Goal: Task Accomplishment & Management: Manage account settings

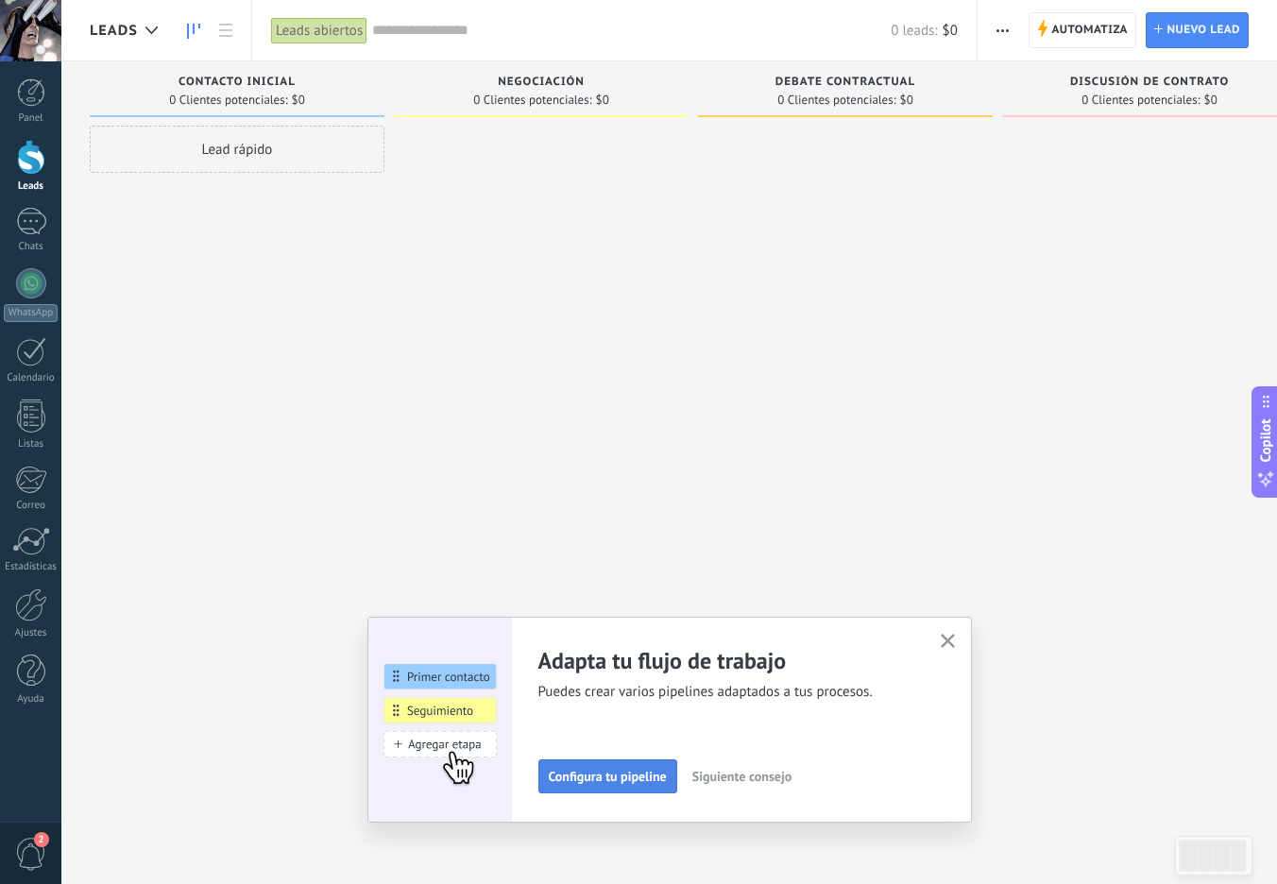
click at [617, 783] on span "Configura tu pipeline" at bounding box center [608, 776] width 118 height 13
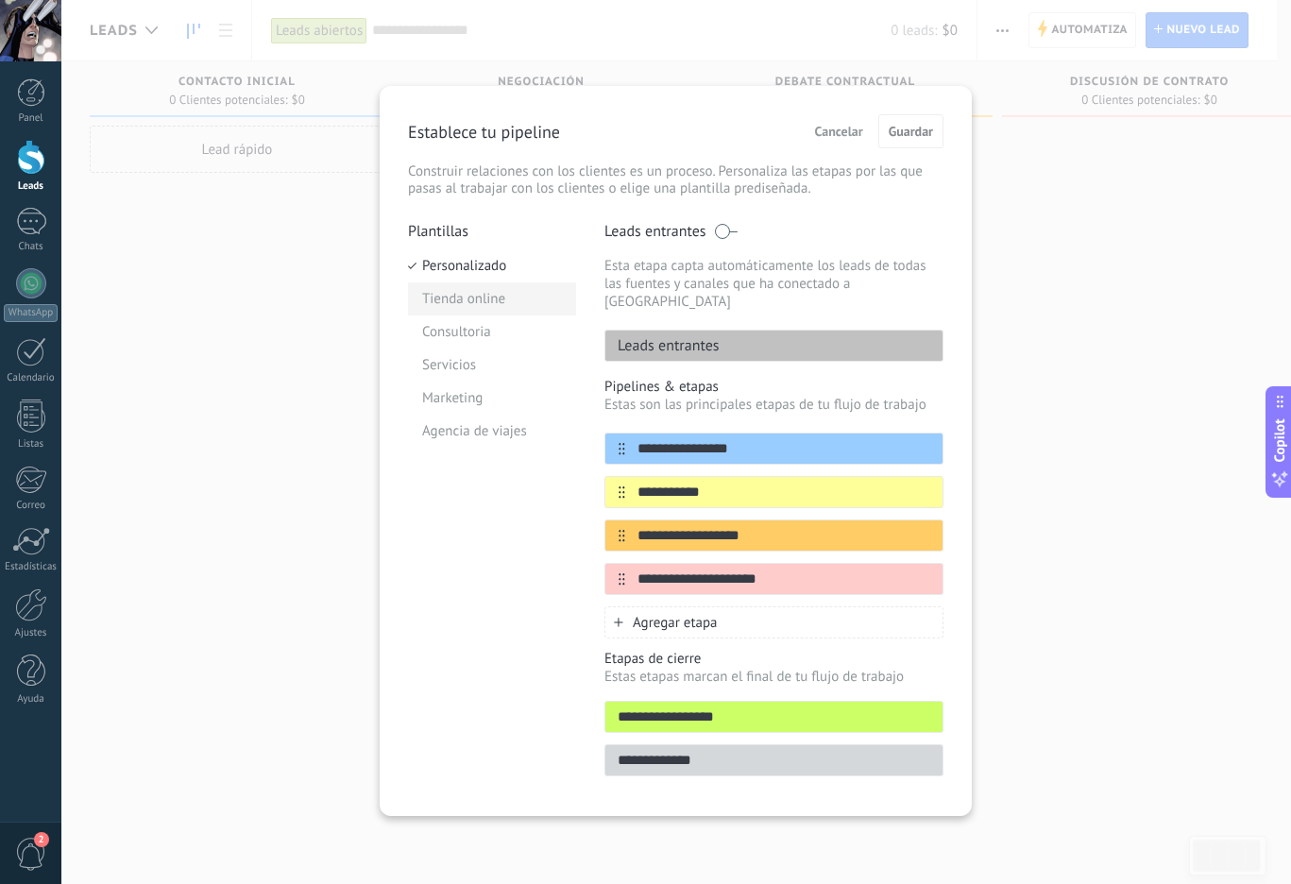
click at [439, 301] on li "Tienda online" at bounding box center [492, 298] width 168 height 33
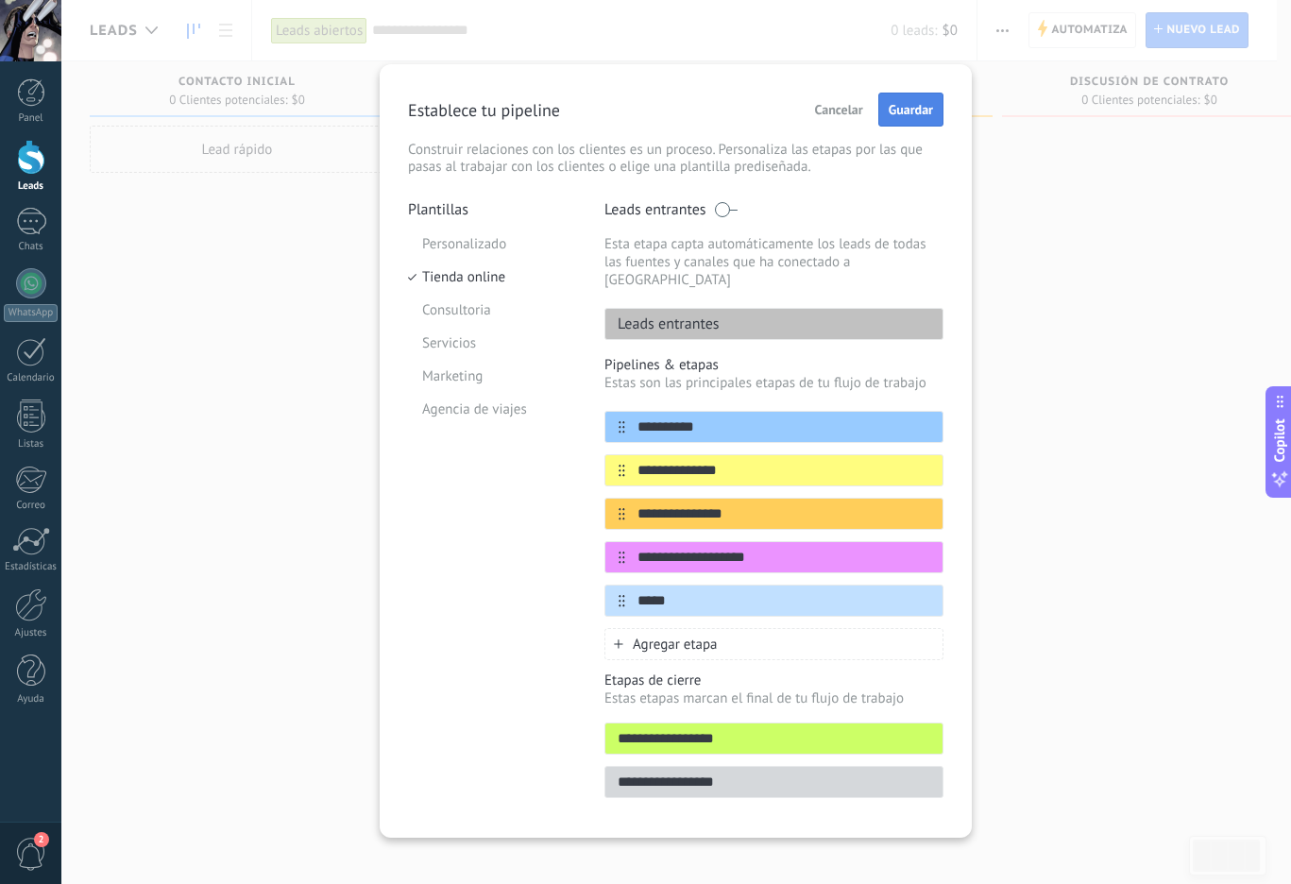
click at [922, 108] on span "Guardar" at bounding box center [911, 109] width 44 height 13
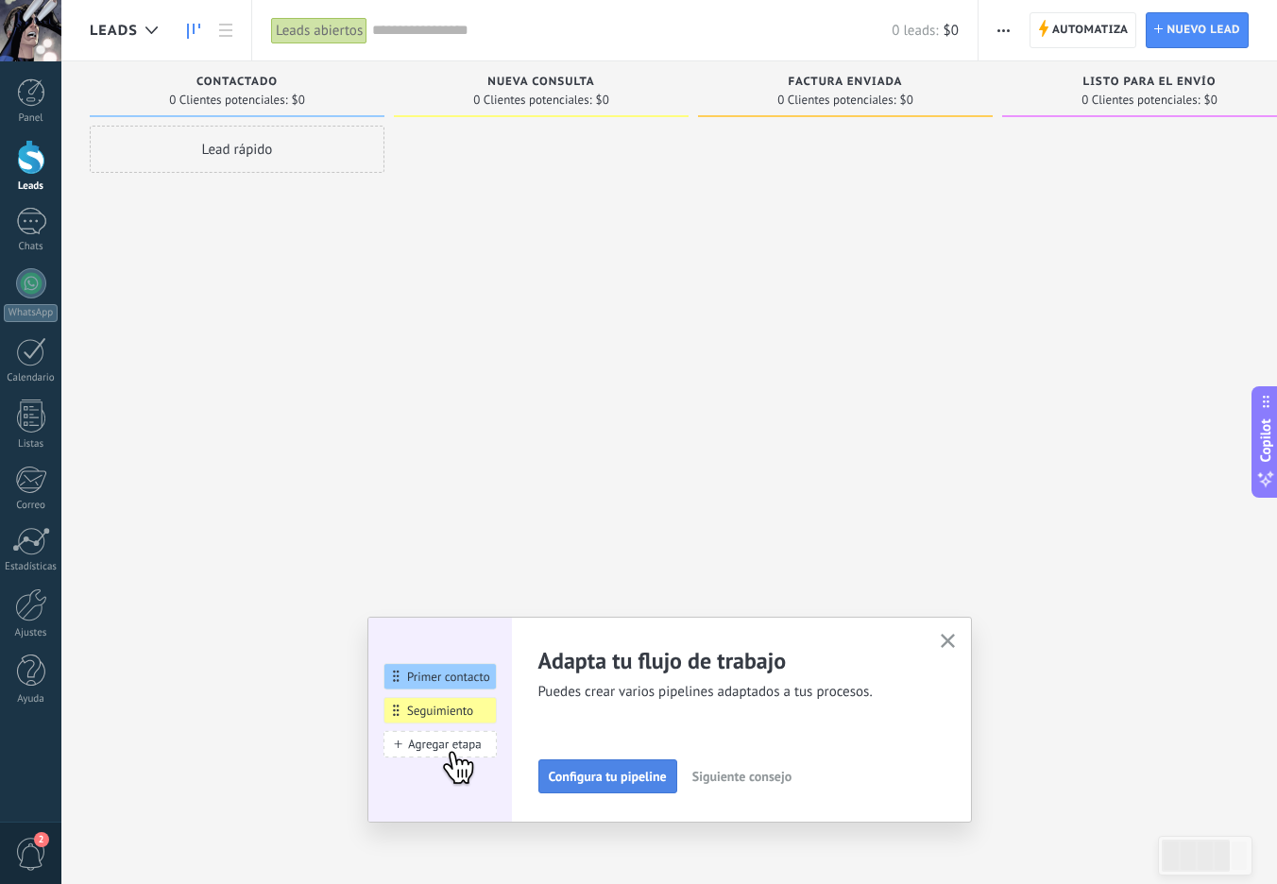
click at [633, 776] on span "Configura tu pipeline" at bounding box center [608, 776] width 118 height 13
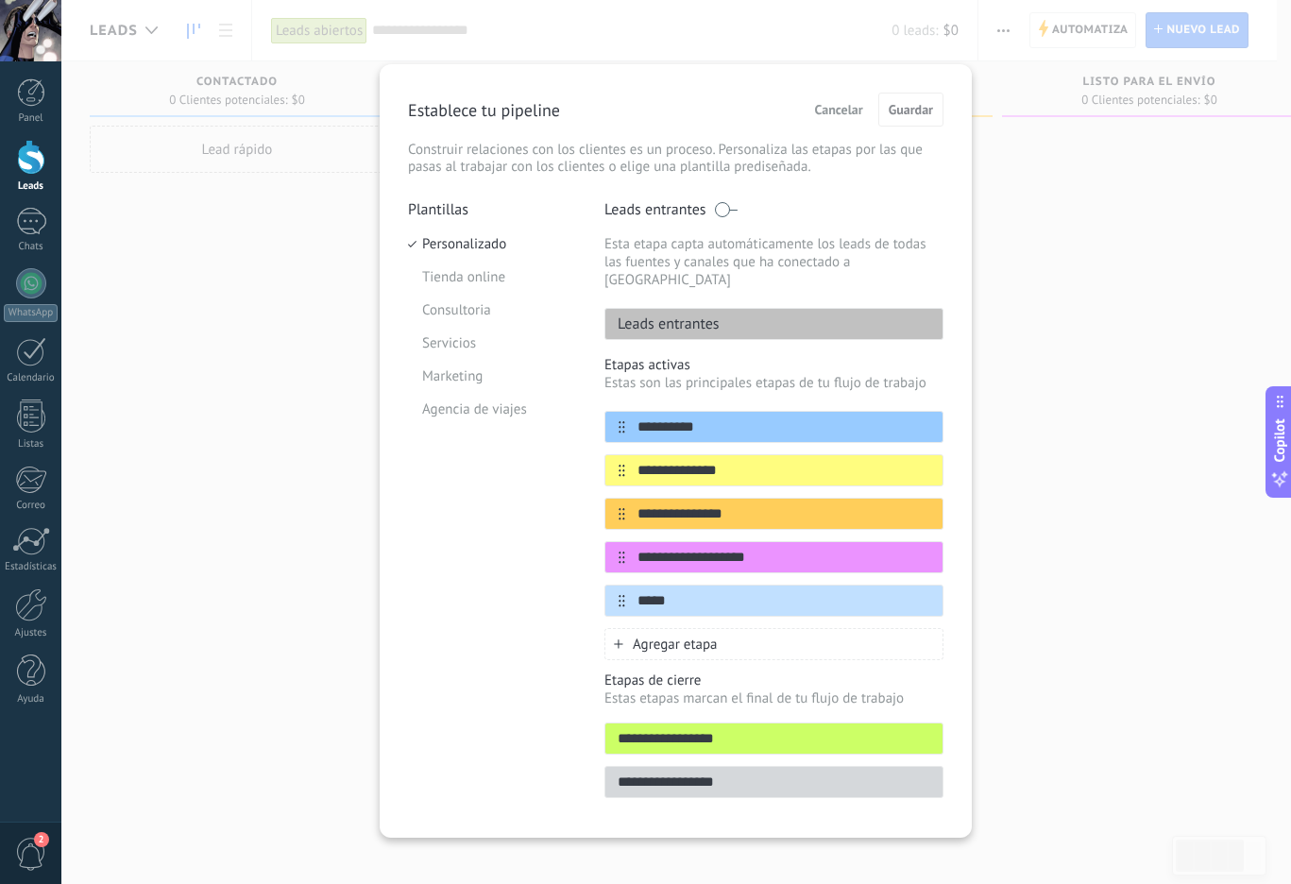
click at [998, 259] on div "**********" at bounding box center [676, 442] width 1230 height 884
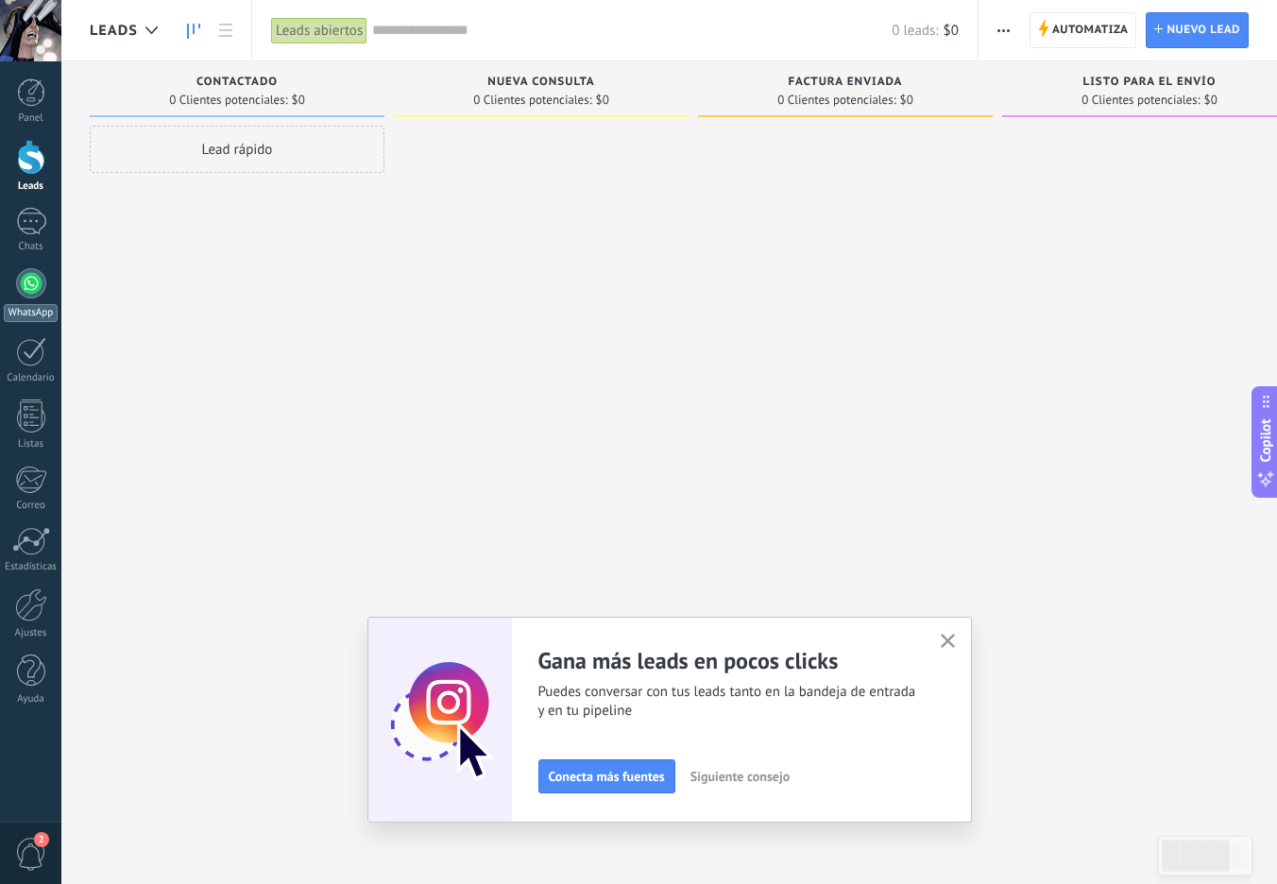
click at [27, 297] on div at bounding box center [31, 283] width 30 height 30
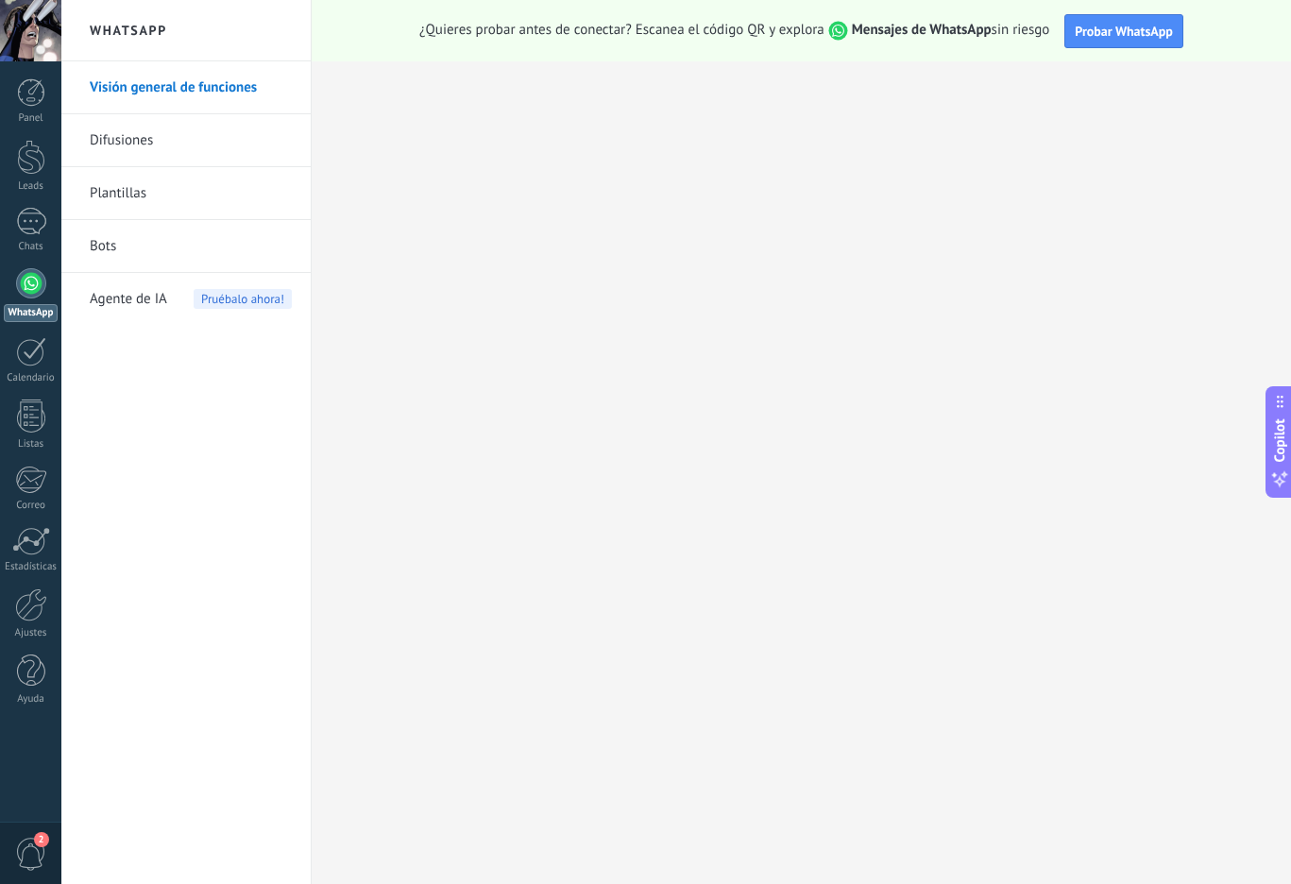
click at [172, 310] on div "Agente de IA Pruébalo ahora!" at bounding box center [191, 299] width 202 height 53
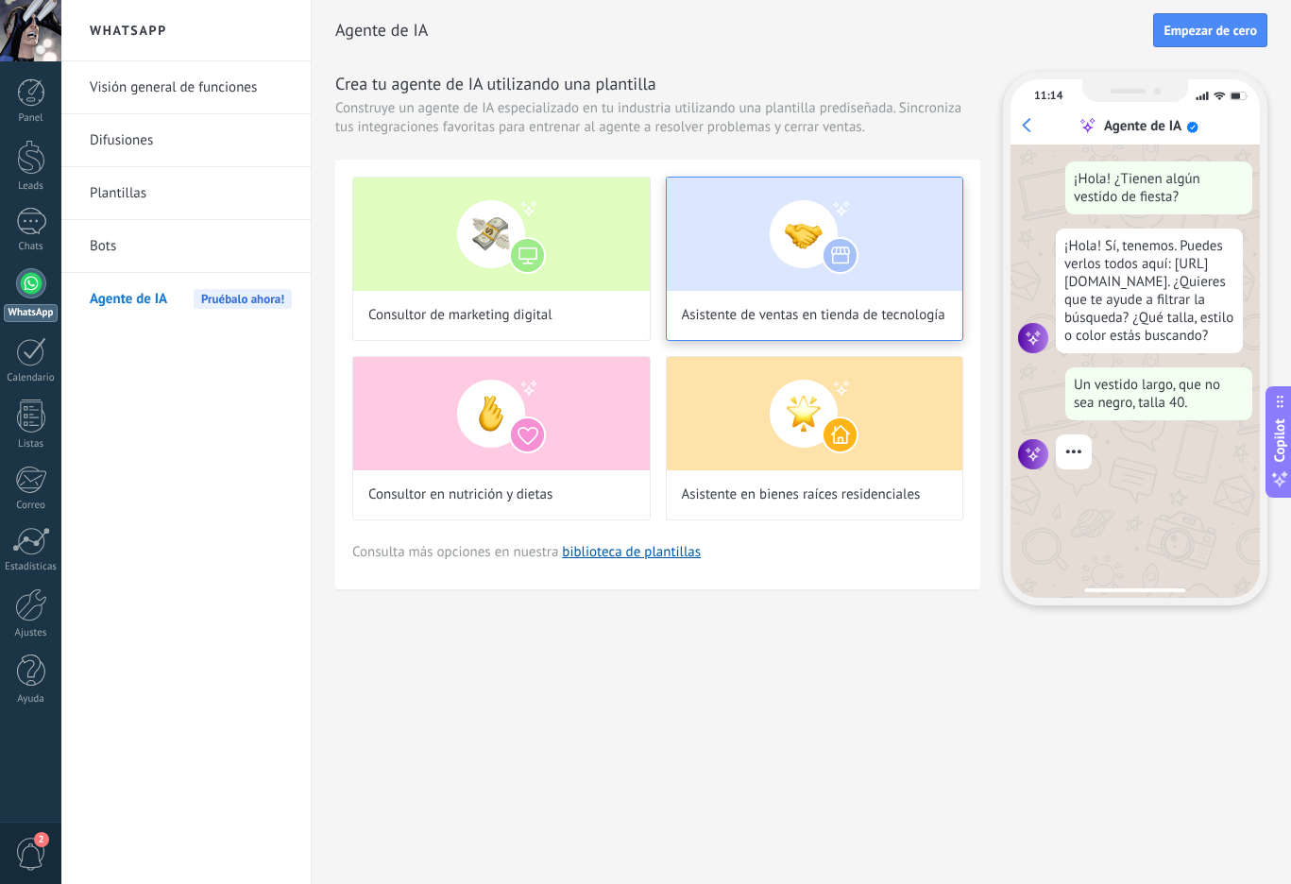
click at [817, 285] on img at bounding box center [815, 234] width 297 height 113
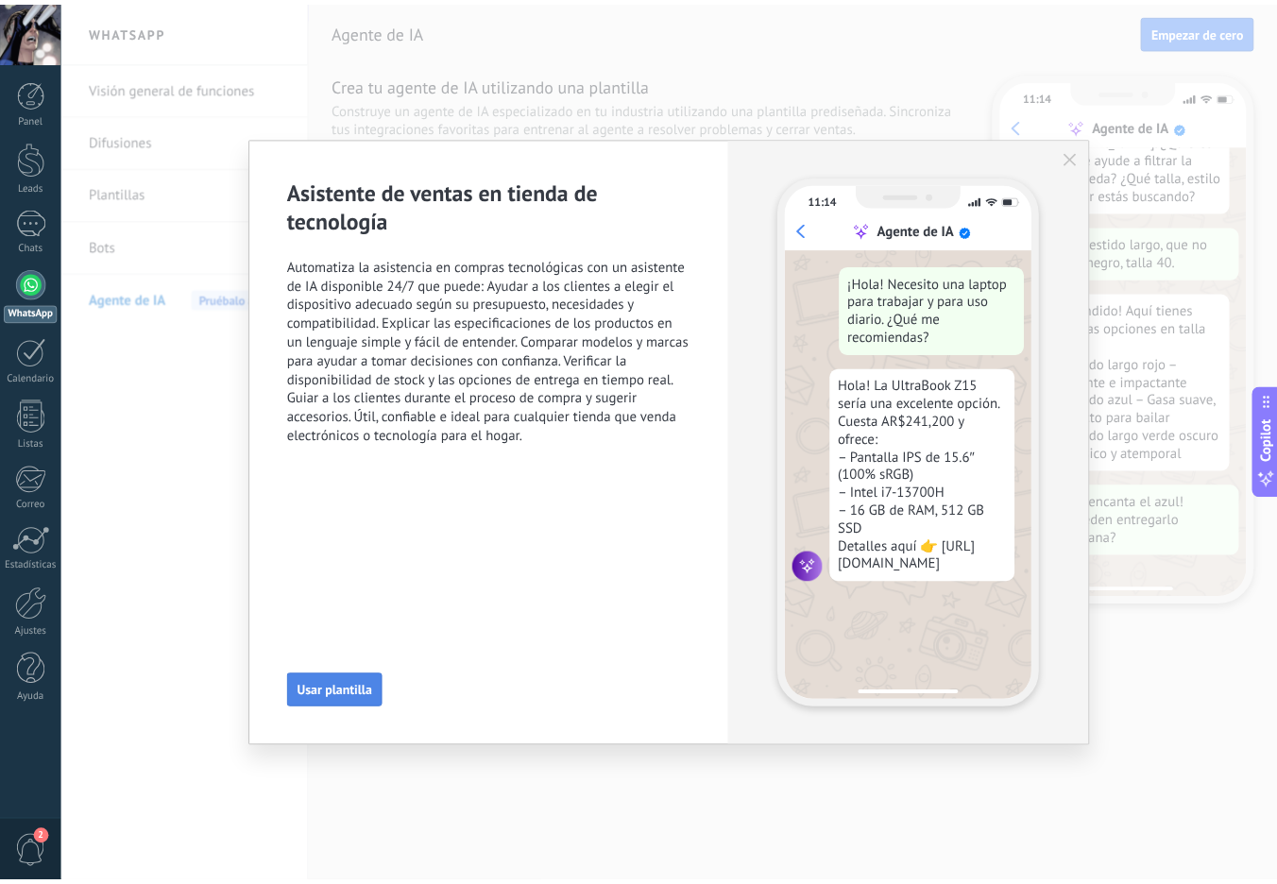
scroll to position [191, 0]
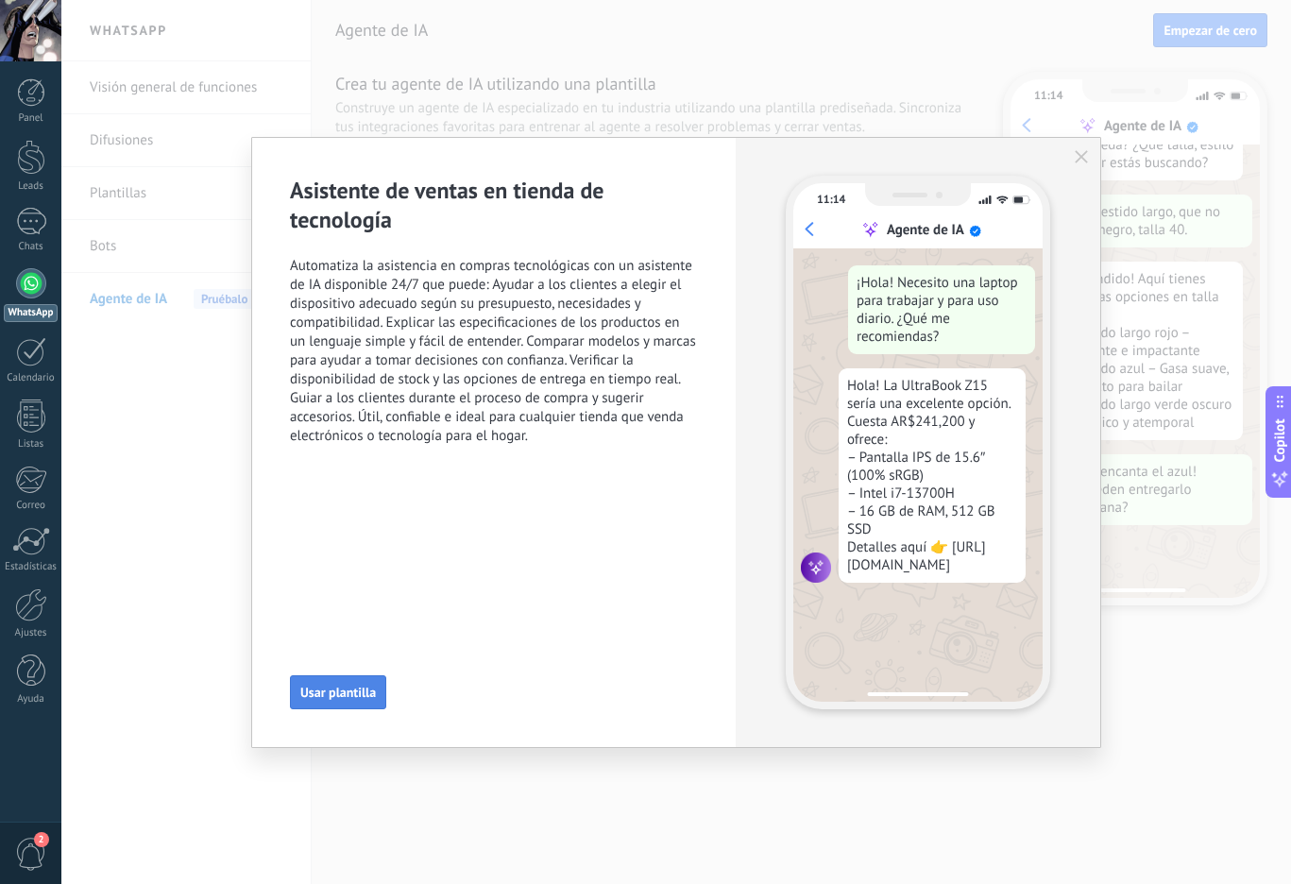
click at [331, 683] on button "Usar plantilla" at bounding box center [338, 692] width 96 height 34
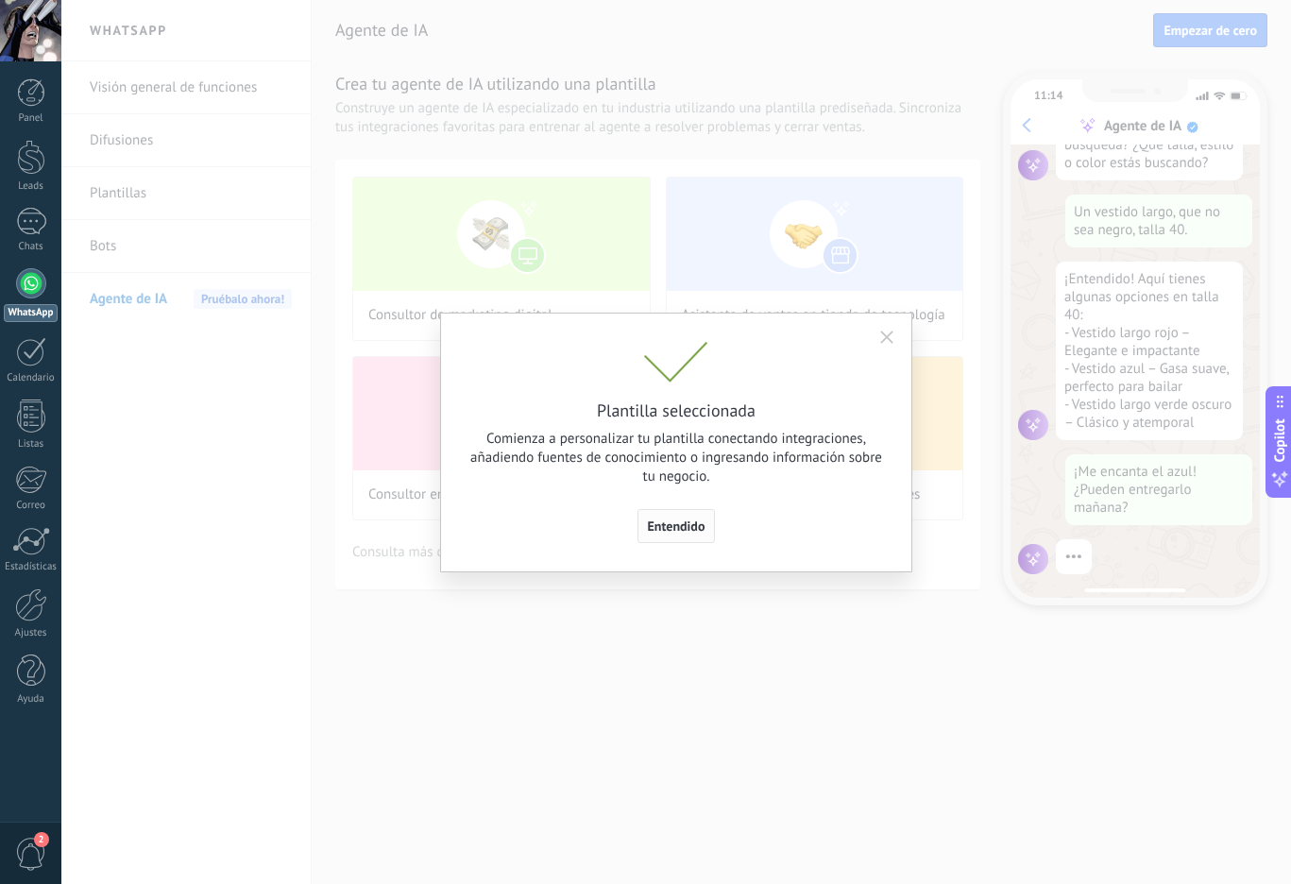
click at [678, 532] on span "Entendido" at bounding box center [677, 525] width 58 height 13
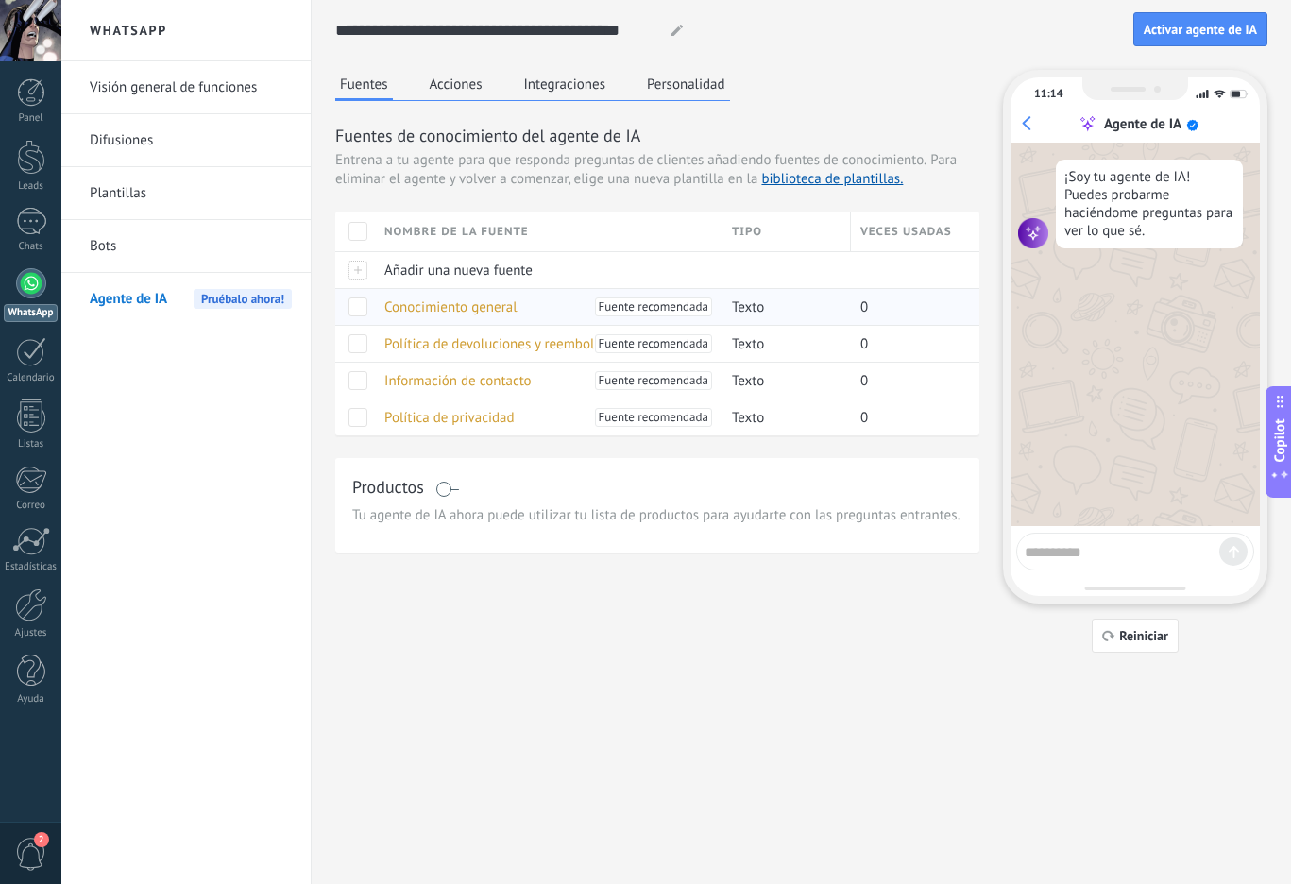
click at [359, 307] on span at bounding box center [357, 306] width 19 height 19
click at [357, 343] on span at bounding box center [357, 343] width 19 height 19
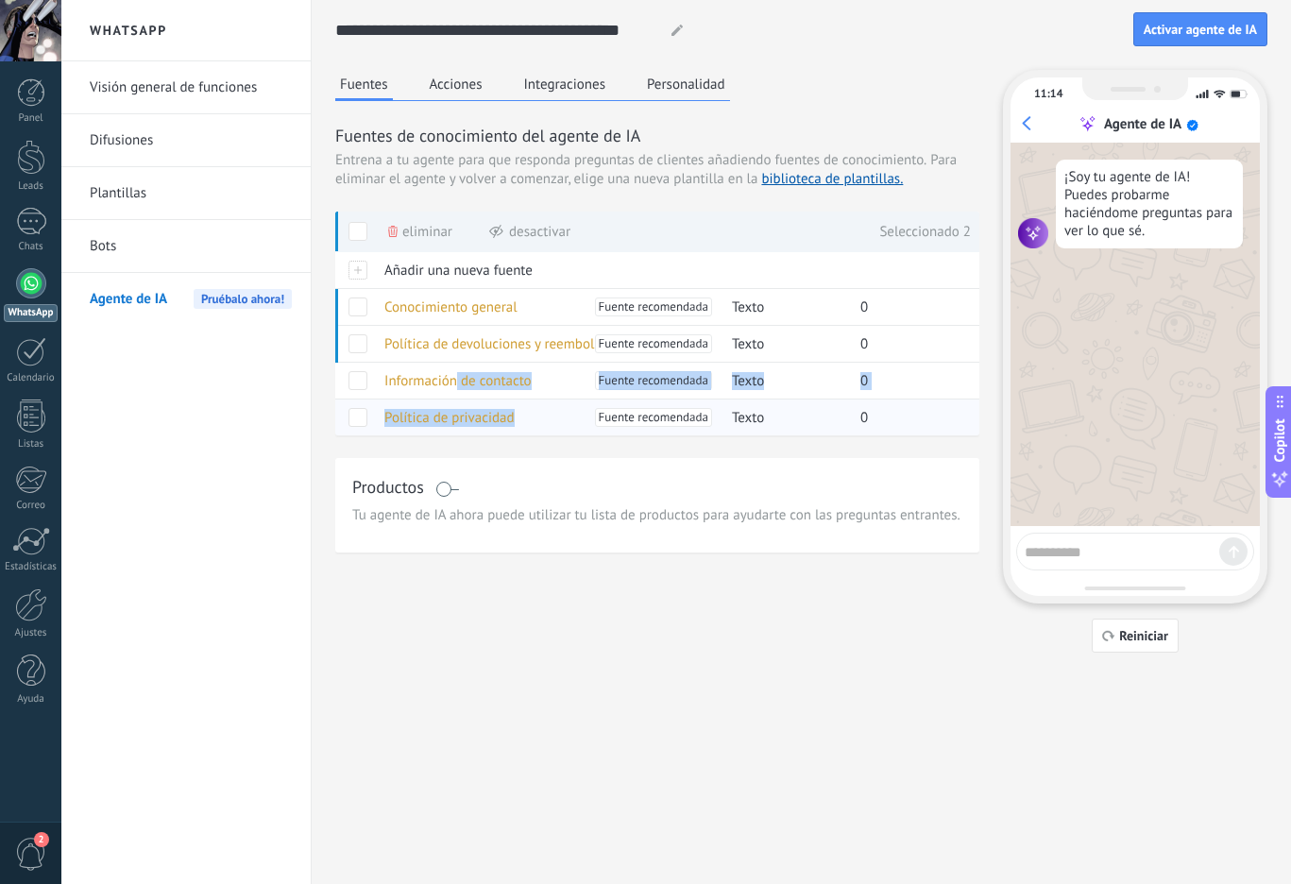
drag, startPoint x: 453, startPoint y: 384, endPoint x: 583, endPoint y: 409, distance: 131.7
click at [582, 409] on div "Nombre de la fuente Tipo Veces usadas Añadir una nueva fuente Conocimiento gene…" at bounding box center [657, 324] width 644 height 224
click at [561, 390] on div "Información de contacto Fuente recomendada" at bounding box center [544, 381] width 338 height 36
click at [616, 378] on span "Fuente recomendada" at bounding box center [654, 380] width 110 height 19
click at [375, 382] on div "Información de contacto Fuente recomendada" at bounding box center [544, 381] width 338 height 36
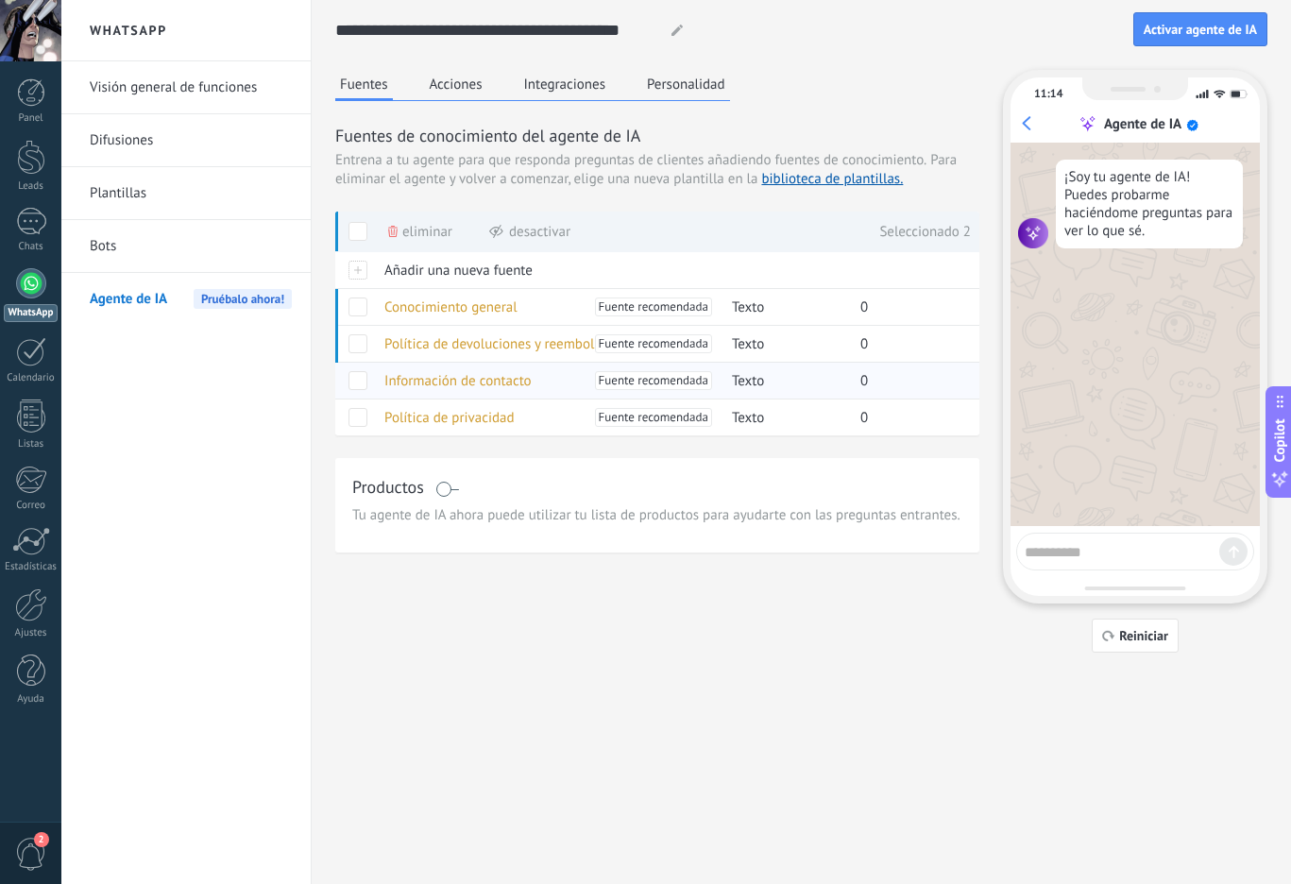
click at [363, 379] on span at bounding box center [357, 380] width 19 height 19
click at [367, 421] on div at bounding box center [355, 417] width 40 height 37
click at [359, 421] on span at bounding box center [357, 417] width 19 height 19
click at [496, 90] on div "Fuentes Acciones Integraciones Personalidad" at bounding box center [532, 85] width 395 height 31
click at [460, 96] on button "Acciones" at bounding box center [456, 84] width 62 height 28
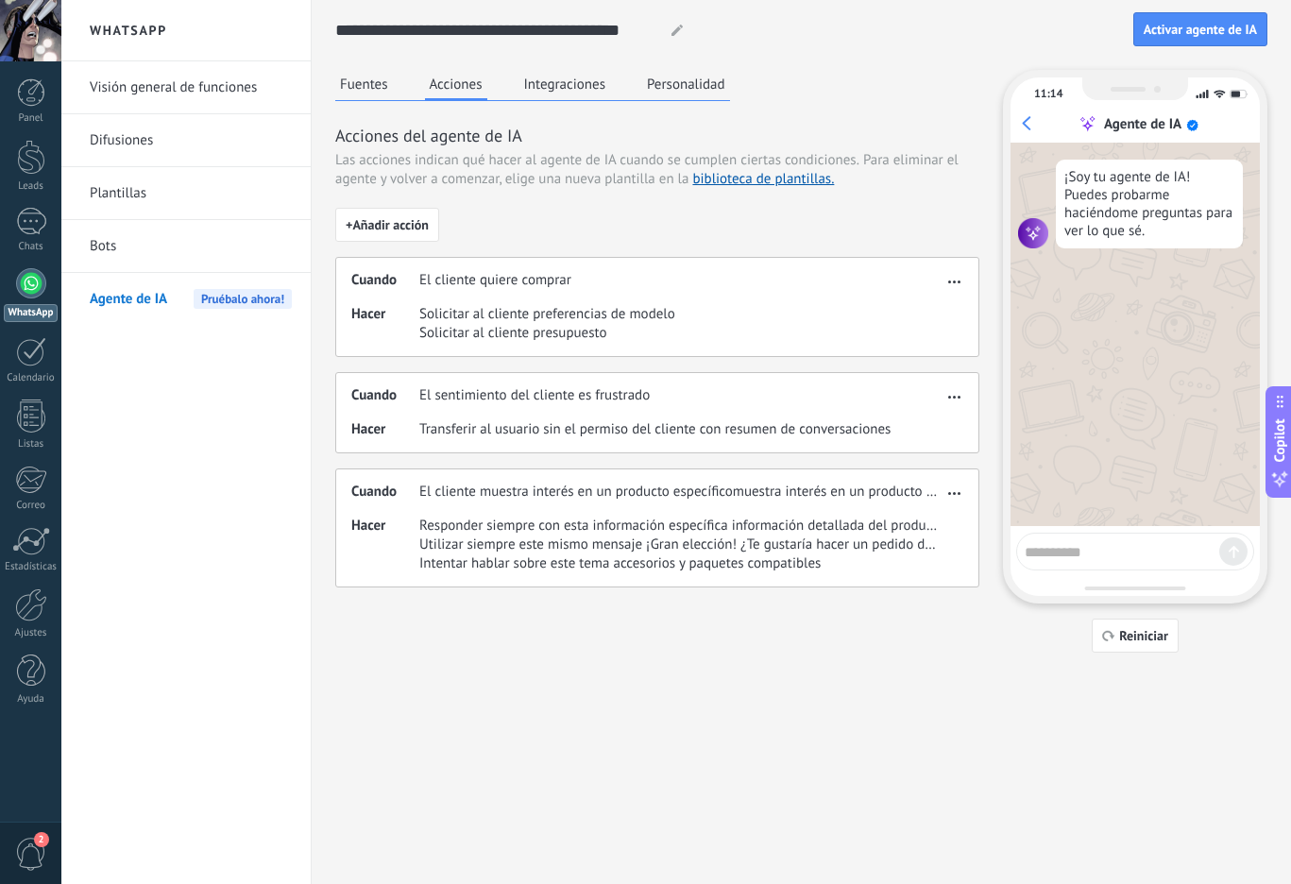
click at [535, 86] on button "Integraciones" at bounding box center [565, 84] width 92 height 28
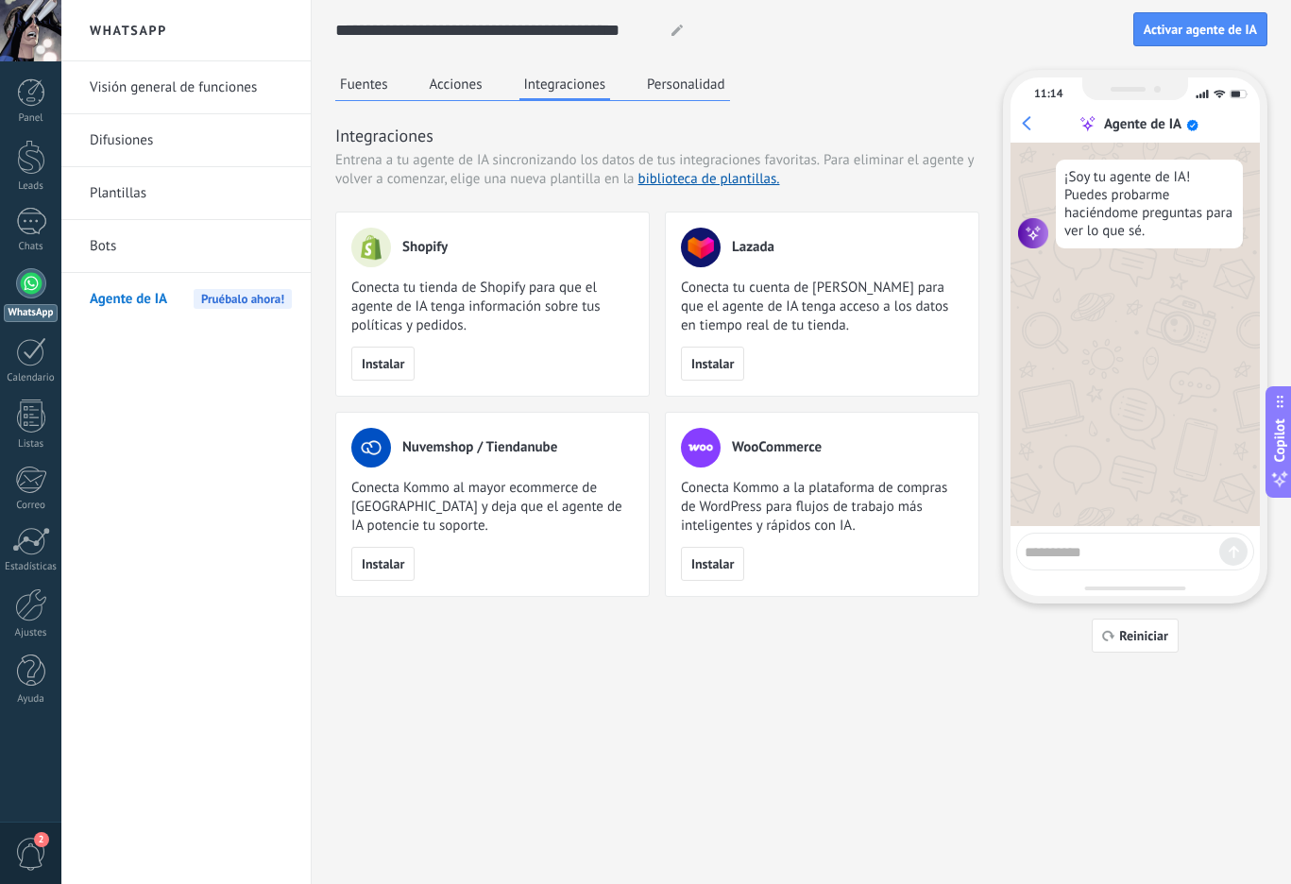
click at [703, 92] on button "Personalidad" at bounding box center [686, 84] width 88 height 28
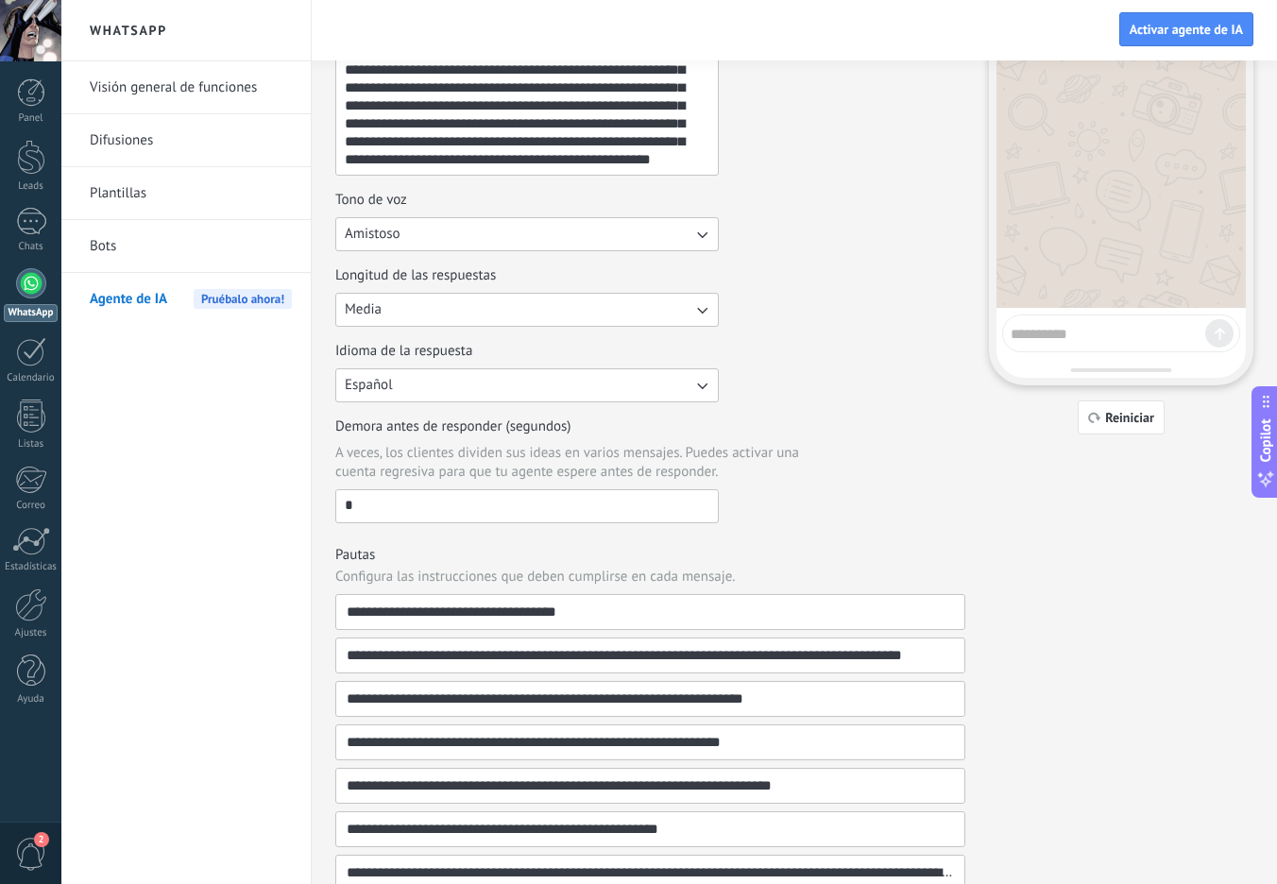
scroll to position [0, 0]
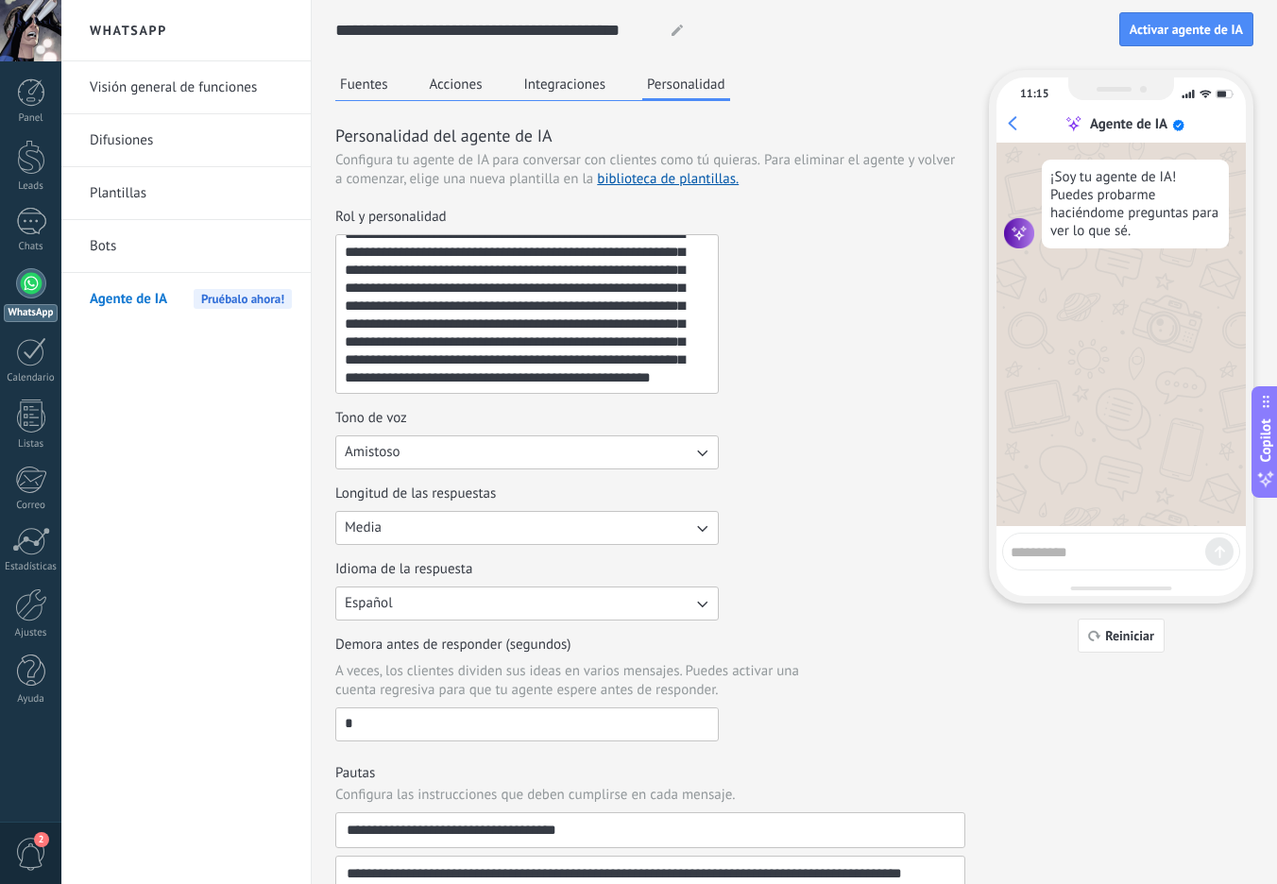
click at [578, 64] on div "**********" at bounding box center [794, 575] width 918 height 1150
click at [1158, 36] on span "Activar agente de IA" at bounding box center [1186, 29] width 113 height 13
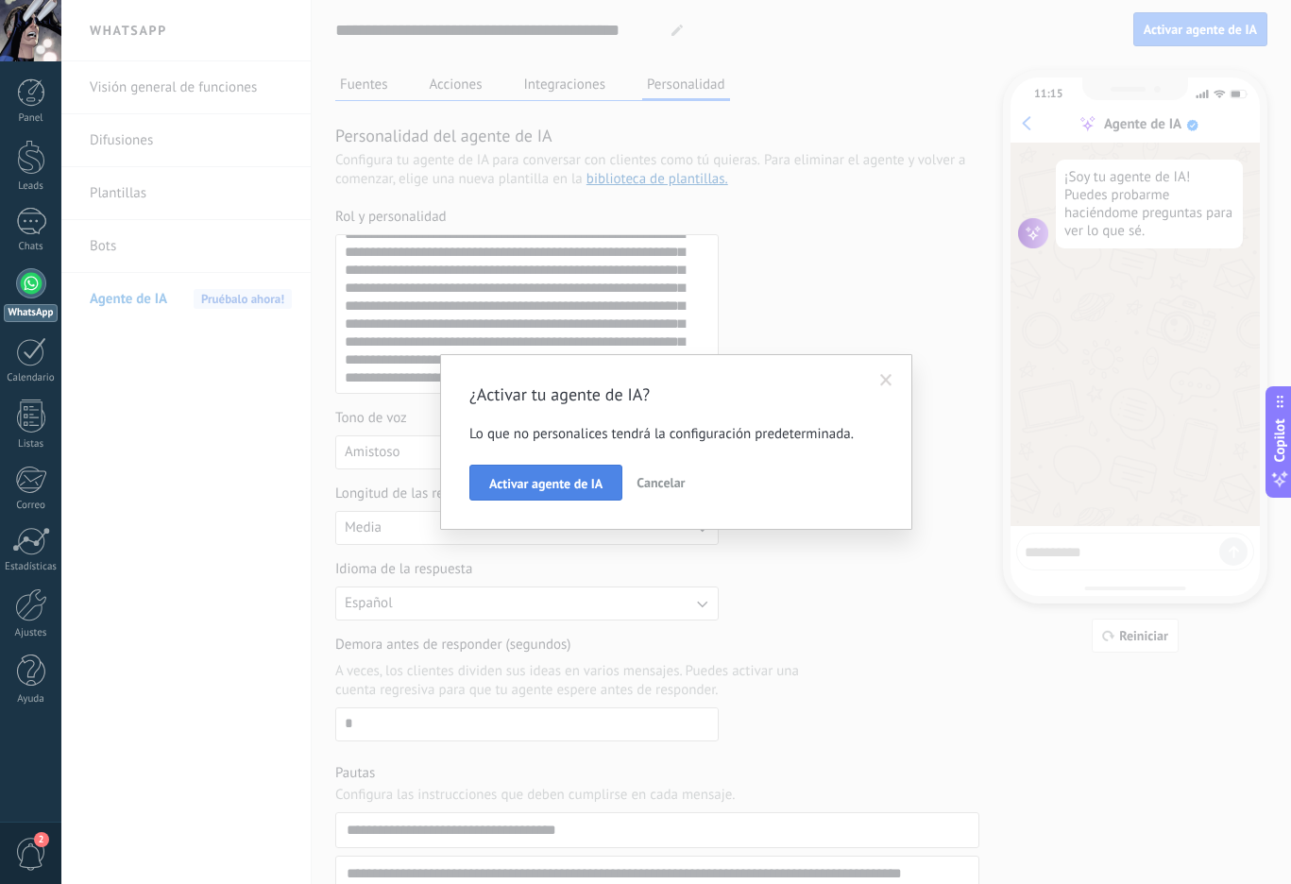
click at [576, 493] on button "Activar agente de IA" at bounding box center [545, 483] width 153 height 36
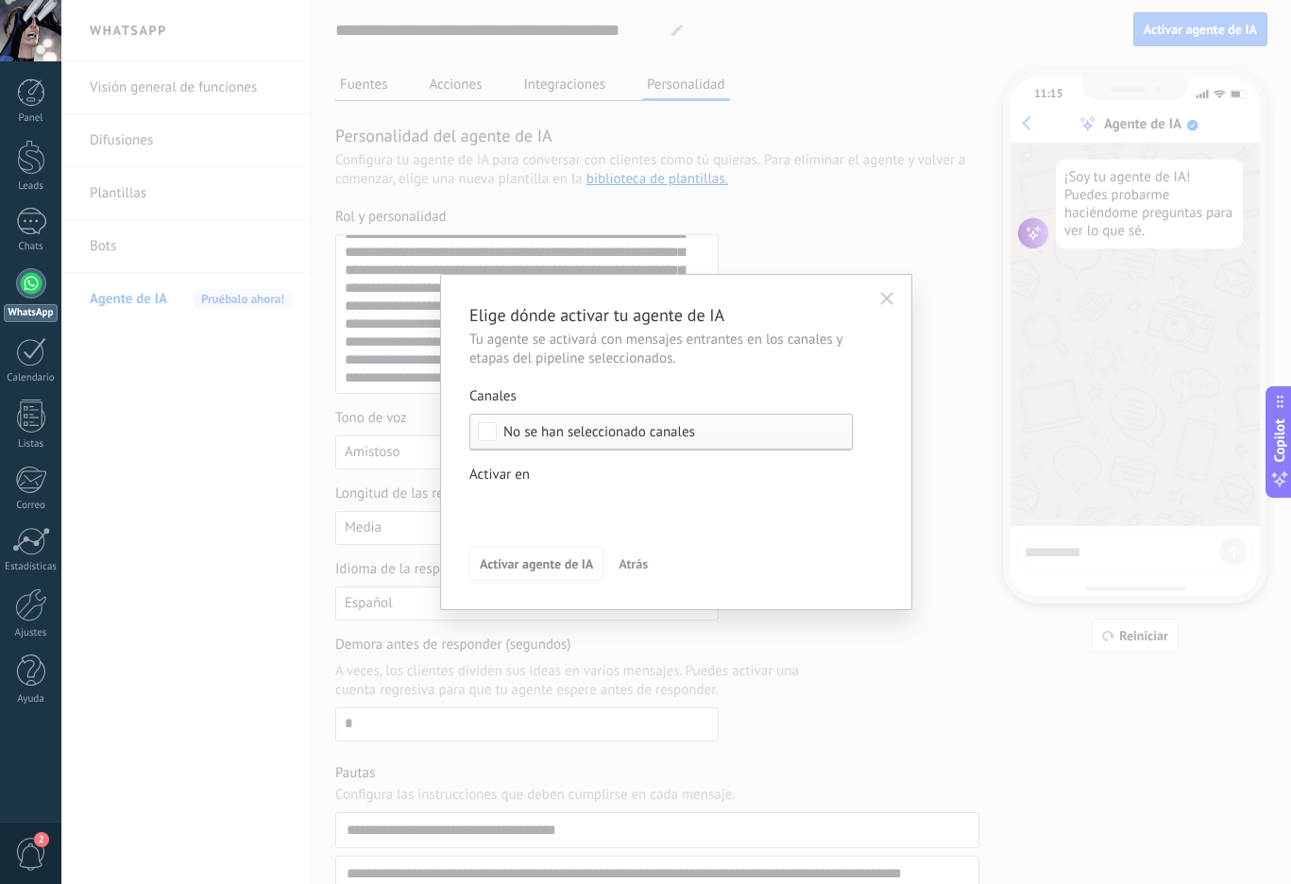
click at [0, 0] on div "Leads Entrantes Contactado Nueva consulta Factura enviada Listo para el envío L…" at bounding box center [0, 0] width 0 height 0
click at [0, 0] on label "Leads Entrantes" at bounding box center [0, 0] width 0 height 0
click at [568, 518] on label at bounding box center [660, 506] width 383 height 28
click at [0, 0] on div "Leads Entrantes" at bounding box center [0, 0] width 0 height 0
click at [663, 475] on div at bounding box center [676, 442] width 1230 height 884
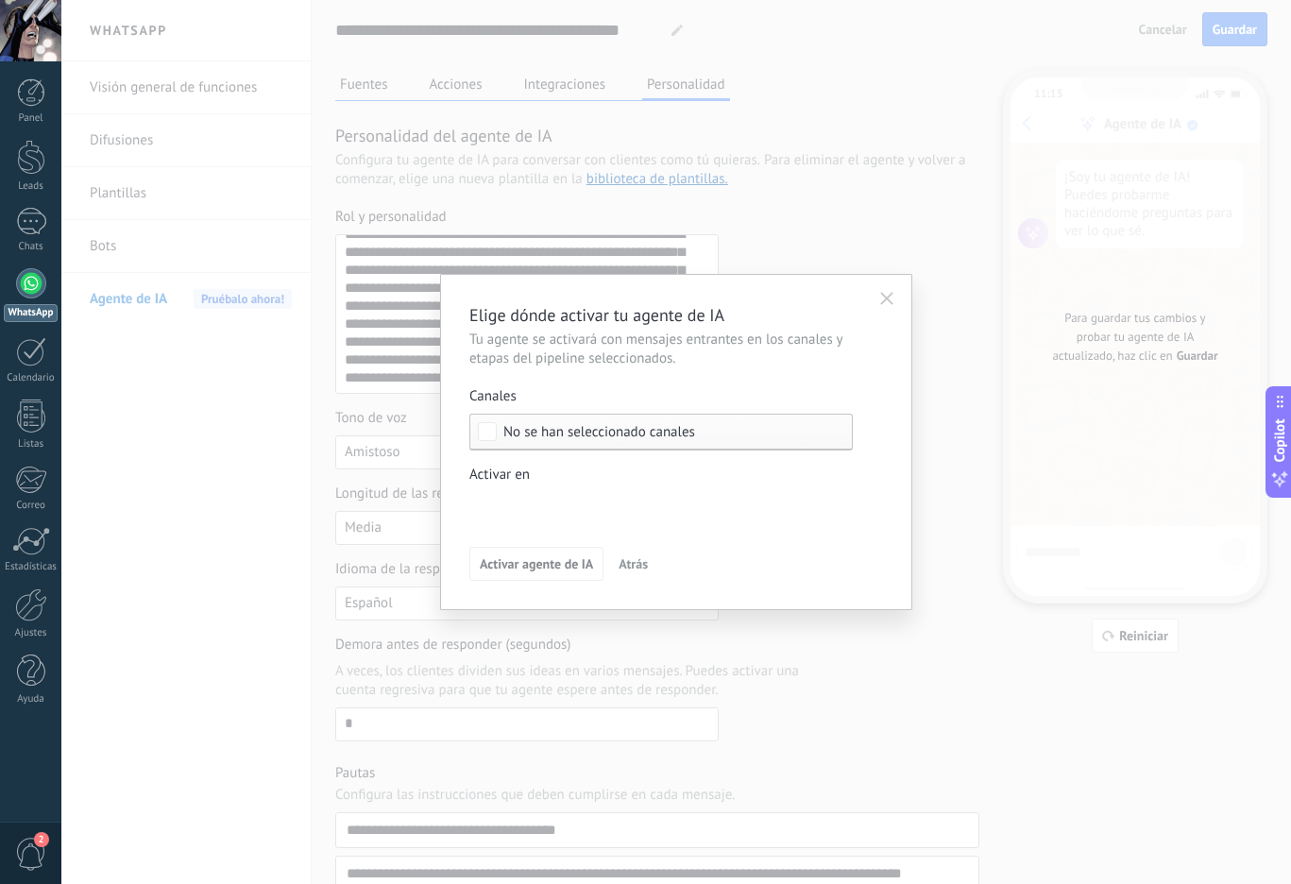
click at [643, 430] on span "No se han seleccionado canales" at bounding box center [599, 432] width 192 height 14
click at [643, 430] on label "Seleccionar todo" at bounding box center [661, 432] width 382 height 34
click at [0, 0] on div "Leads Entrantes Contactado Nueva consulta Factura enviada Listo para el envío L…" at bounding box center [0, 0] width 0 height 0
click at [667, 423] on div at bounding box center [676, 442] width 1230 height 884
click at [549, 429] on span "No se han seleccionado canales" at bounding box center [599, 432] width 192 height 14
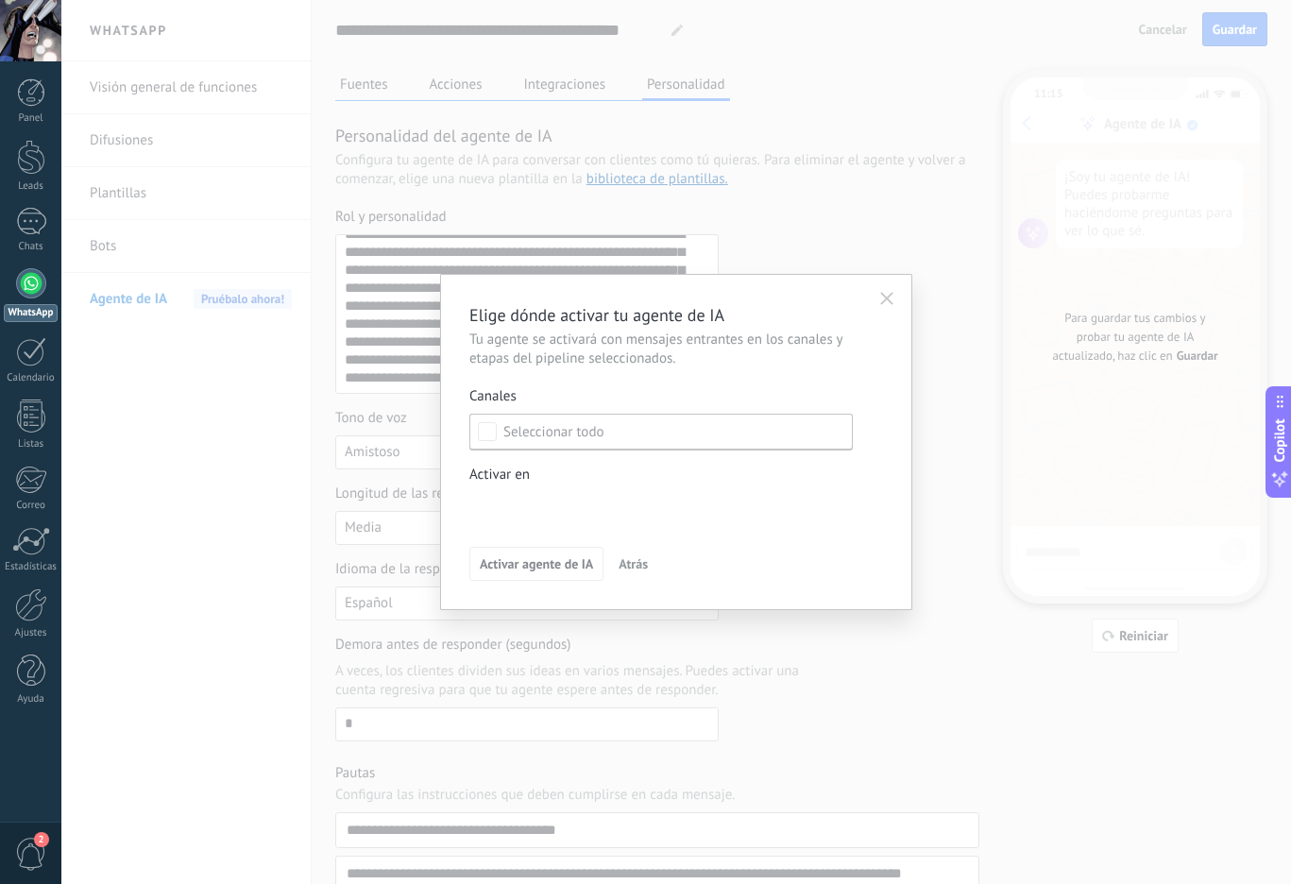
click at [616, 564] on button "Atrás" at bounding box center [633, 564] width 46 height 28
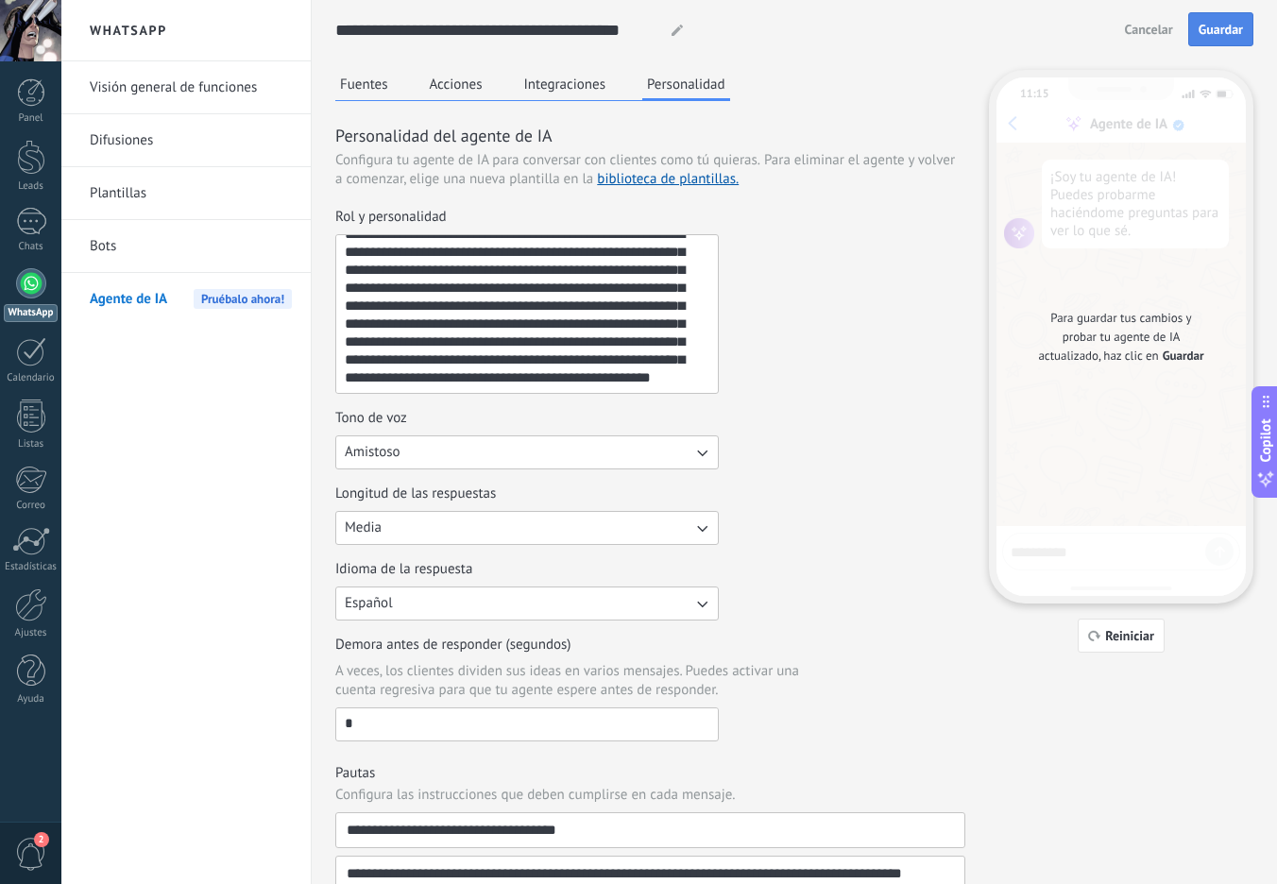
click at [1224, 18] on button "Guardar" at bounding box center [1220, 29] width 65 height 34
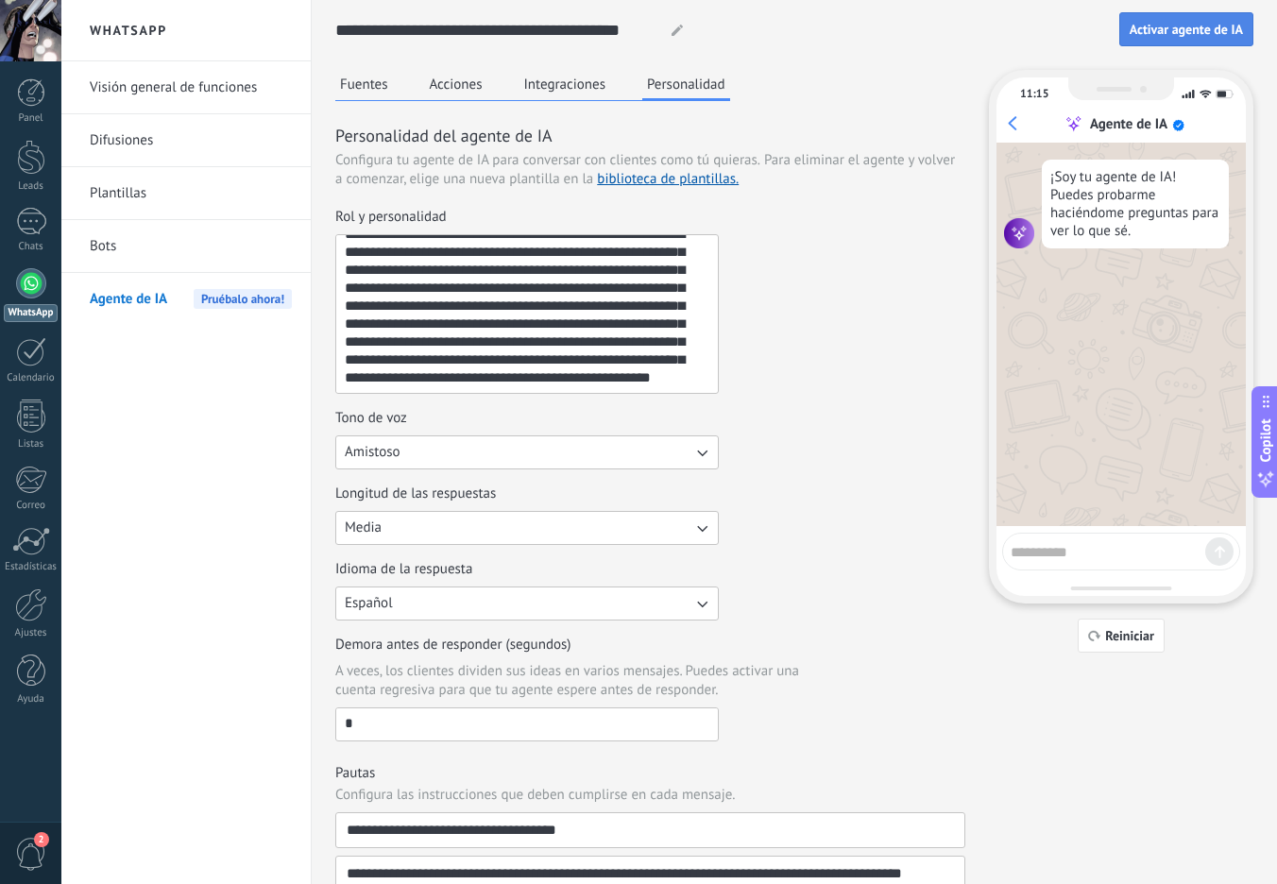
click at [1208, 34] on span "Activar agente de IA" at bounding box center [1186, 29] width 113 height 13
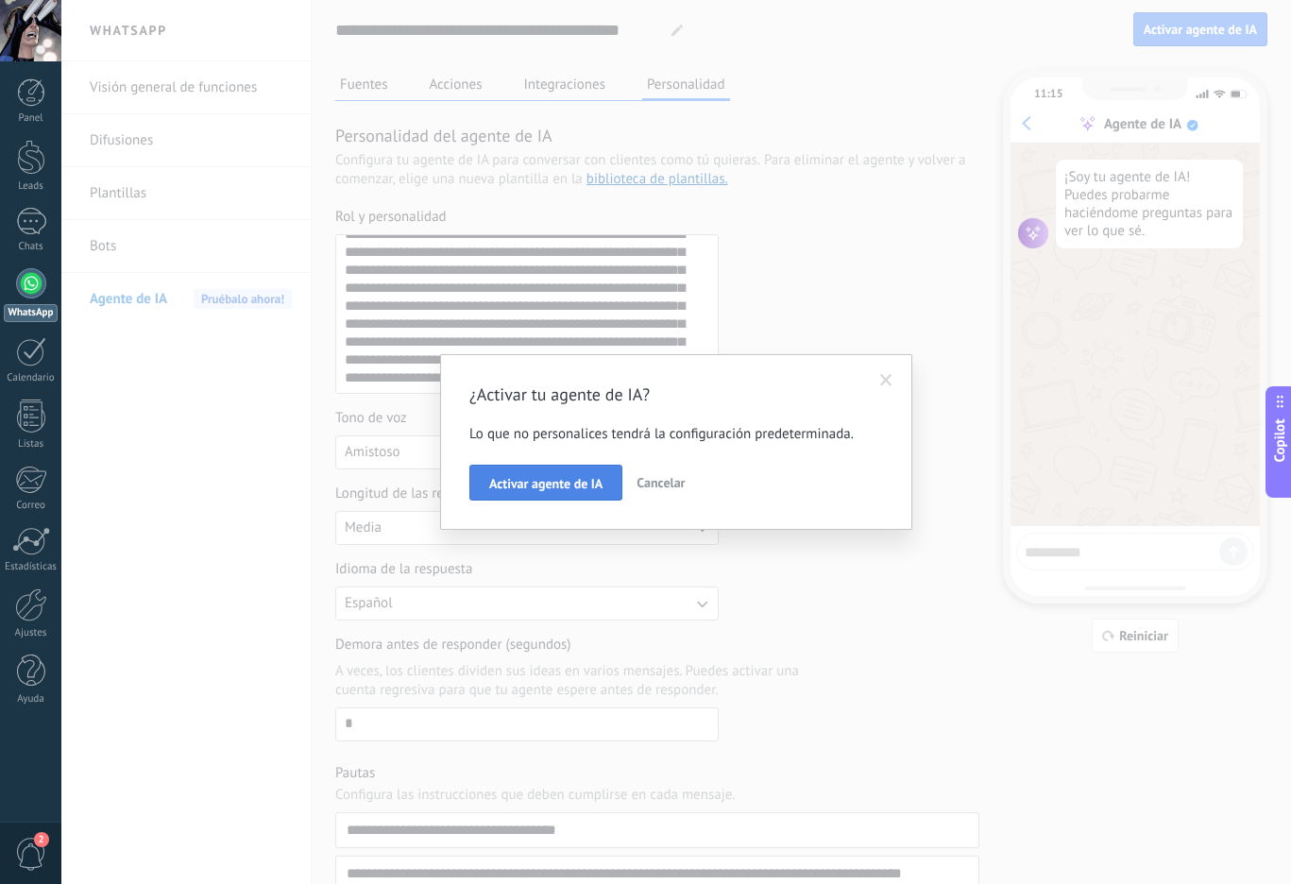
click at [571, 467] on button "Activar agente de IA" at bounding box center [545, 483] width 153 height 36
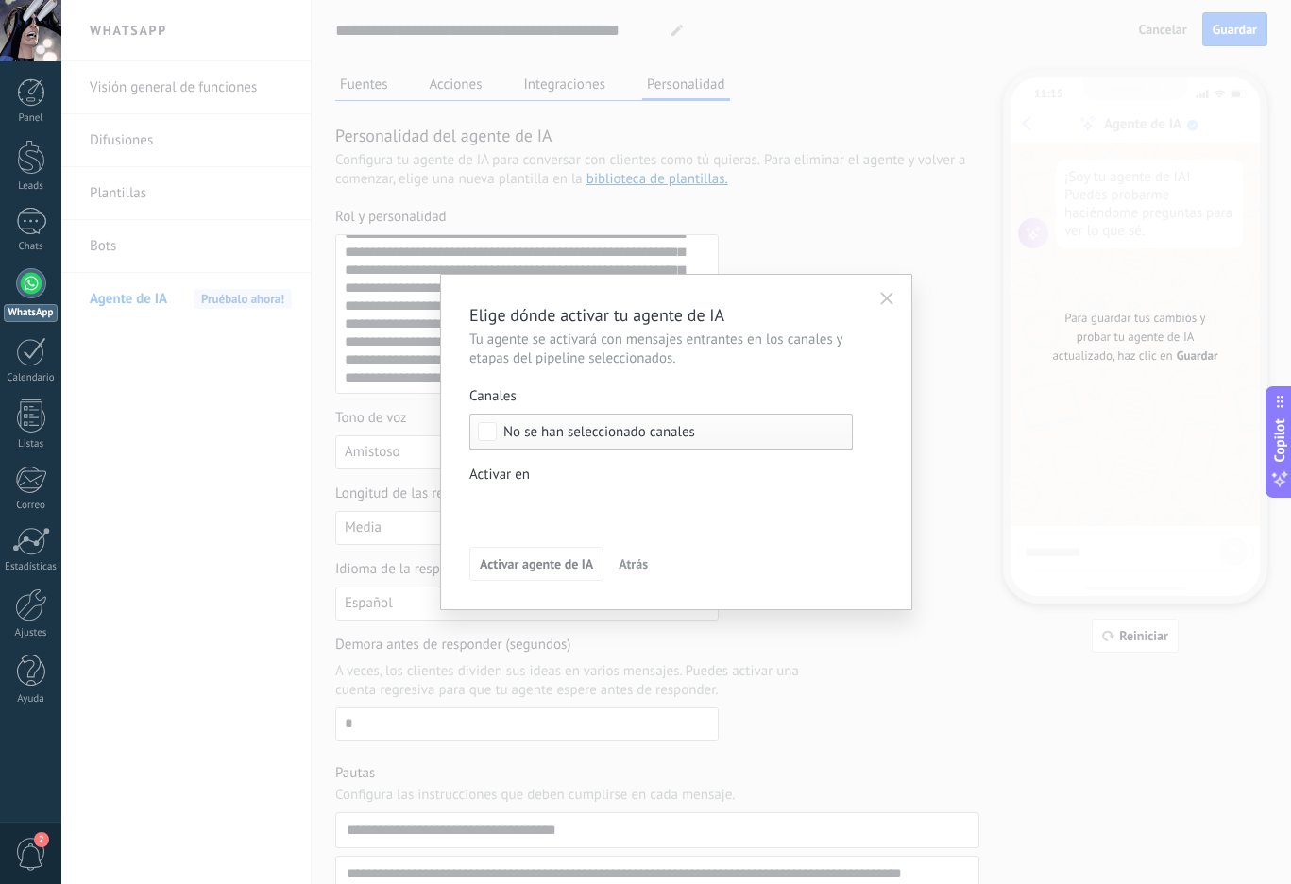
click at [598, 433] on span "No se han seleccionado canales" at bounding box center [599, 432] width 192 height 14
click at [598, 433] on div "Seleccionar todo" at bounding box center [553, 432] width 101 height 19
drag, startPoint x: 745, startPoint y: 446, endPoint x: 738, endPoint y: 477, distance: 32.1
click at [745, 447] on label "Seleccionar todo" at bounding box center [661, 432] width 382 height 34
click at [0, 0] on div "Leads Entrantes Contactado Nueva consulta Factura enviada Listo para el envío L…" at bounding box center [0, 0] width 0 height 0
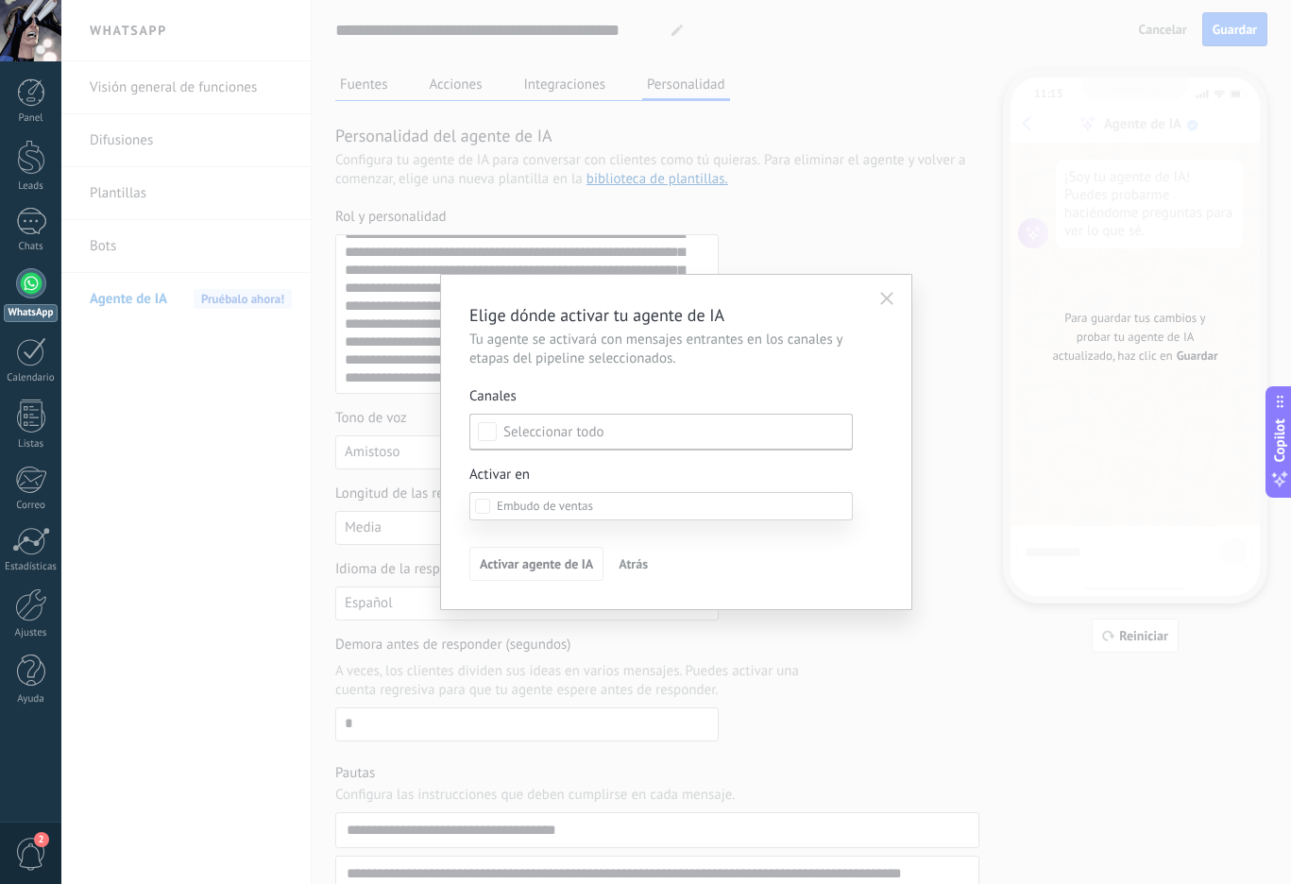
click at [642, 464] on div at bounding box center [676, 442] width 1230 height 884
click at [604, 436] on span "No se han seleccionado canales" at bounding box center [599, 432] width 192 height 14
click at [498, 434] on label "Seleccionar todo" at bounding box center [661, 432] width 382 height 34
click at [631, 553] on button "Atrás" at bounding box center [633, 564] width 46 height 28
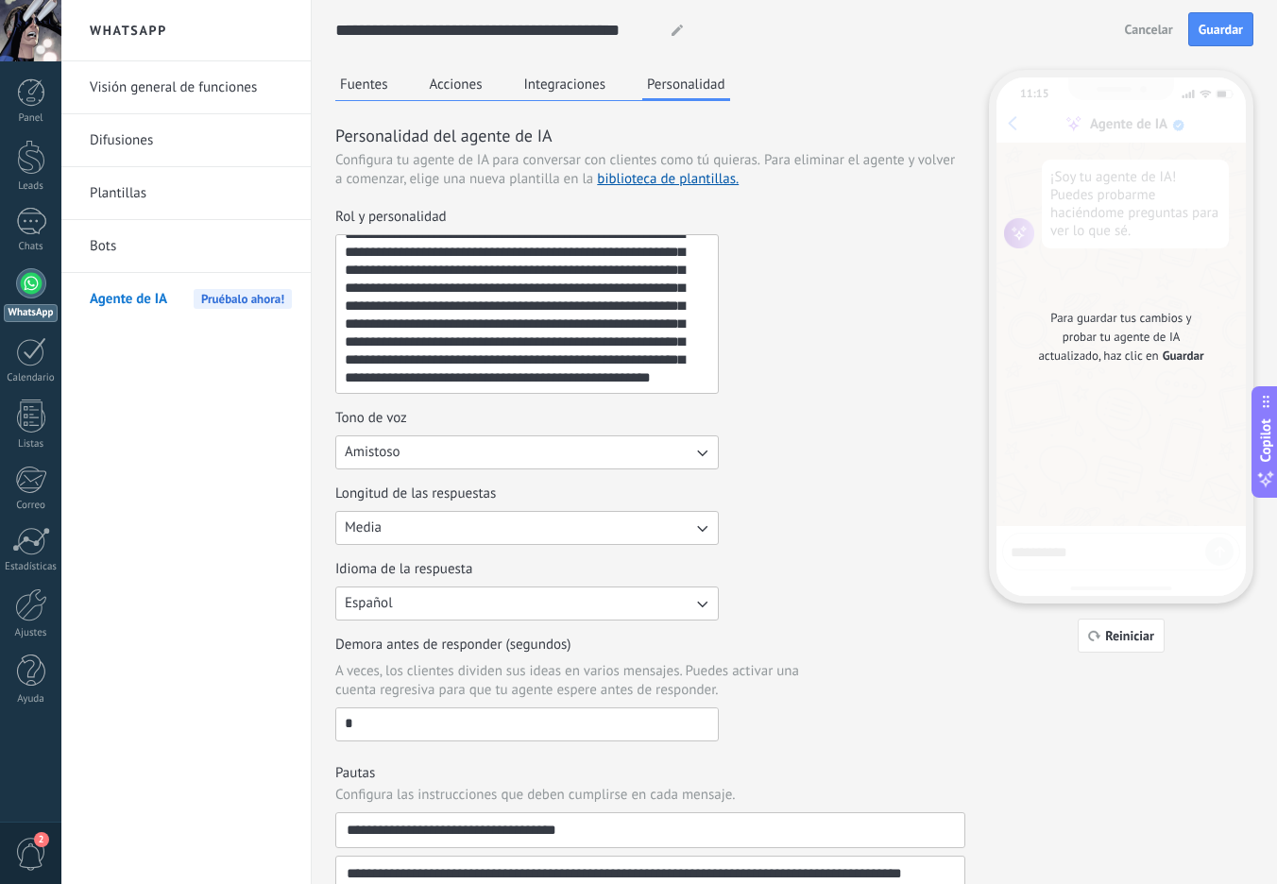
click at [31, 280] on div at bounding box center [31, 283] width 30 height 30
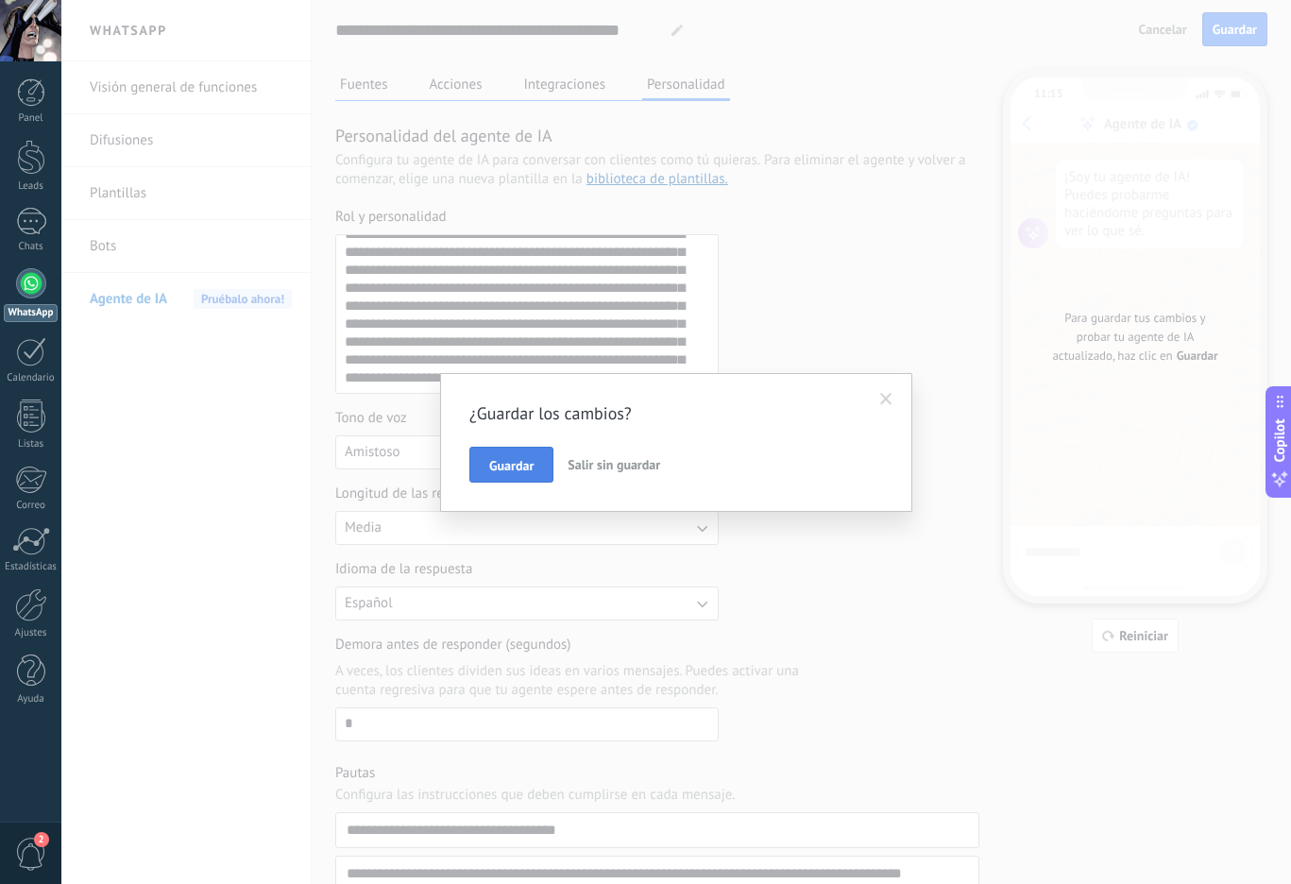
click at [518, 467] on span "Guardar" at bounding box center [511, 465] width 44 height 13
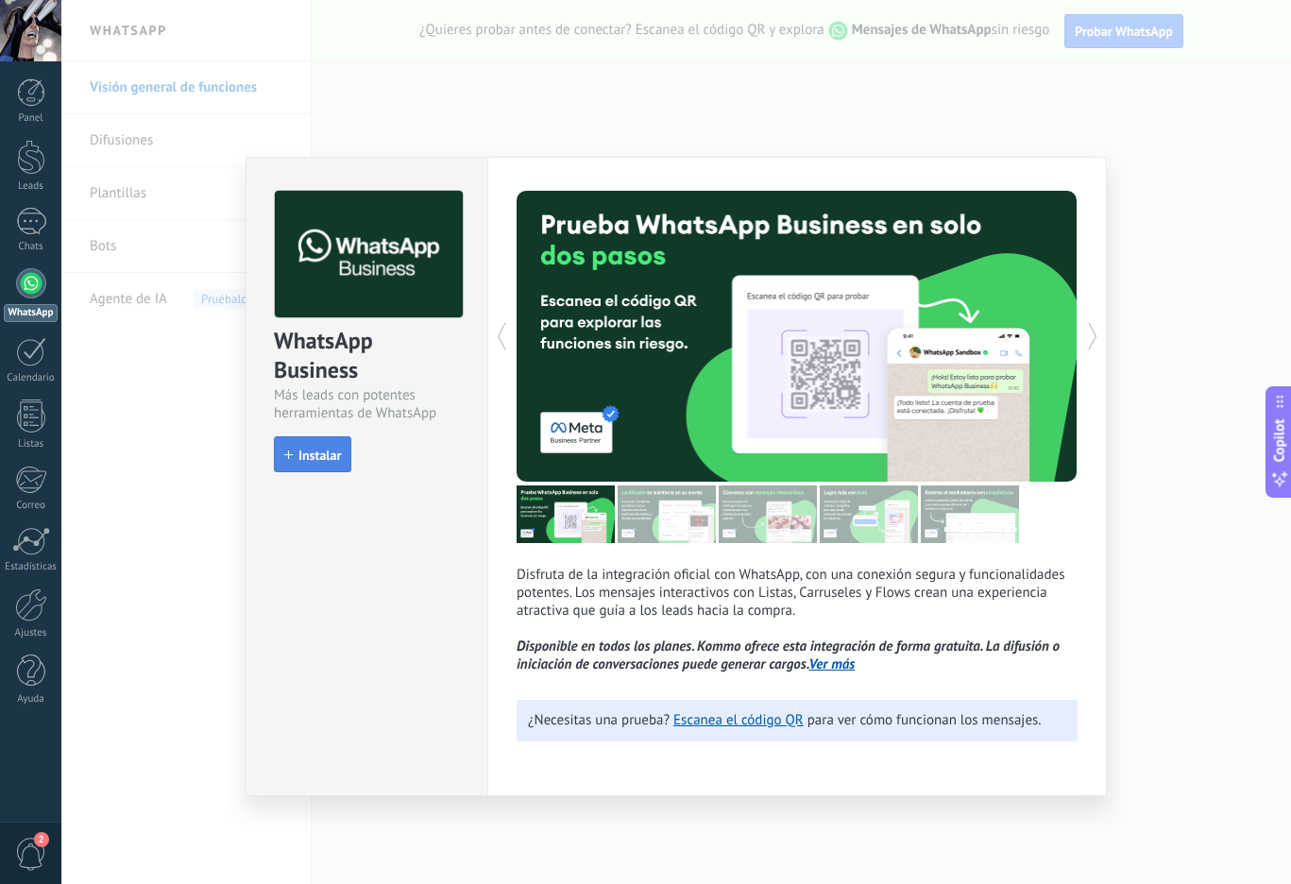
click at [316, 459] on span "Instalar" at bounding box center [319, 455] width 42 height 13
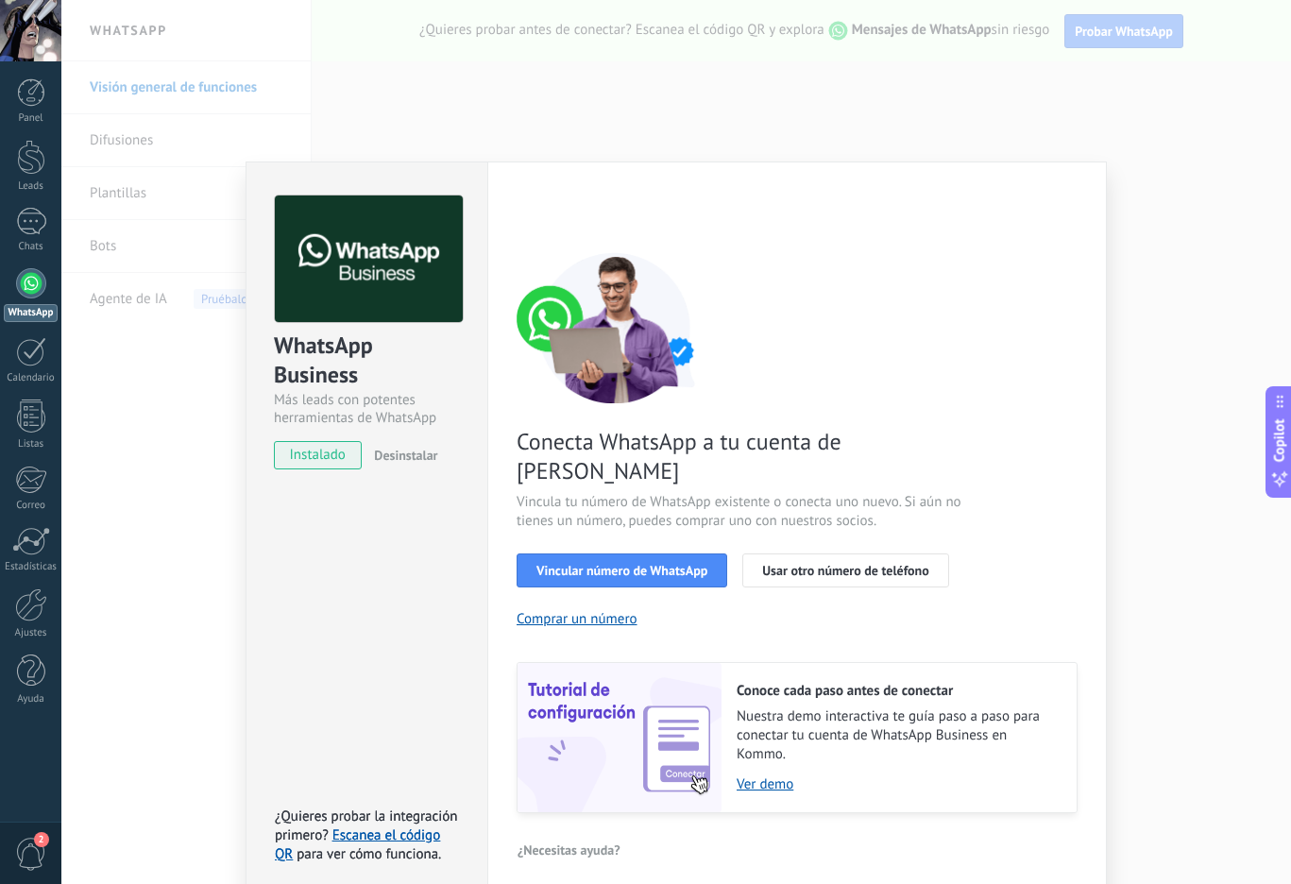
click at [1042, 293] on div "Conecta WhatsApp a tu cuenta de Kommo Vincula tu número de WhatsApp existente o…" at bounding box center [797, 532] width 561 height 561
click at [1022, 123] on div "WhatsApp Business Más leads con potentes herramientas de WhatsApp instalado Des…" at bounding box center [676, 442] width 1230 height 884
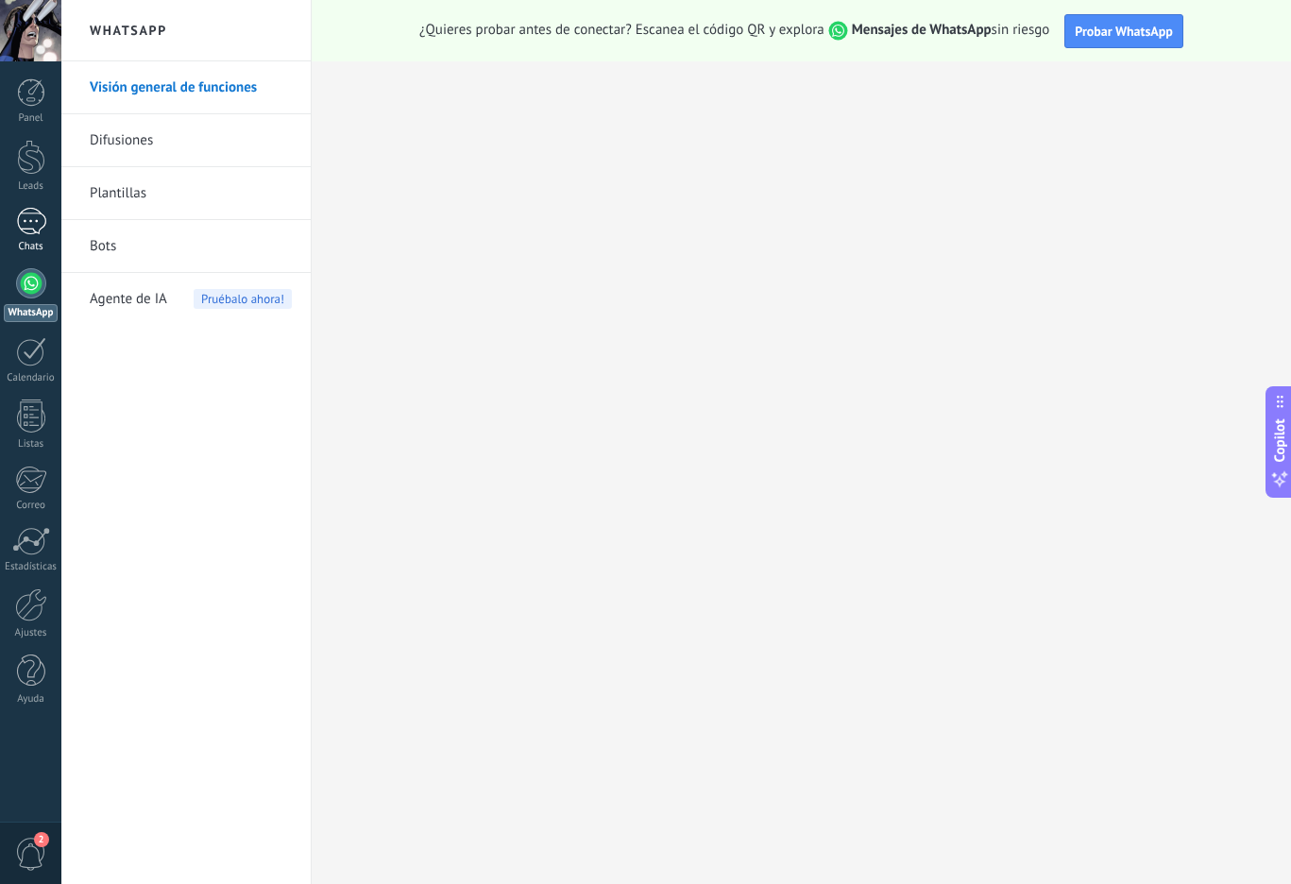
click at [38, 249] on div "Chats" at bounding box center [31, 247] width 55 height 12
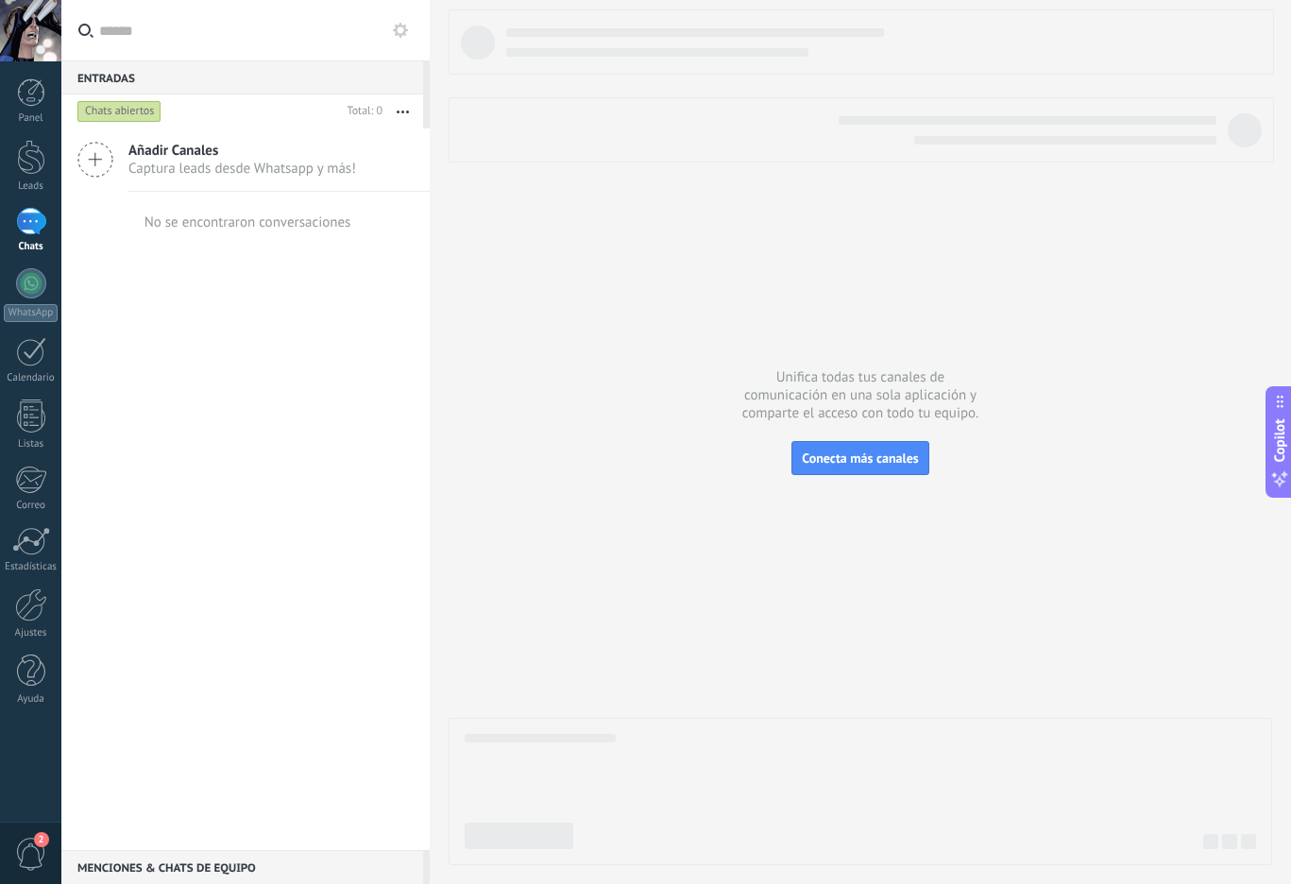
click at [136, 157] on span "Añadir Canales" at bounding box center [242, 151] width 228 height 18
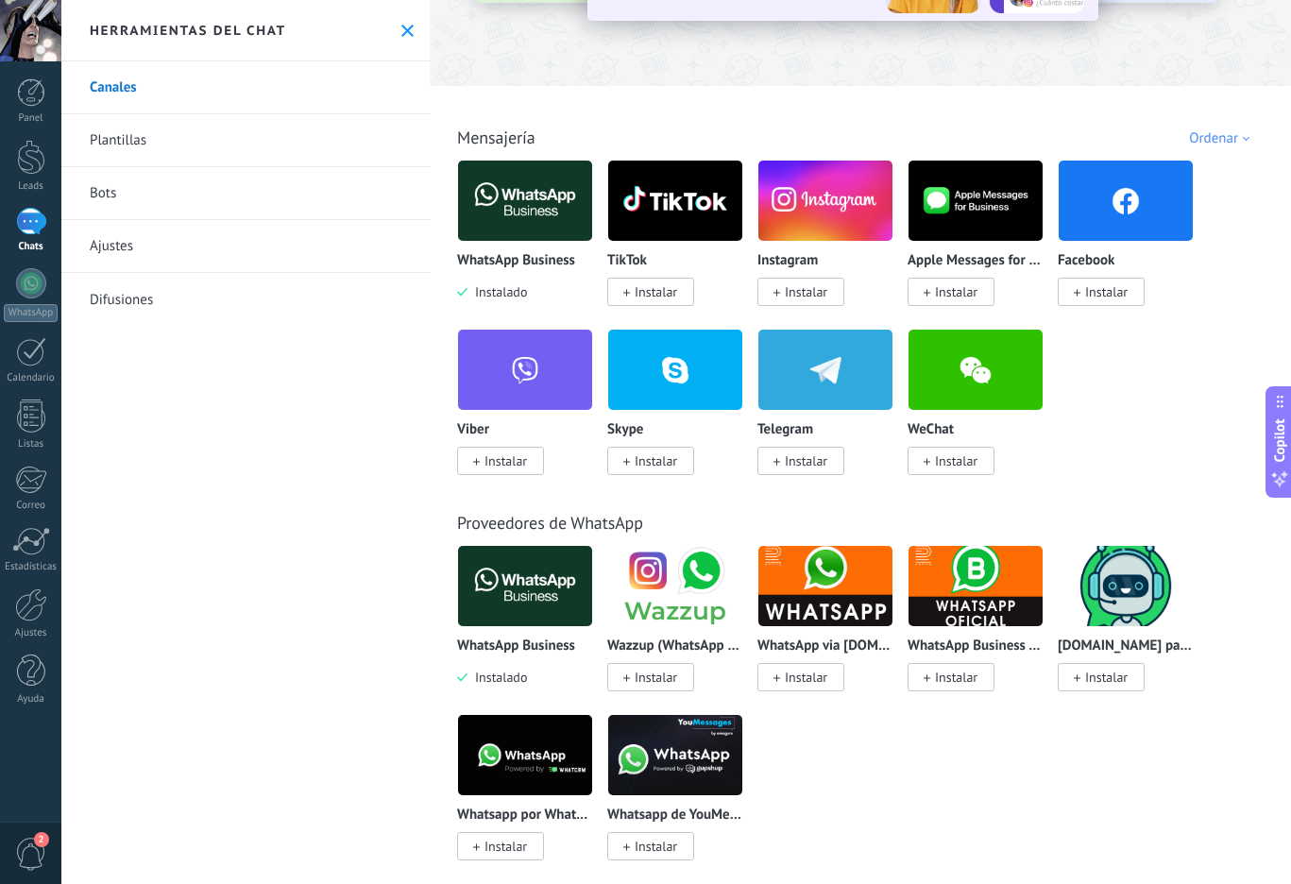
scroll to position [189, 0]
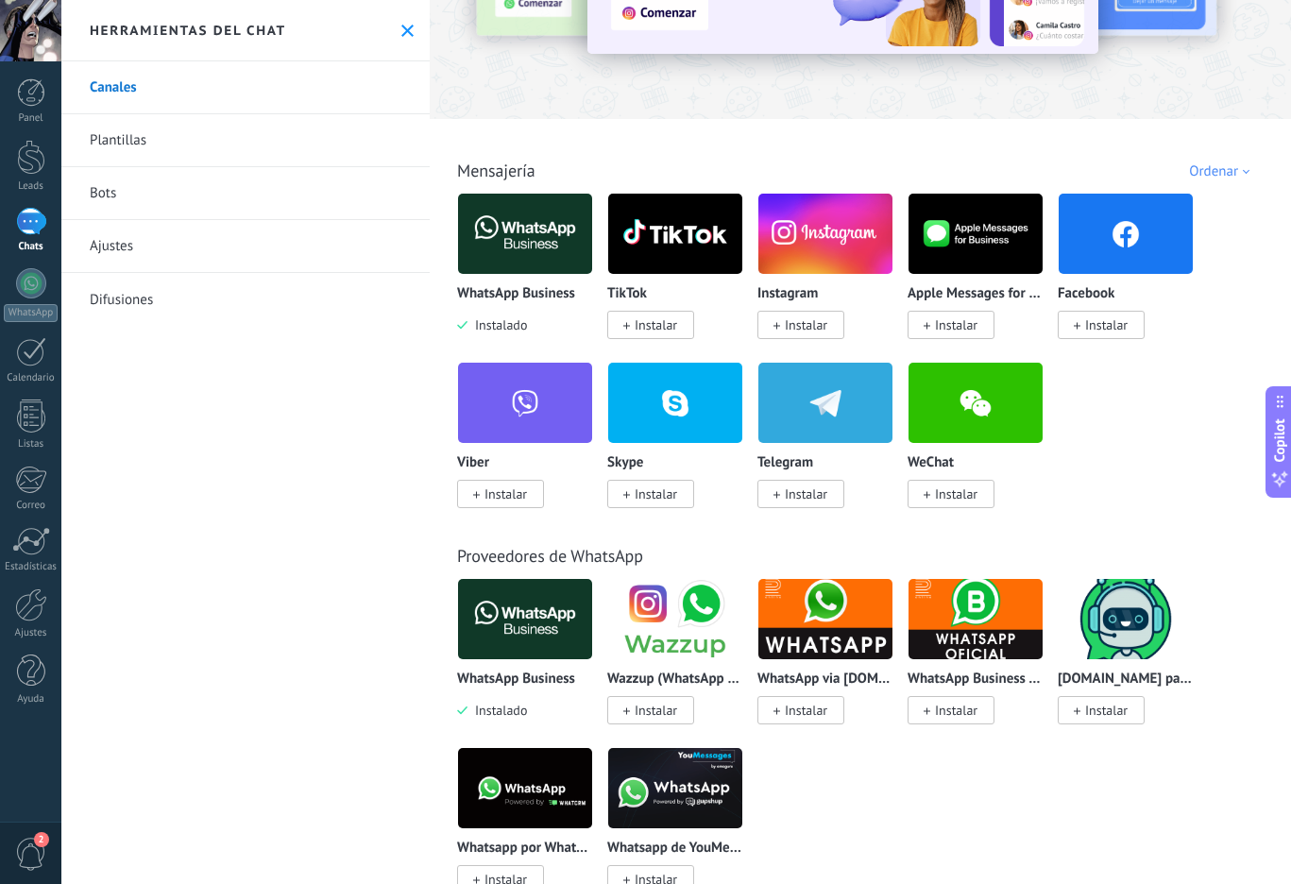
click at [659, 321] on span "Instalar" at bounding box center [656, 324] width 42 height 17
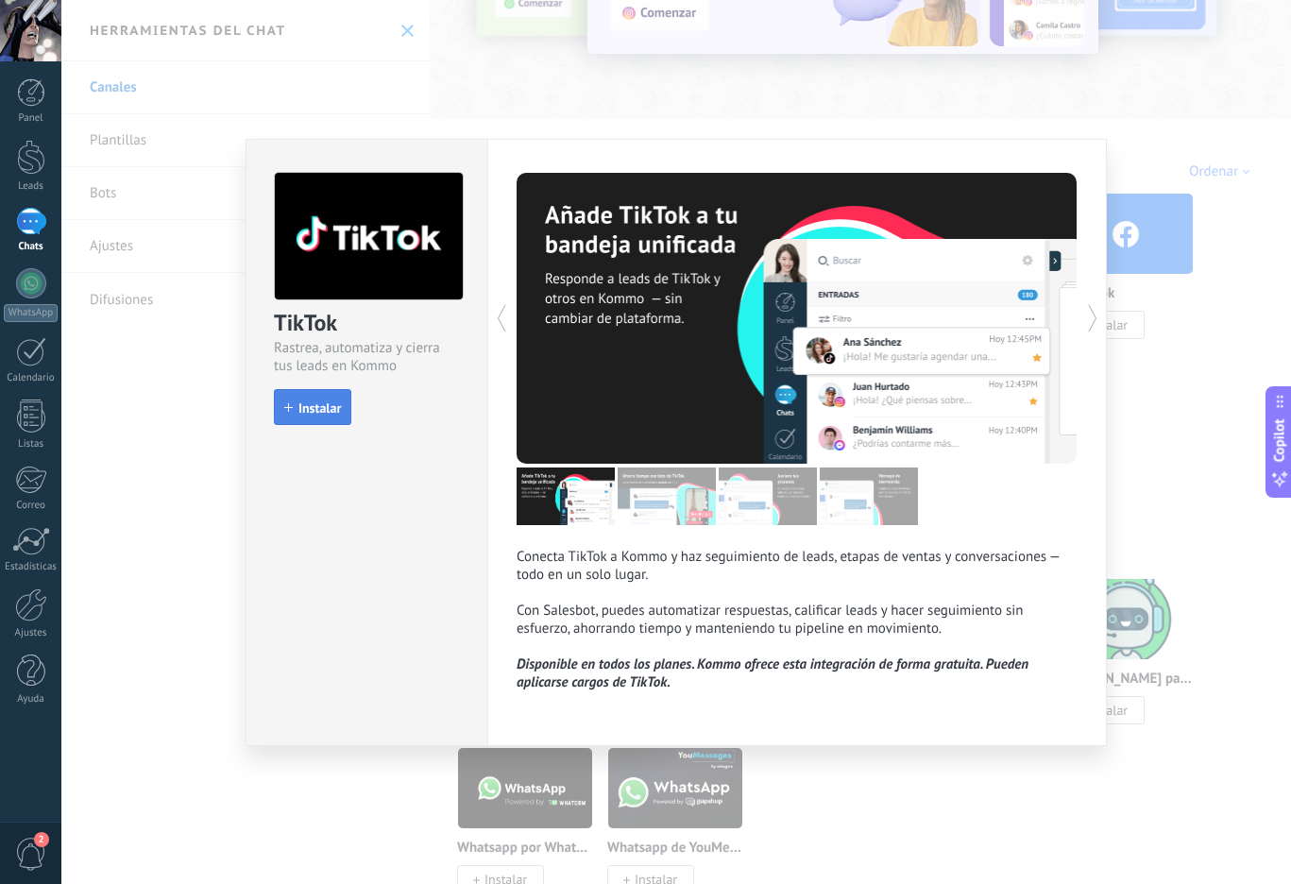
click at [347, 422] on button "Instalar" at bounding box center [312, 407] width 77 height 36
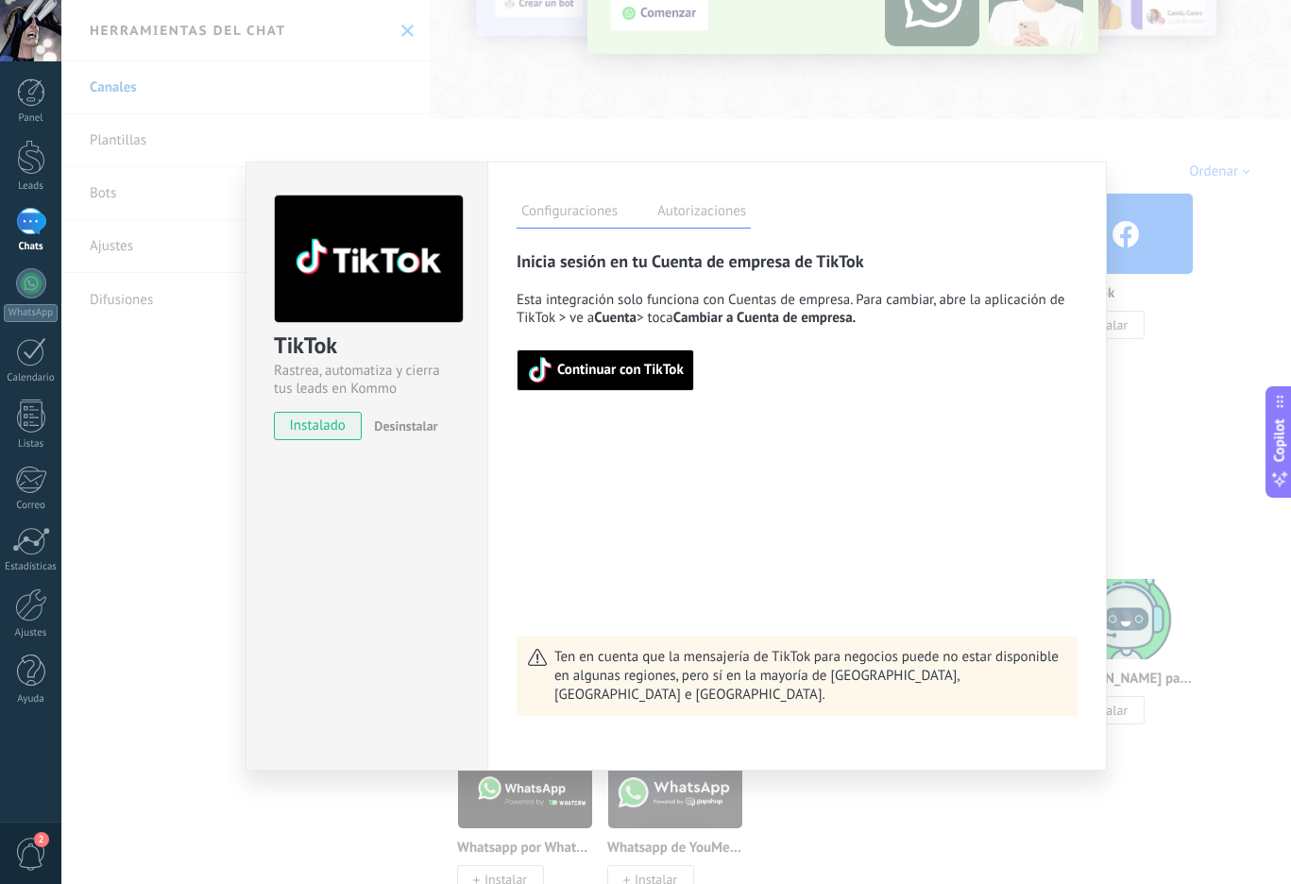
click at [1183, 316] on div "TikTok Rastrea, automatiza y cierra tus leads en Kommo instalado Desinstalar Co…" at bounding box center [676, 442] width 1230 height 884
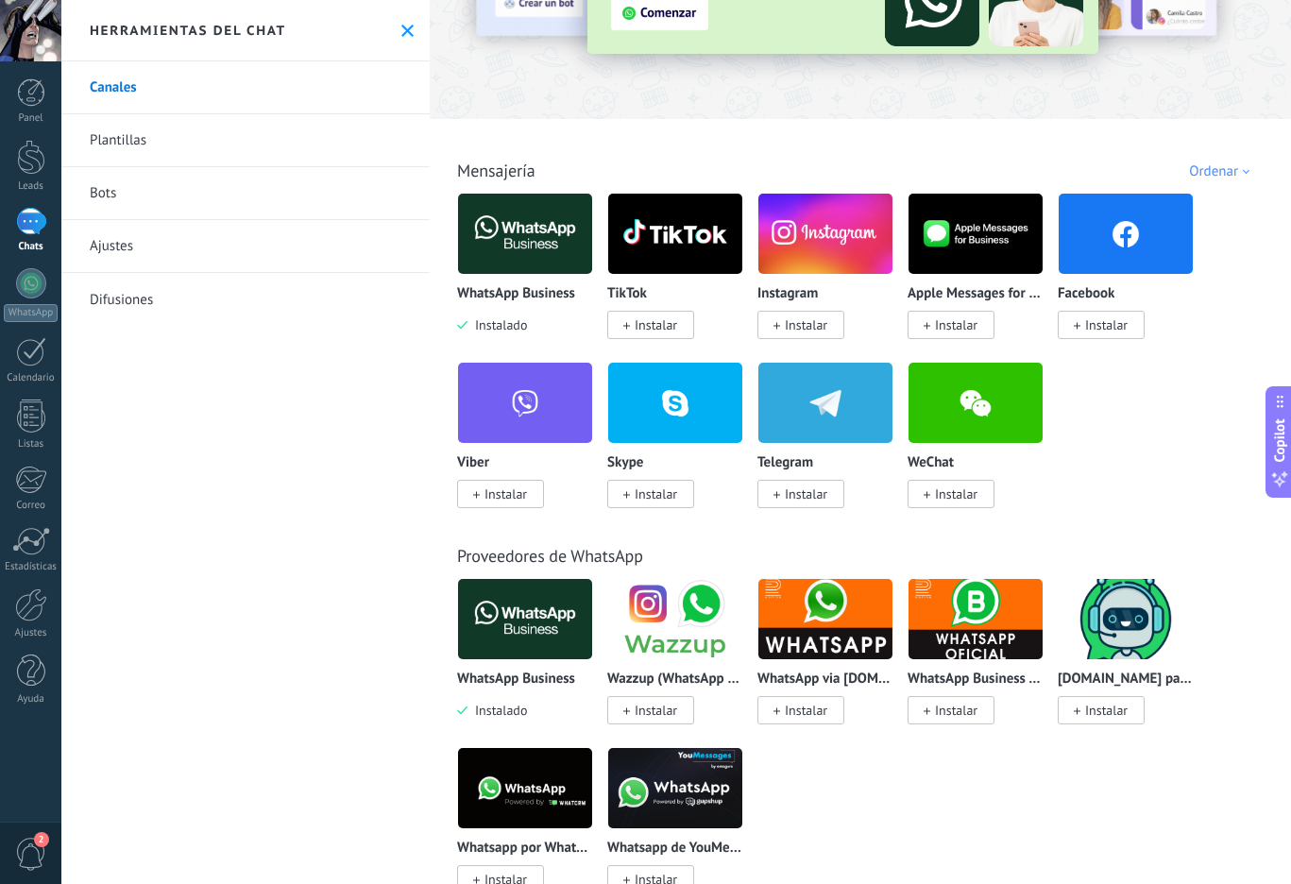
click at [666, 246] on img at bounding box center [675, 234] width 134 height 92
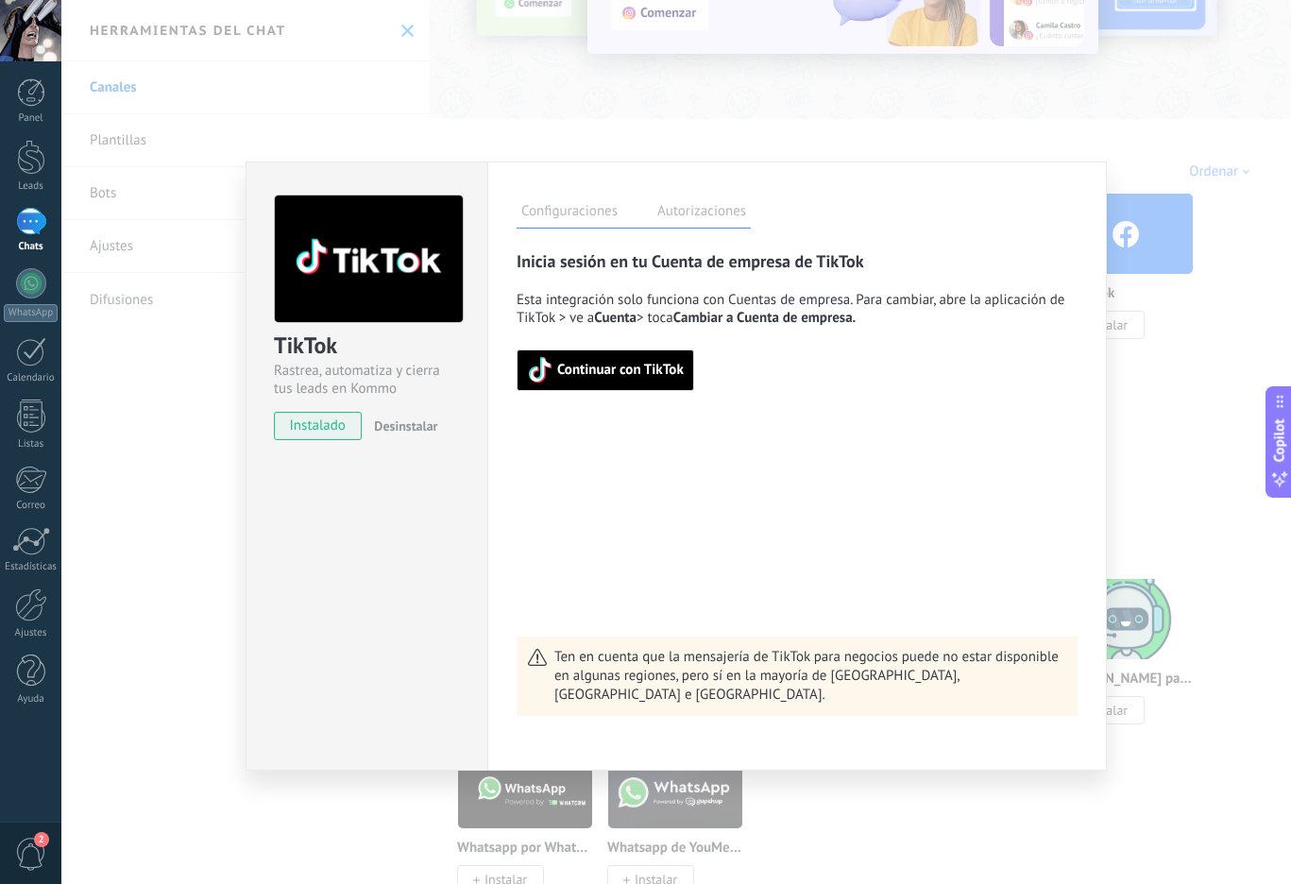
click at [570, 106] on div "TikTok Rastrea, automatiza y cierra tus leads en Kommo instalado Desinstalar Co…" at bounding box center [676, 442] width 1230 height 884
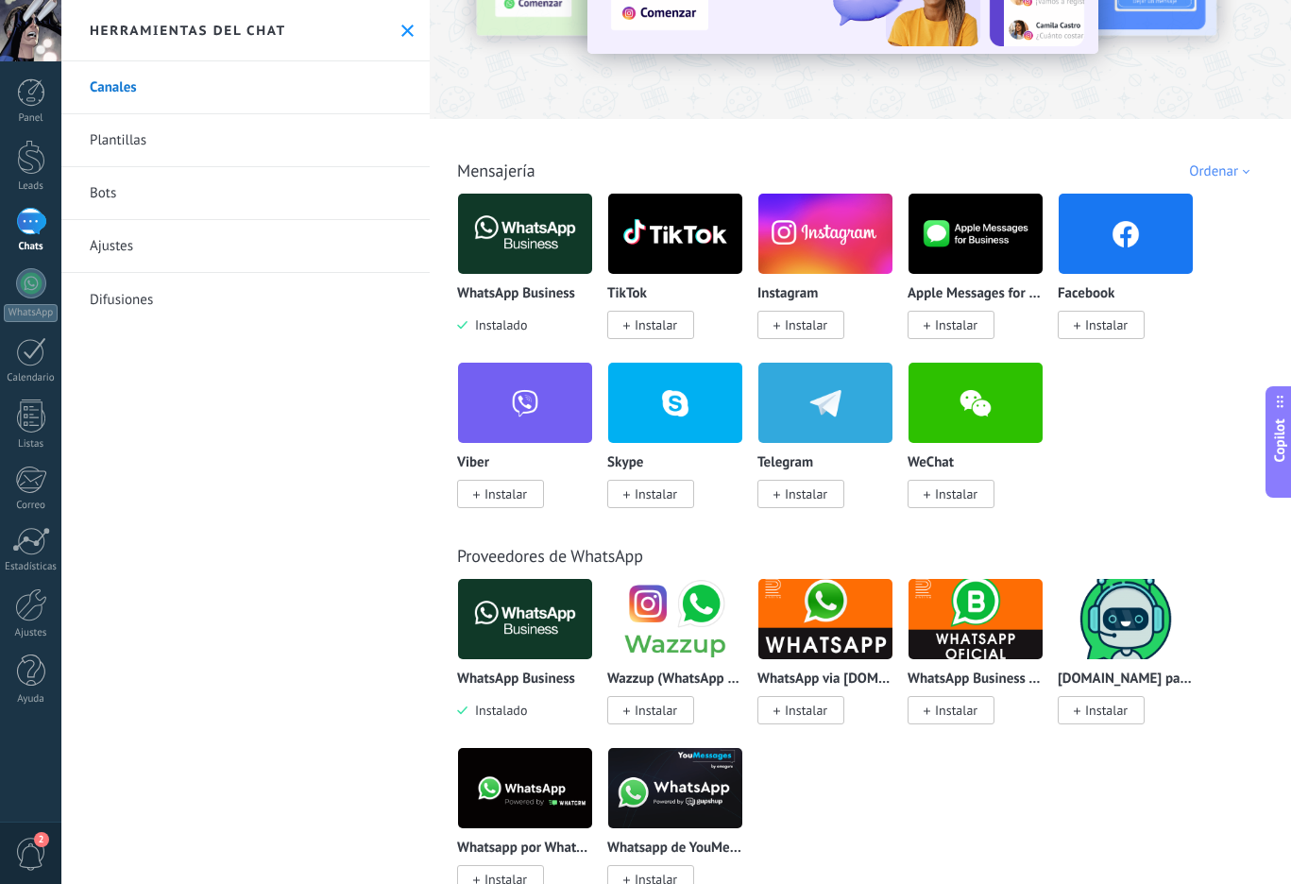
click at [807, 331] on span "Instalar" at bounding box center [806, 324] width 42 height 17
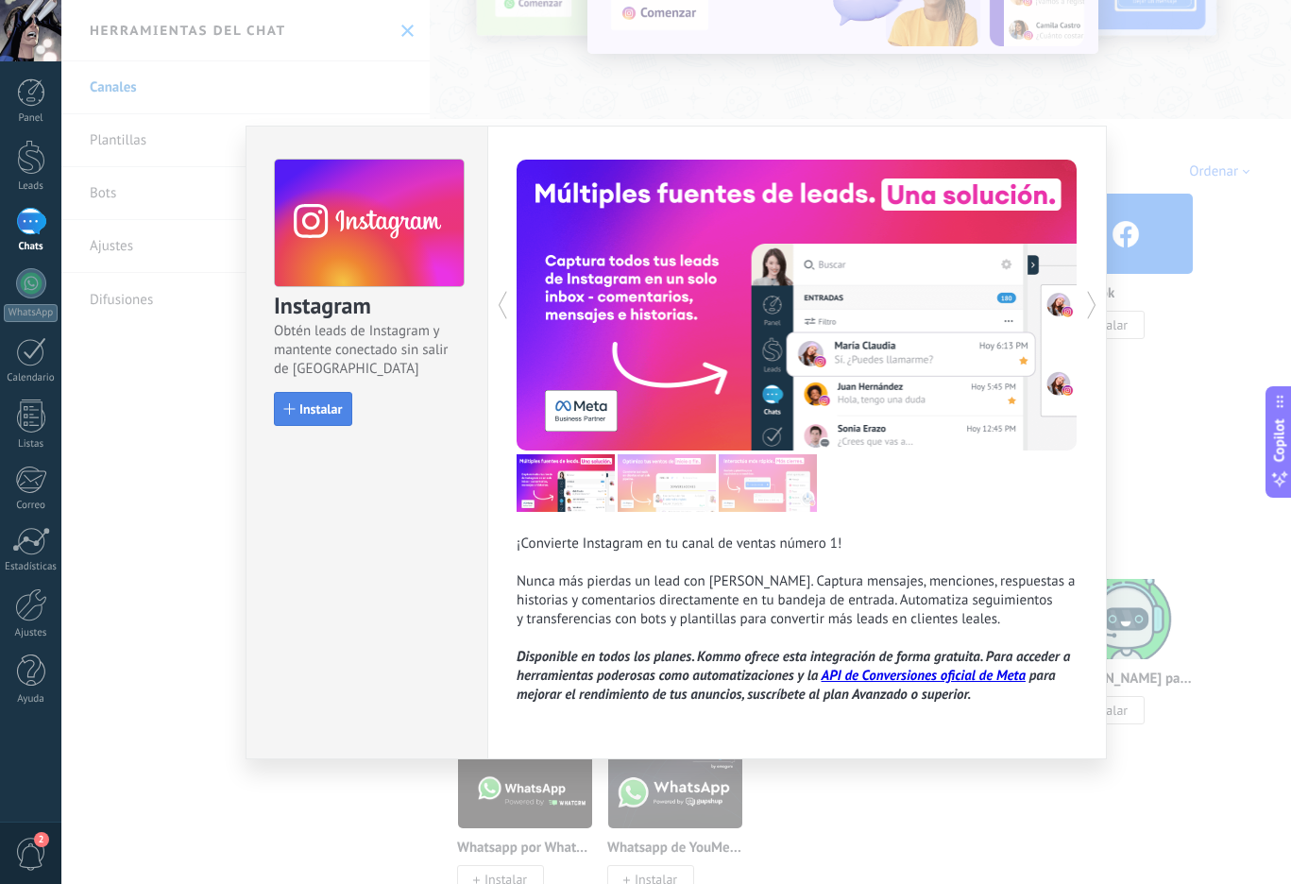
drag, startPoint x: 271, startPoint y: 421, endPoint x: 292, endPoint y: 421, distance: 20.8
click at [271, 420] on div "Instagram Obtén leads de Instagram y mantente conectado sin salir de Kommo Inst…" at bounding box center [366, 284] width 241 height 314
click at [295, 421] on button "Instalar" at bounding box center [313, 409] width 78 height 34
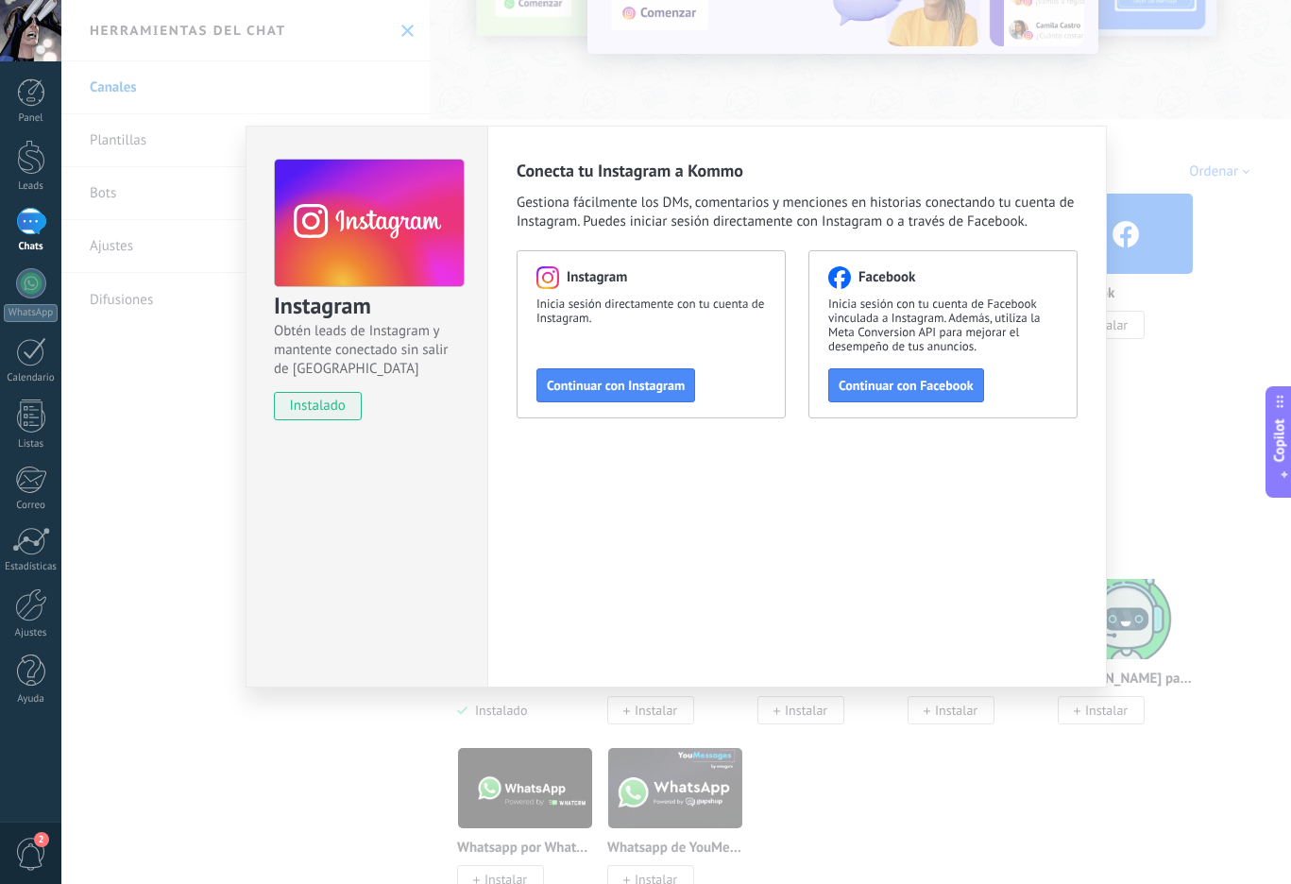
click at [721, 93] on div "Instagram Obtén leads de Instagram y mantente conectado sin salir de Kommo inst…" at bounding box center [676, 442] width 1230 height 884
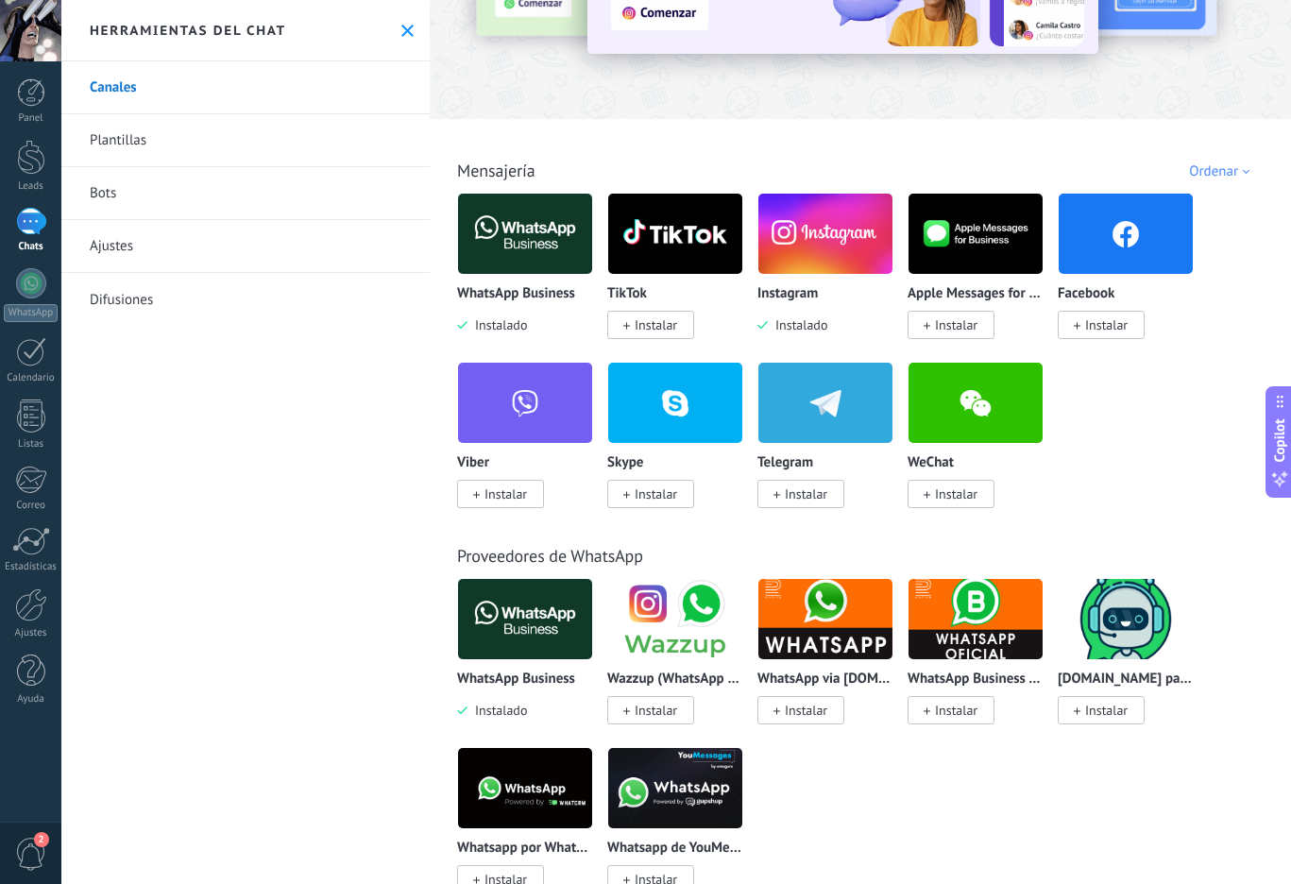
drag, startPoint x: 677, startPoint y: 339, endPoint x: 652, endPoint y: 325, distance: 29.2
click at [655, 328] on div "TikTok Instalar" at bounding box center [682, 277] width 150 height 169
click at [652, 325] on span "Instalar" at bounding box center [656, 324] width 42 height 17
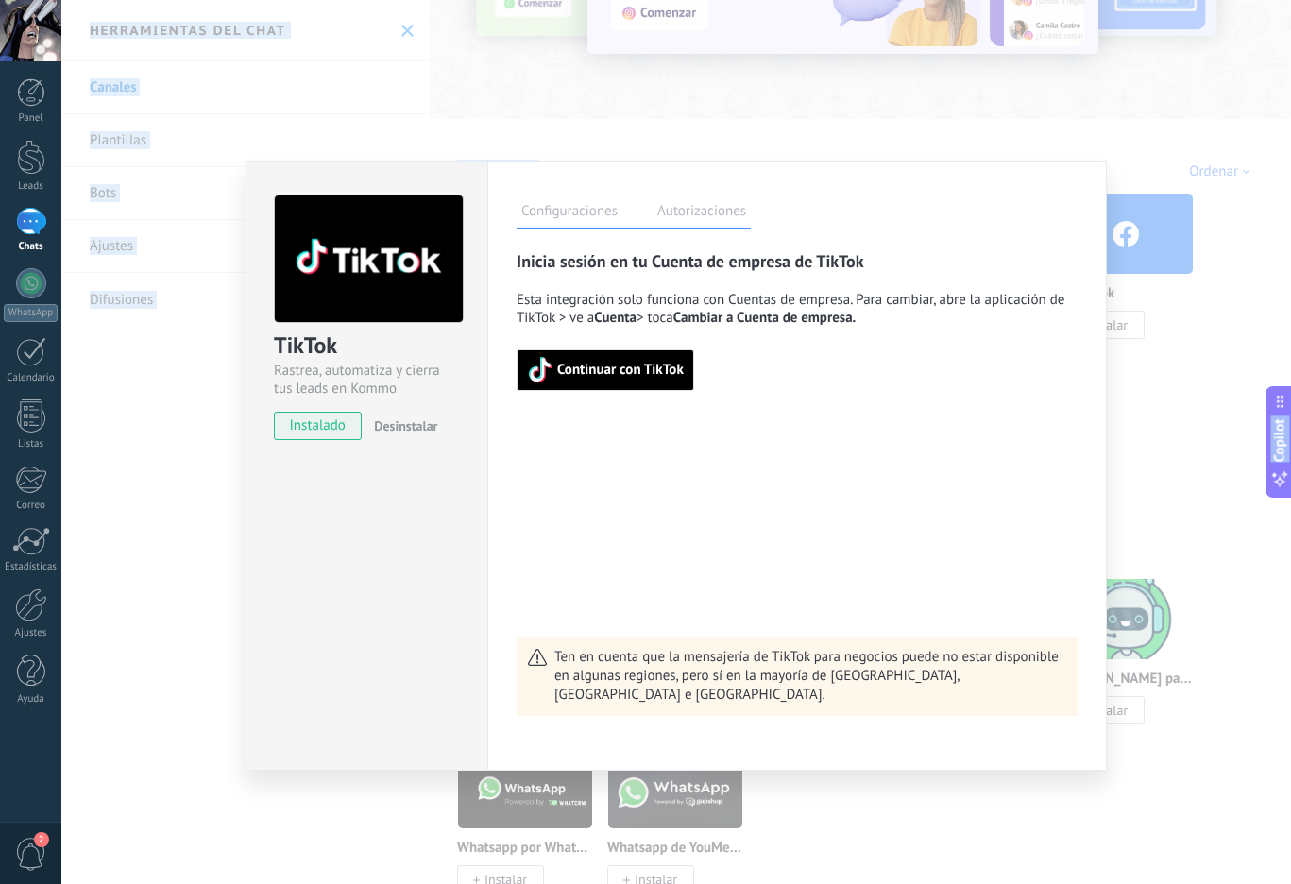
click at [322, 434] on span "instalado" at bounding box center [318, 426] width 86 height 28
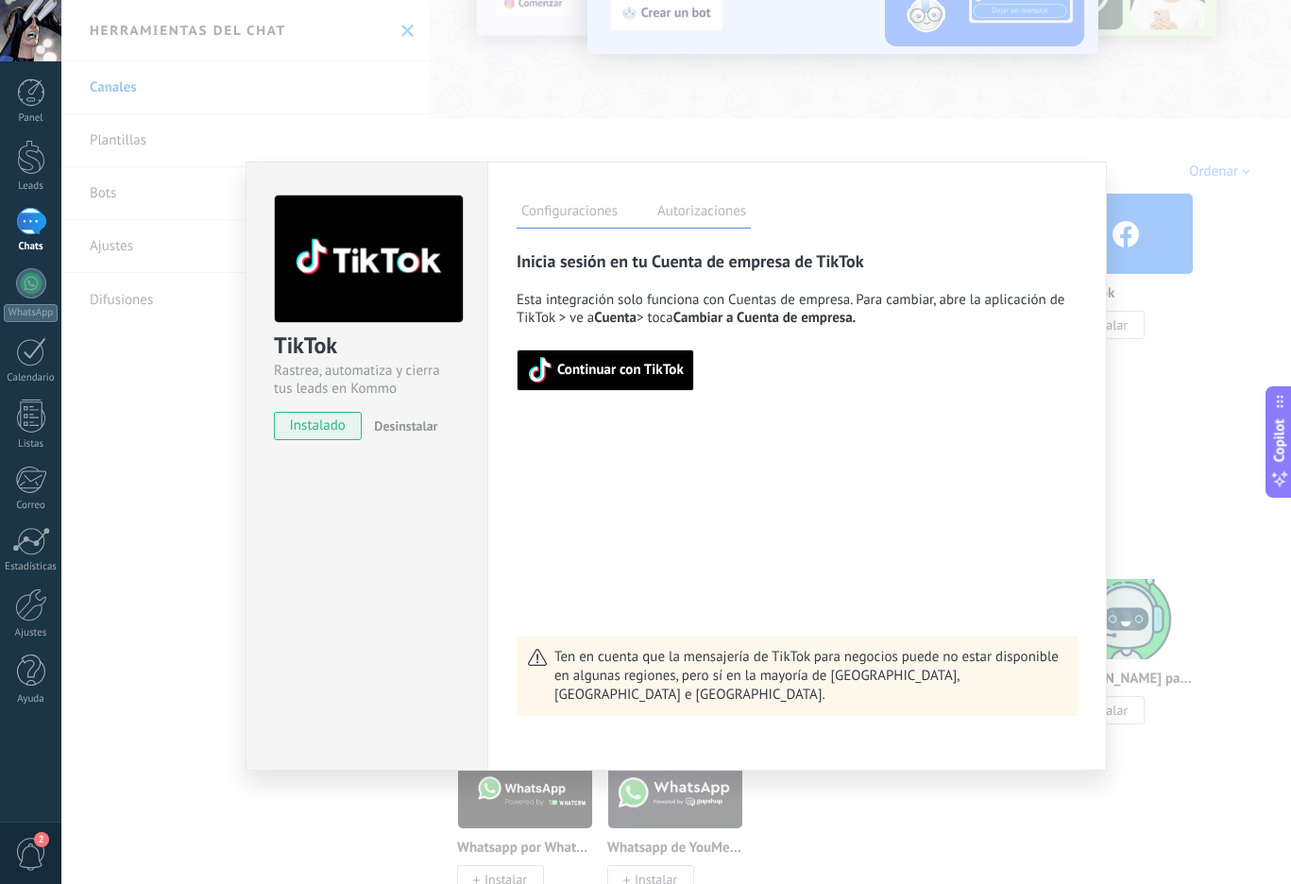
click at [1234, 288] on div "TikTok Rastrea, automatiza y cierra tus leads en Kommo instalado Desinstalar Co…" at bounding box center [676, 442] width 1230 height 884
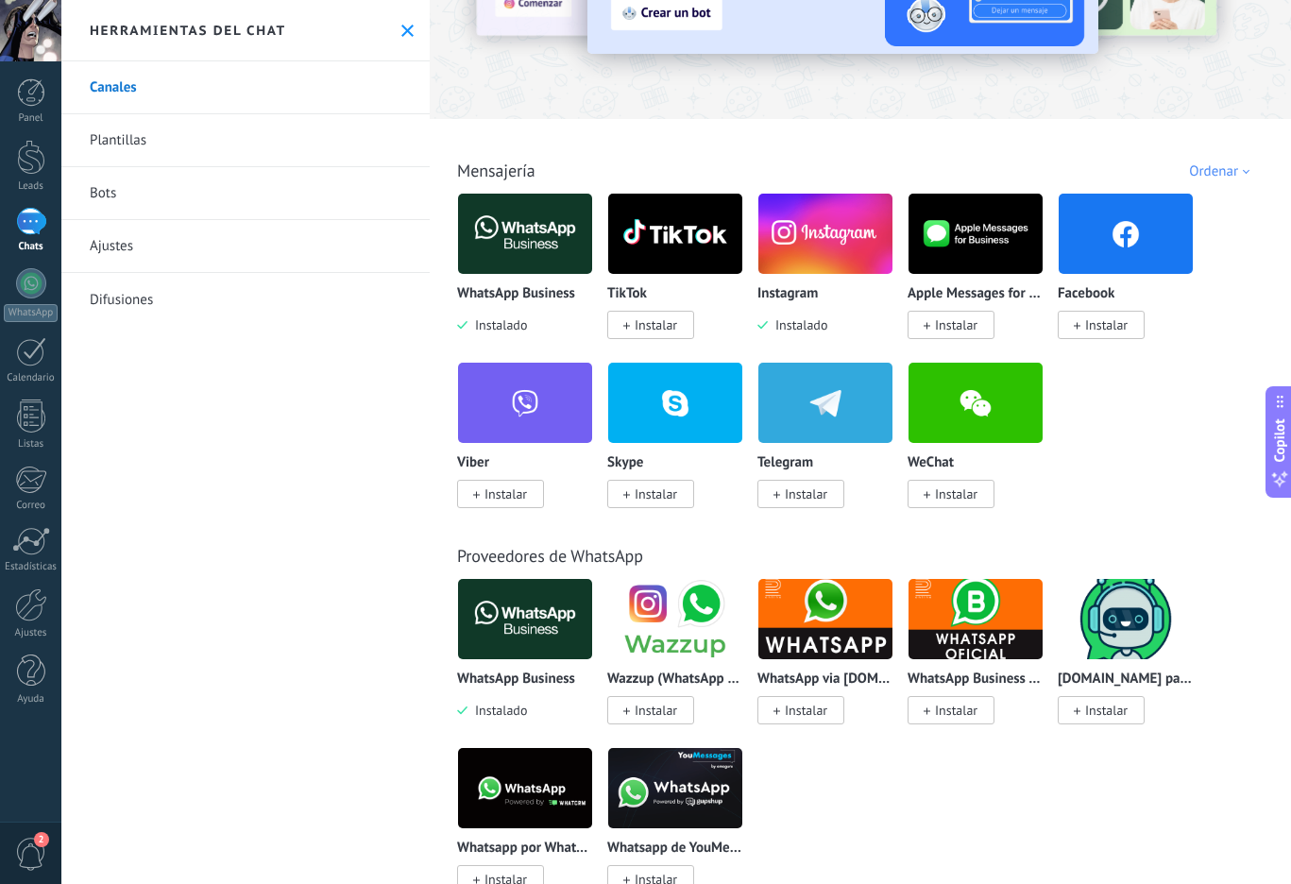
click at [1102, 336] on span "Instalar" at bounding box center [1101, 325] width 87 height 28
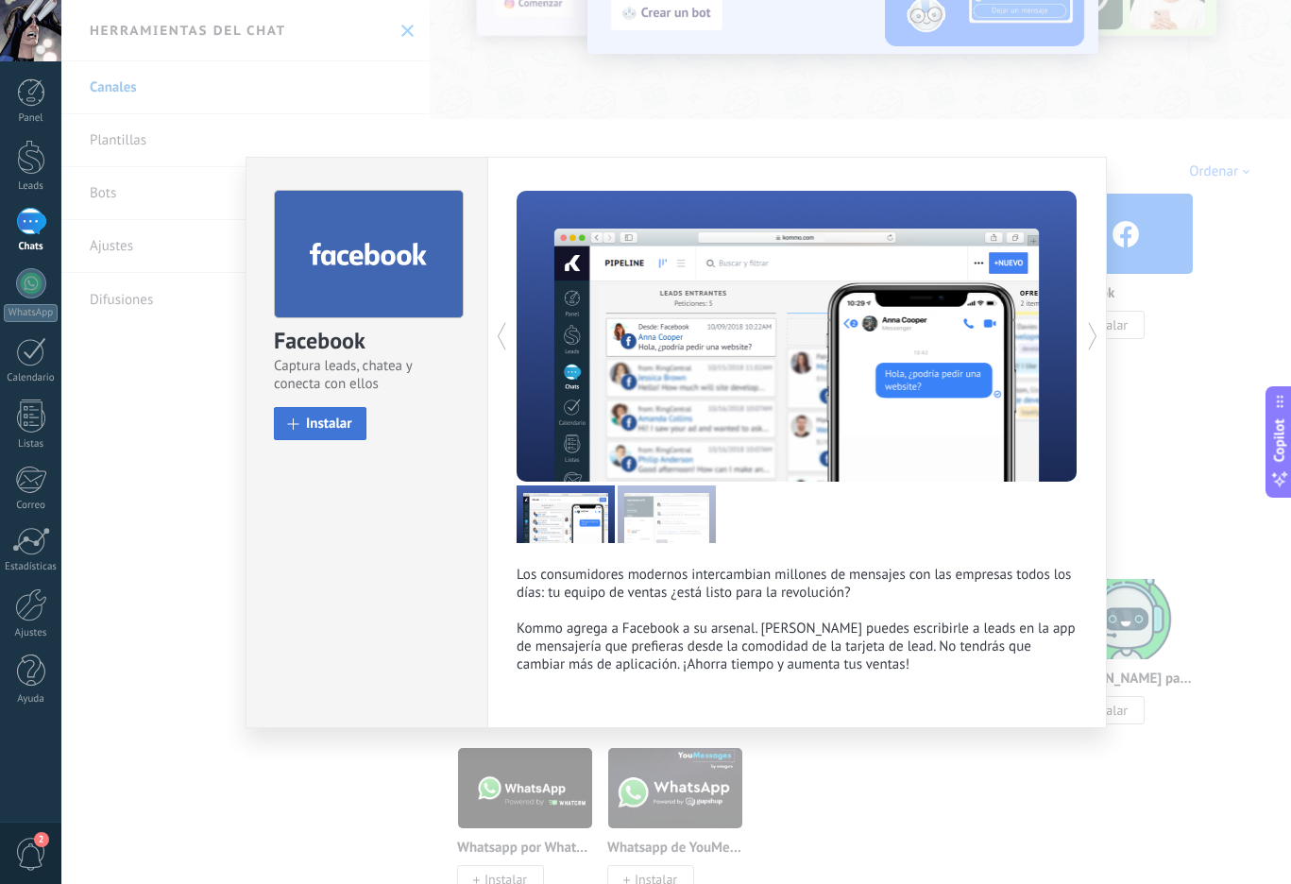
click at [301, 415] on button "Instalar" at bounding box center [320, 423] width 93 height 33
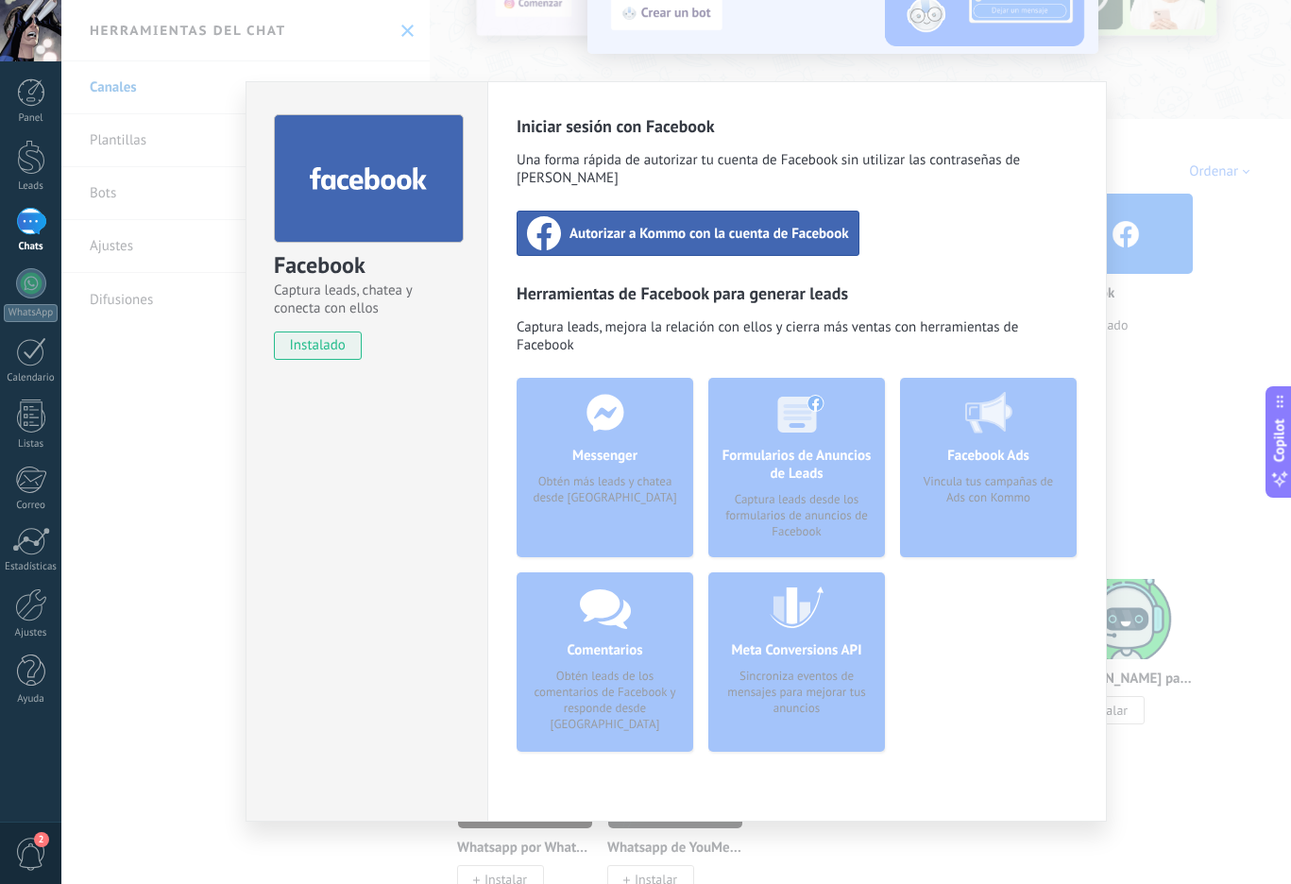
click at [1174, 147] on div "Facebook Captura leads, chatea y conecta con ellos instalado Desinstalar Inicia…" at bounding box center [676, 442] width 1230 height 884
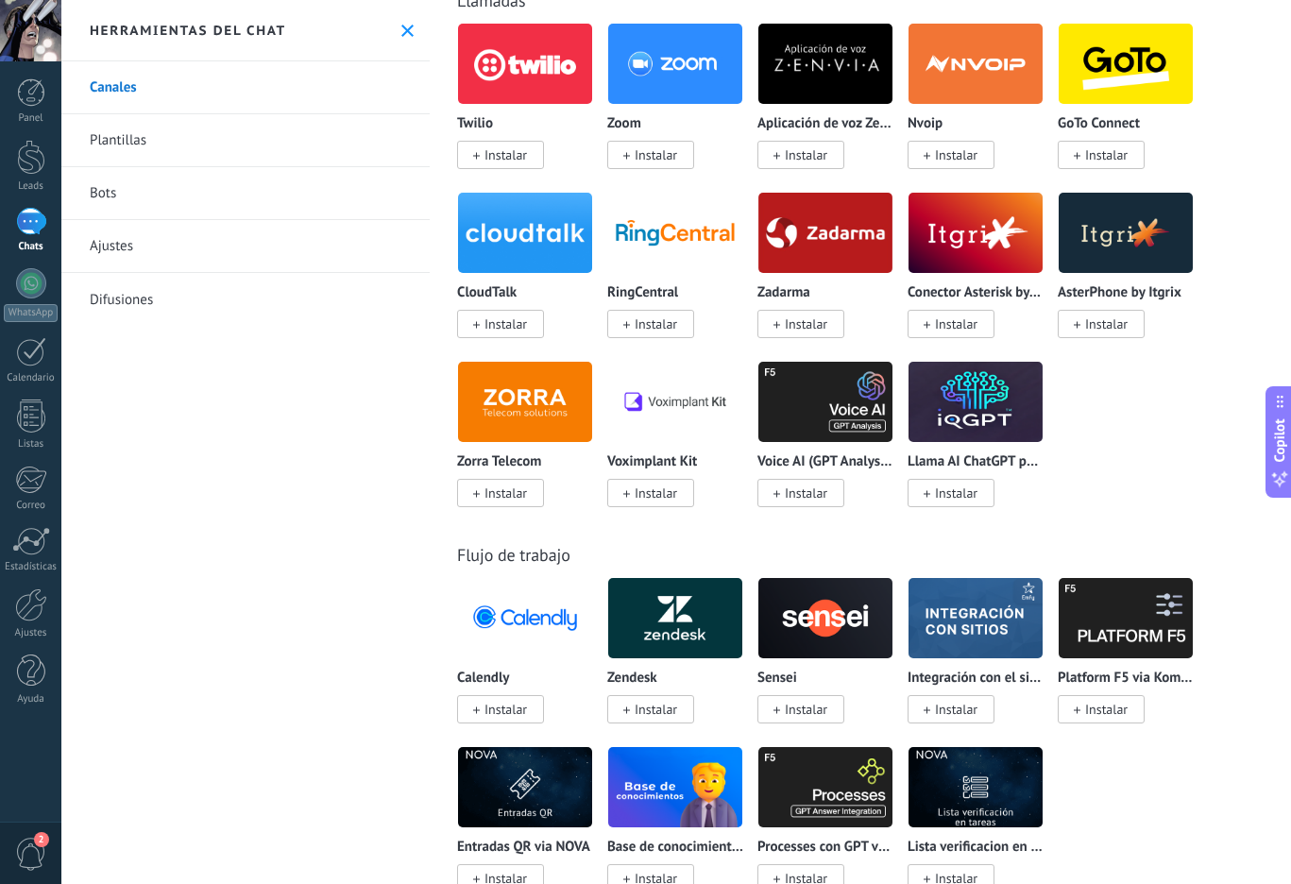
scroll to position [2455, 0]
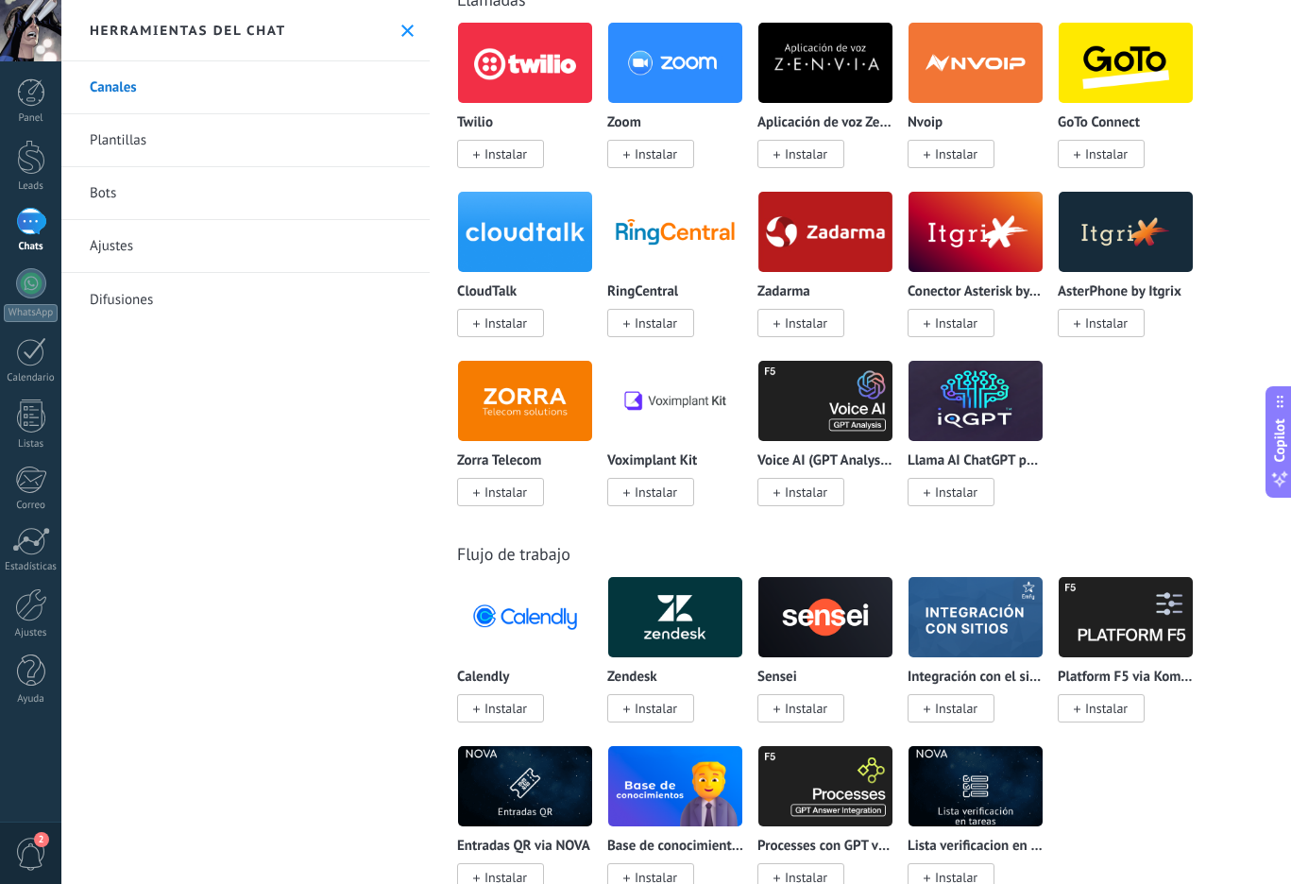
click at [137, 100] on link "Canales" at bounding box center [245, 87] width 368 height 53
click at [52, 146] on link "Leads" at bounding box center [30, 166] width 61 height 53
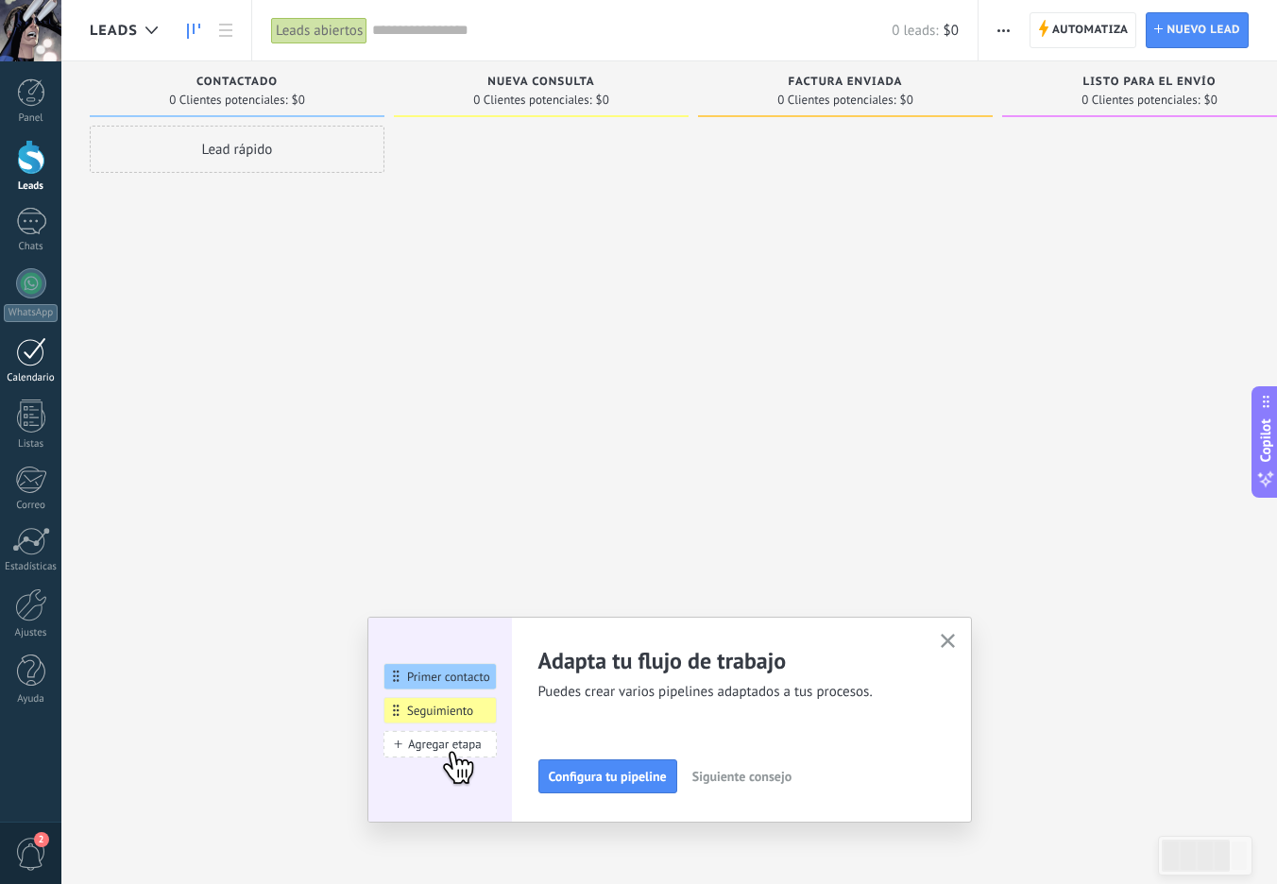
click at [44, 383] on div "Calendario" at bounding box center [31, 378] width 55 height 12
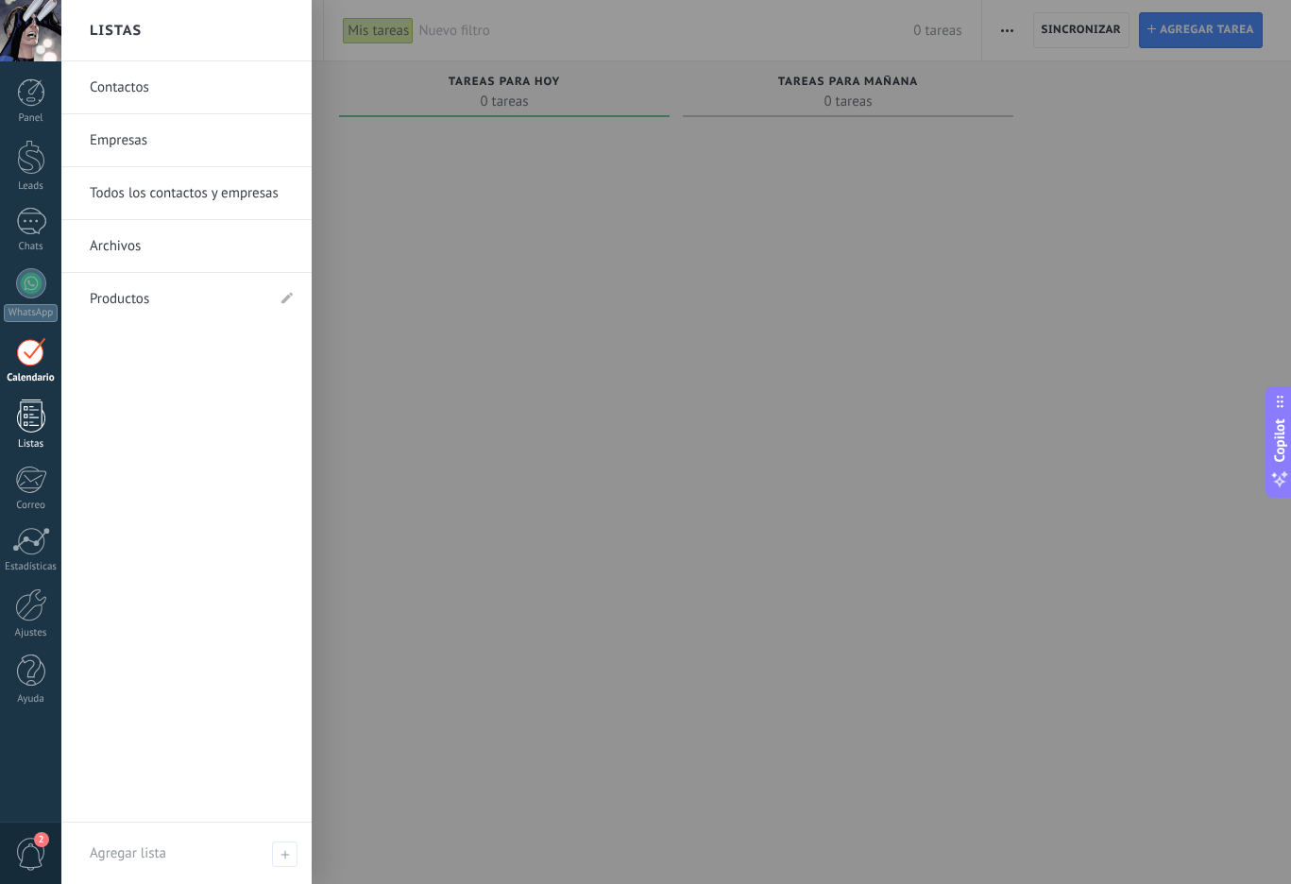
click at [27, 423] on div at bounding box center [31, 415] width 28 height 33
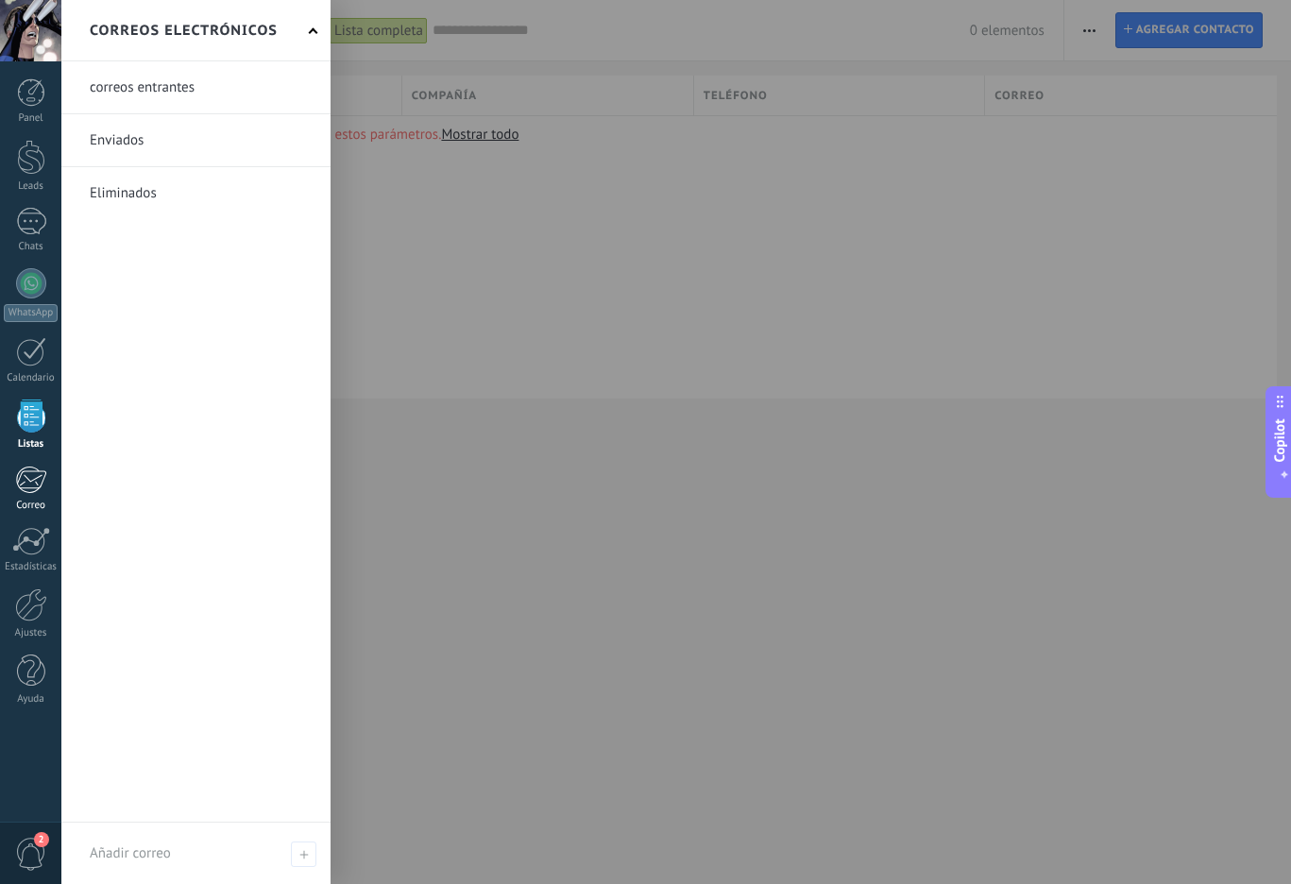
click at [50, 483] on link "Correo" at bounding box center [30, 489] width 61 height 46
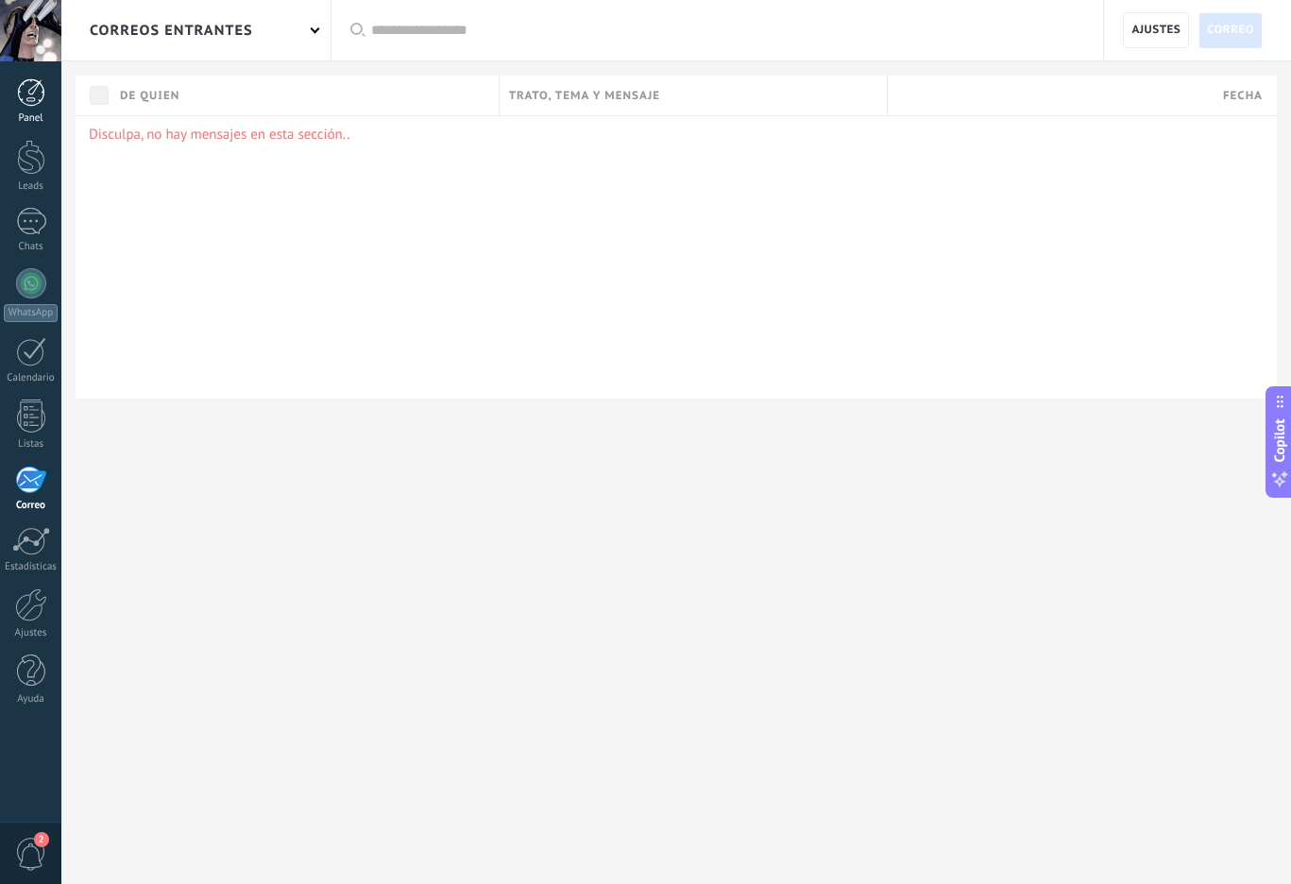
click at [40, 109] on link "Panel" at bounding box center [30, 101] width 61 height 46
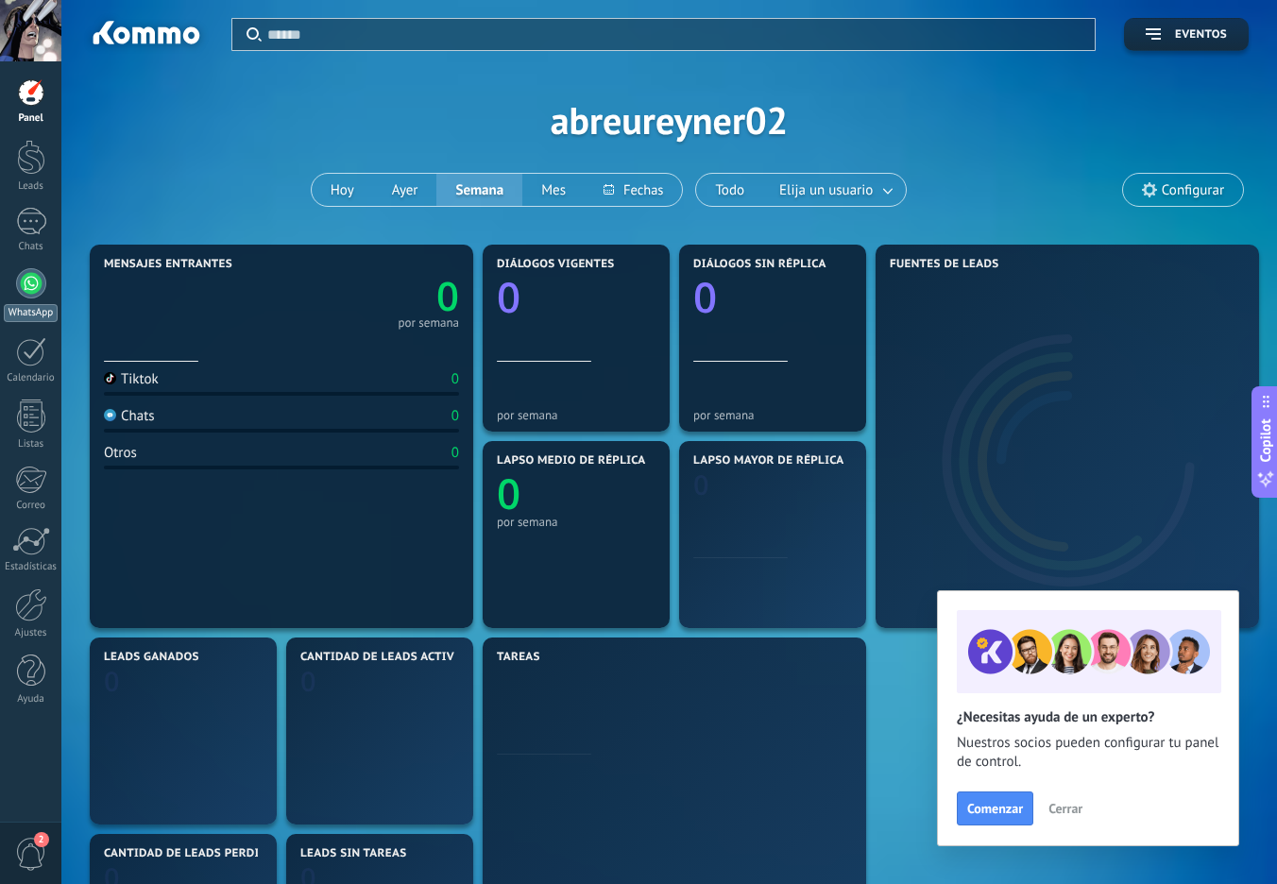
click at [31, 292] on div at bounding box center [31, 283] width 30 height 30
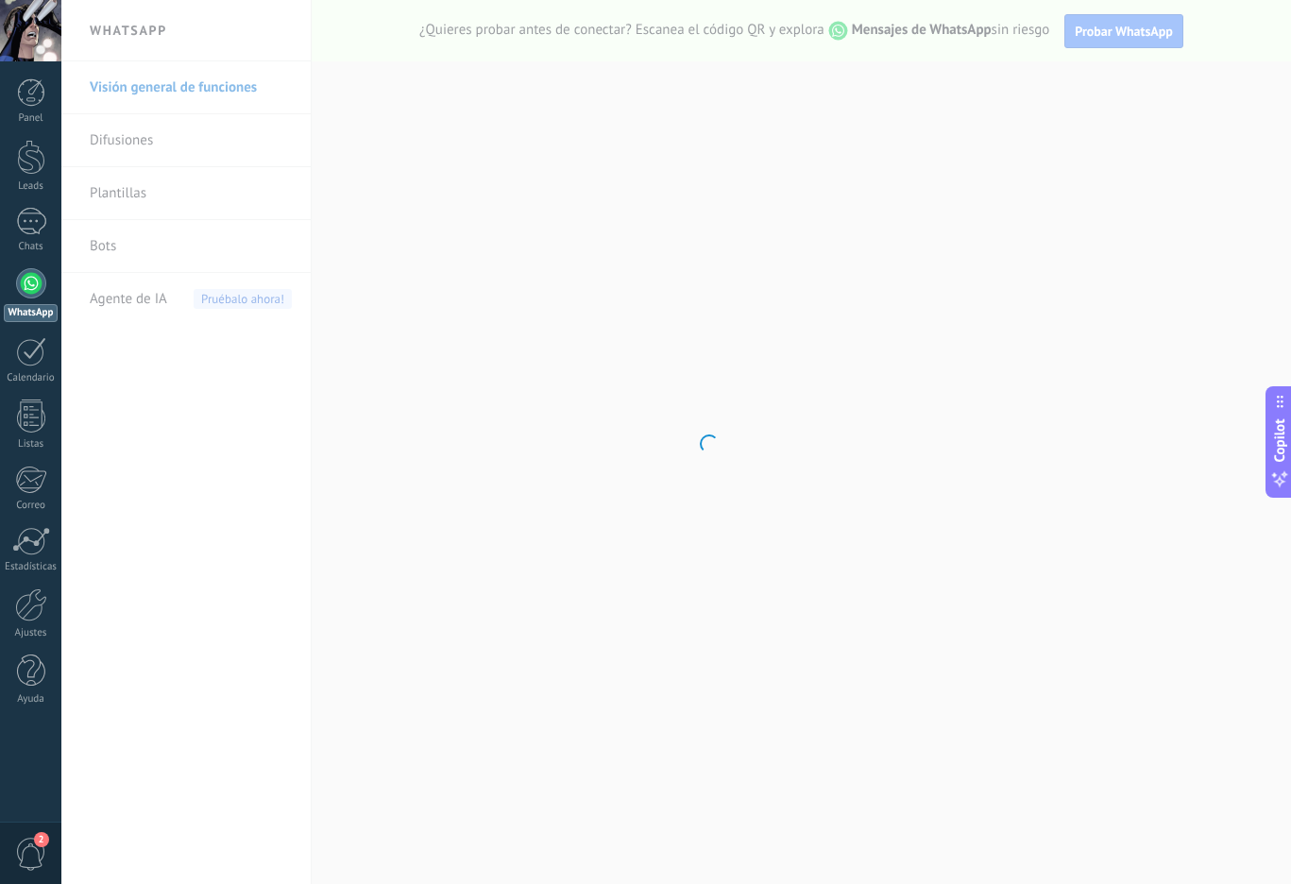
click at [135, 307] on body ".abccls-1,.abccls-2{fill-rule:evenodd}.abccls-2{fill:#fff} .abfcls-1{fill:none}…" at bounding box center [645, 442] width 1291 height 884
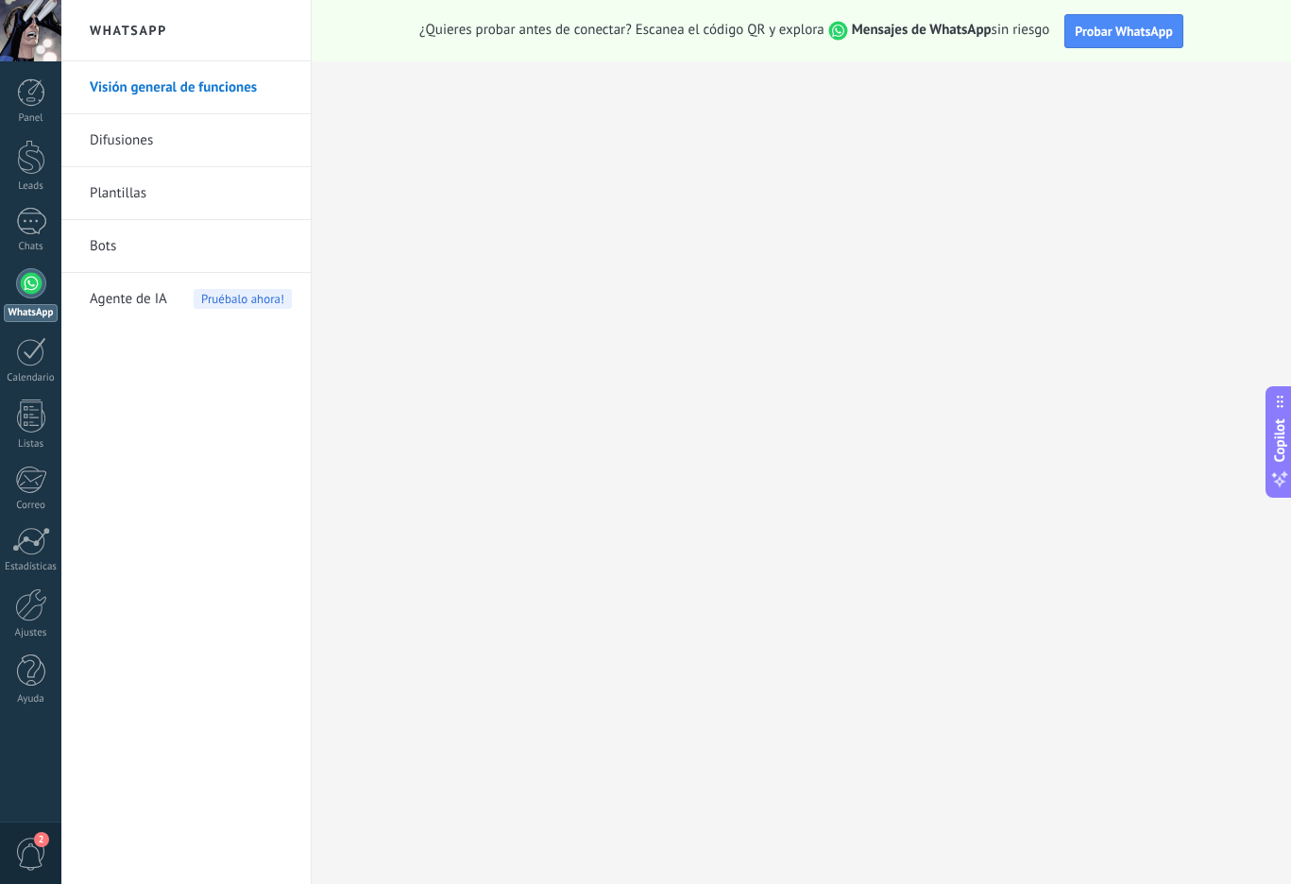
click at [146, 303] on span "Agente de IA" at bounding box center [128, 299] width 77 height 53
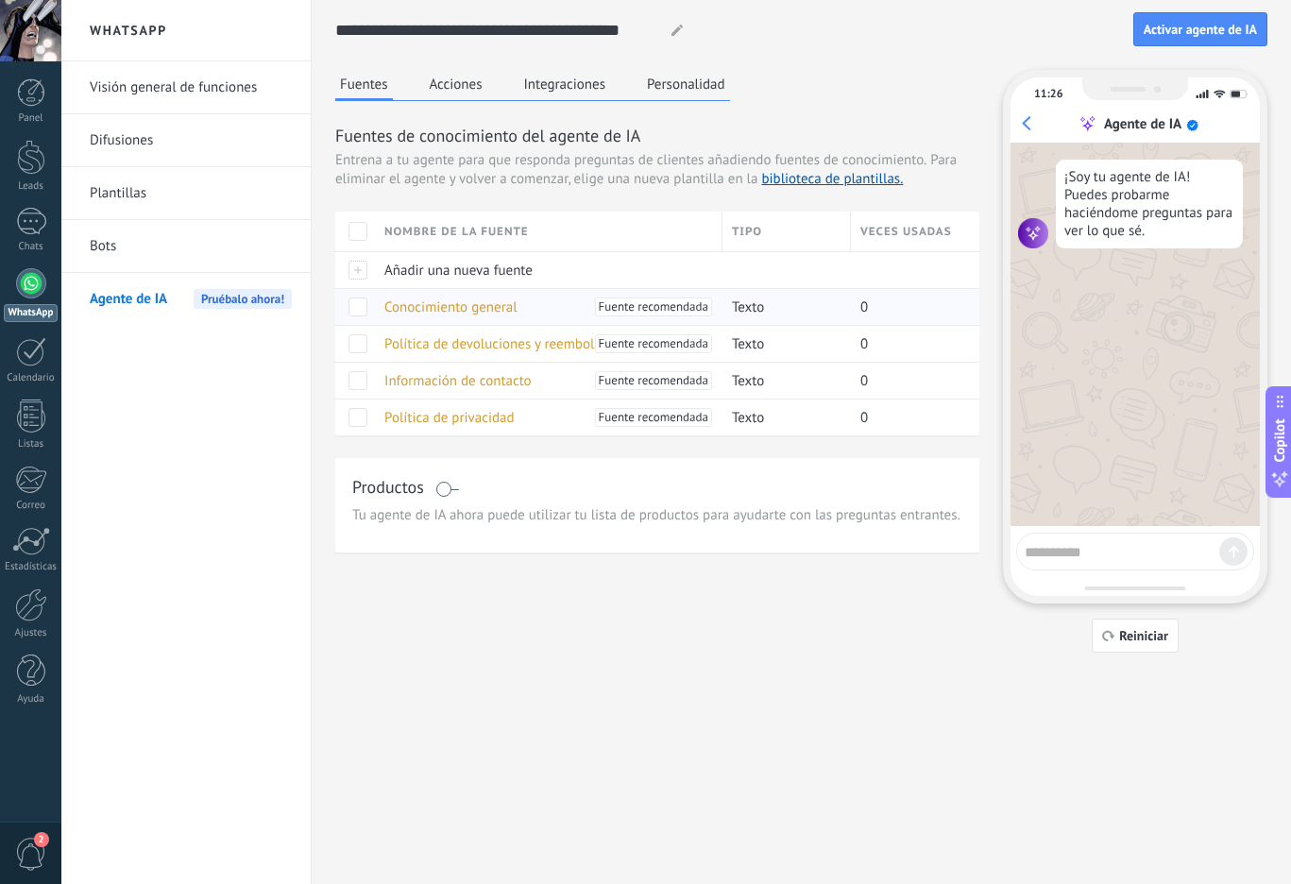
click at [353, 307] on span at bounding box center [357, 306] width 19 height 19
click at [362, 348] on span at bounding box center [357, 343] width 19 height 19
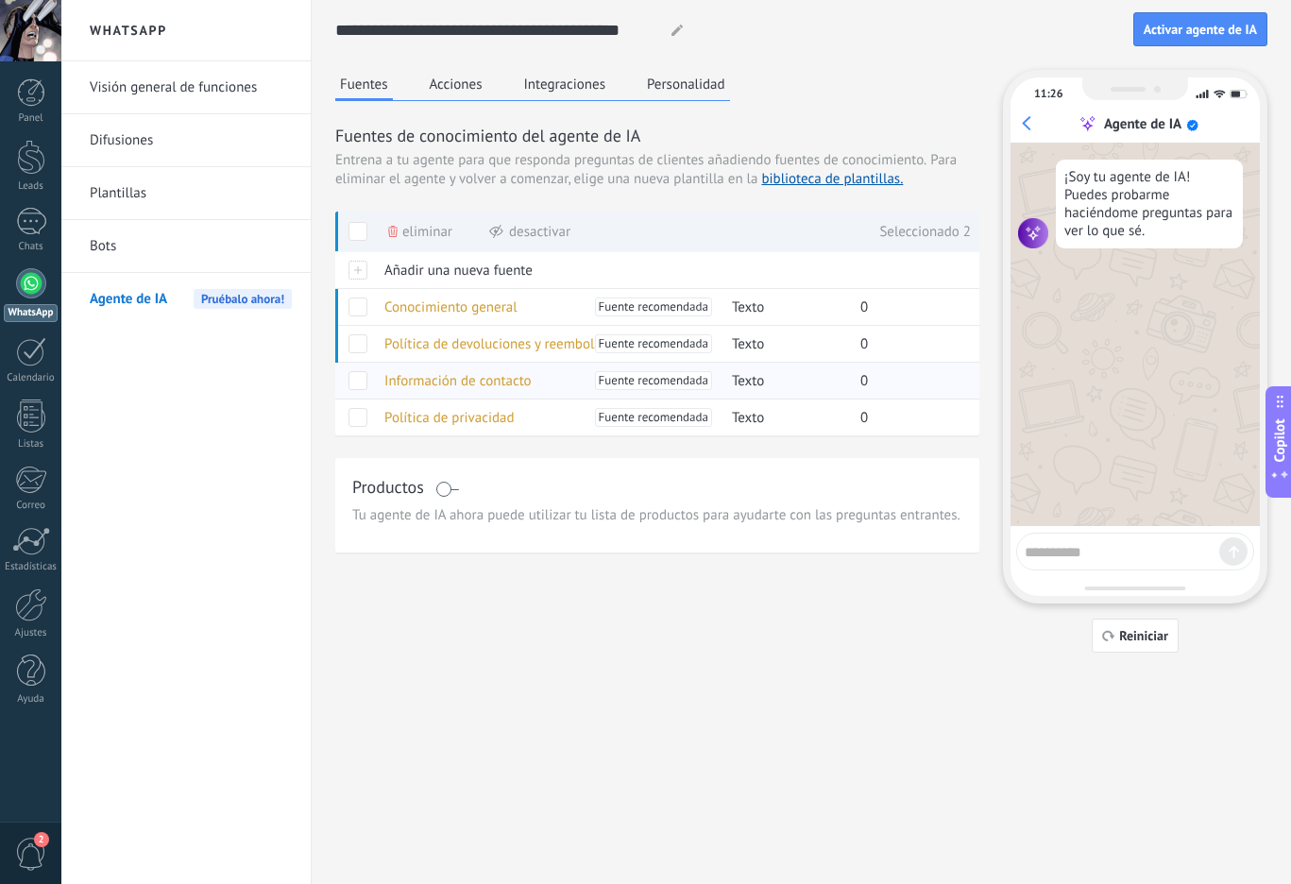
click at [366, 393] on div at bounding box center [355, 380] width 40 height 37
click at [363, 387] on span at bounding box center [357, 380] width 19 height 19
click at [364, 425] on span at bounding box center [357, 417] width 19 height 19
click at [462, 91] on button "Acciones" at bounding box center [456, 84] width 62 height 28
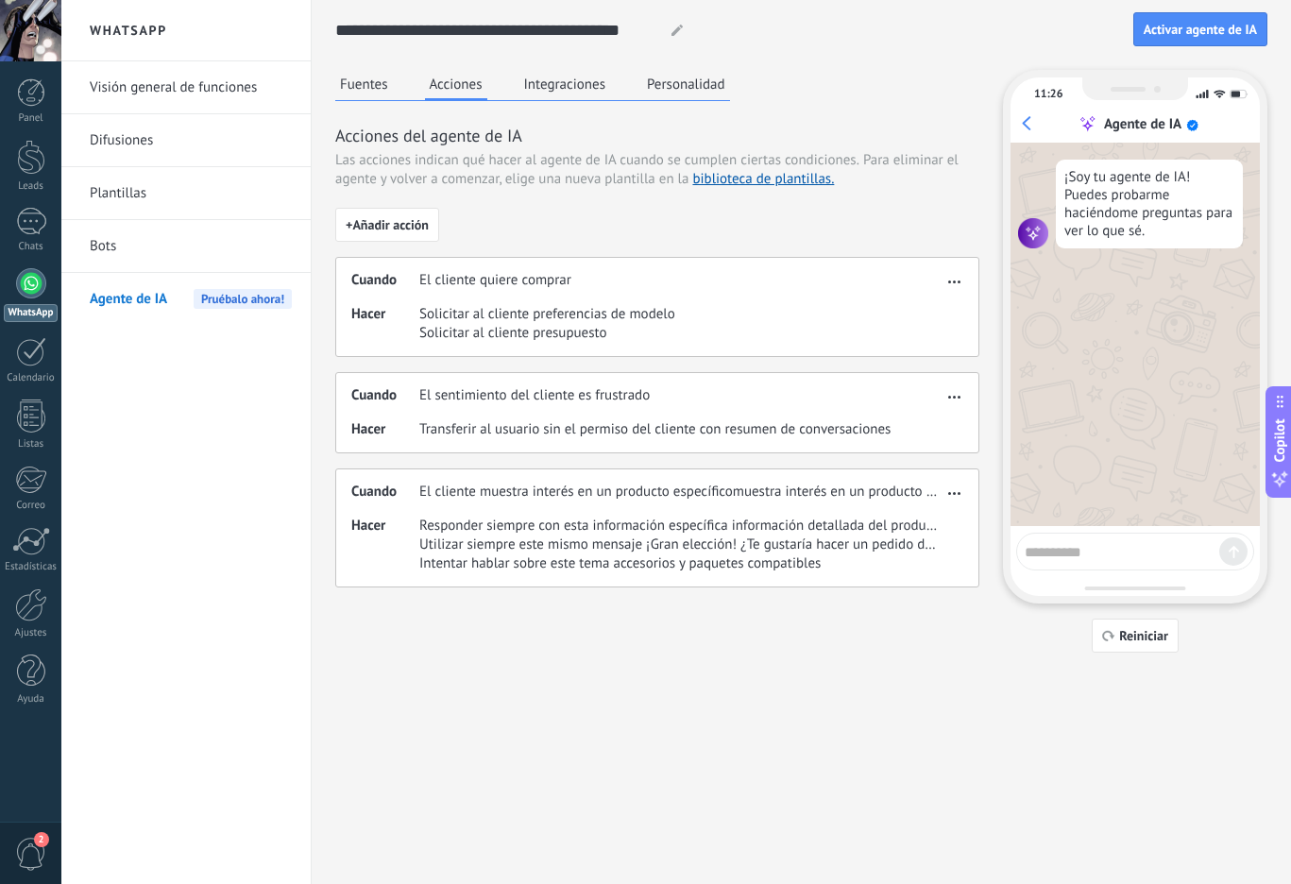
click at [537, 99] on div "Fuentes Acciones Integraciones Personalidad" at bounding box center [532, 85] width 395 height 31
click at [566, 82] on button "Integraciones" at bounding box center [565, 84] width 92 height 28
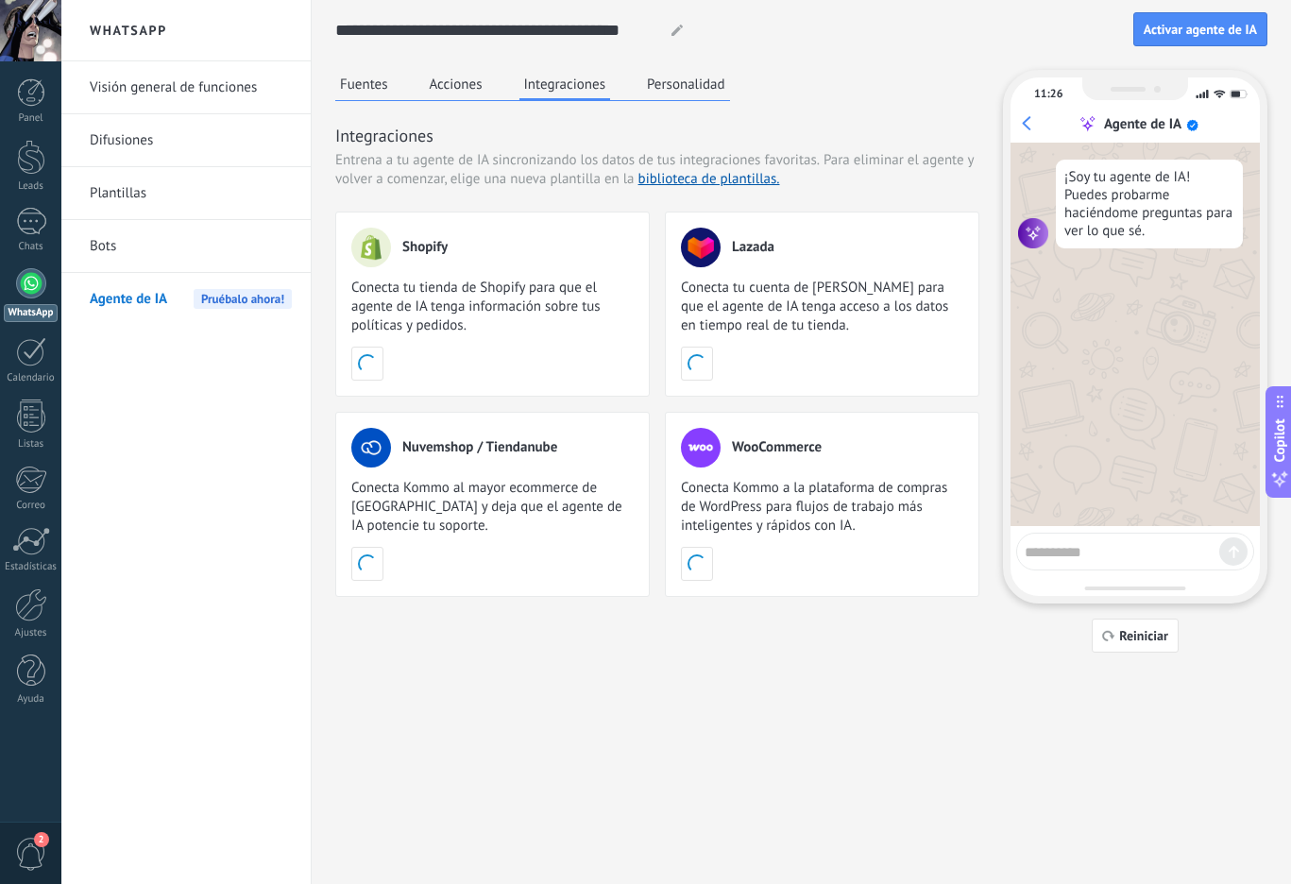
click at [679, 84] on button "Personalidad" at bounding box center [686, 84] width 88 height 28
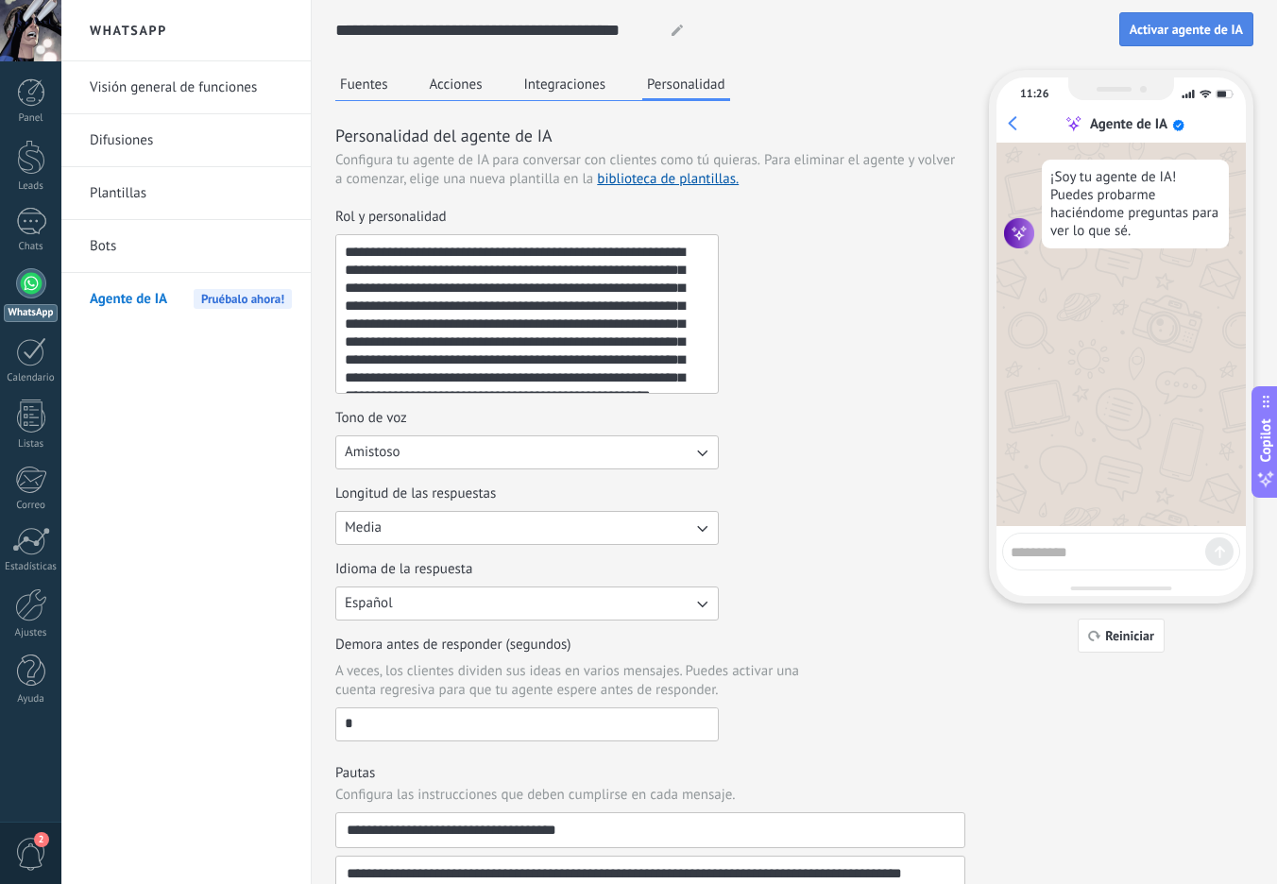
click at [1203, 15] on button "Activar agente de IA" at bounding box center [1186, 29] width 134 height 34
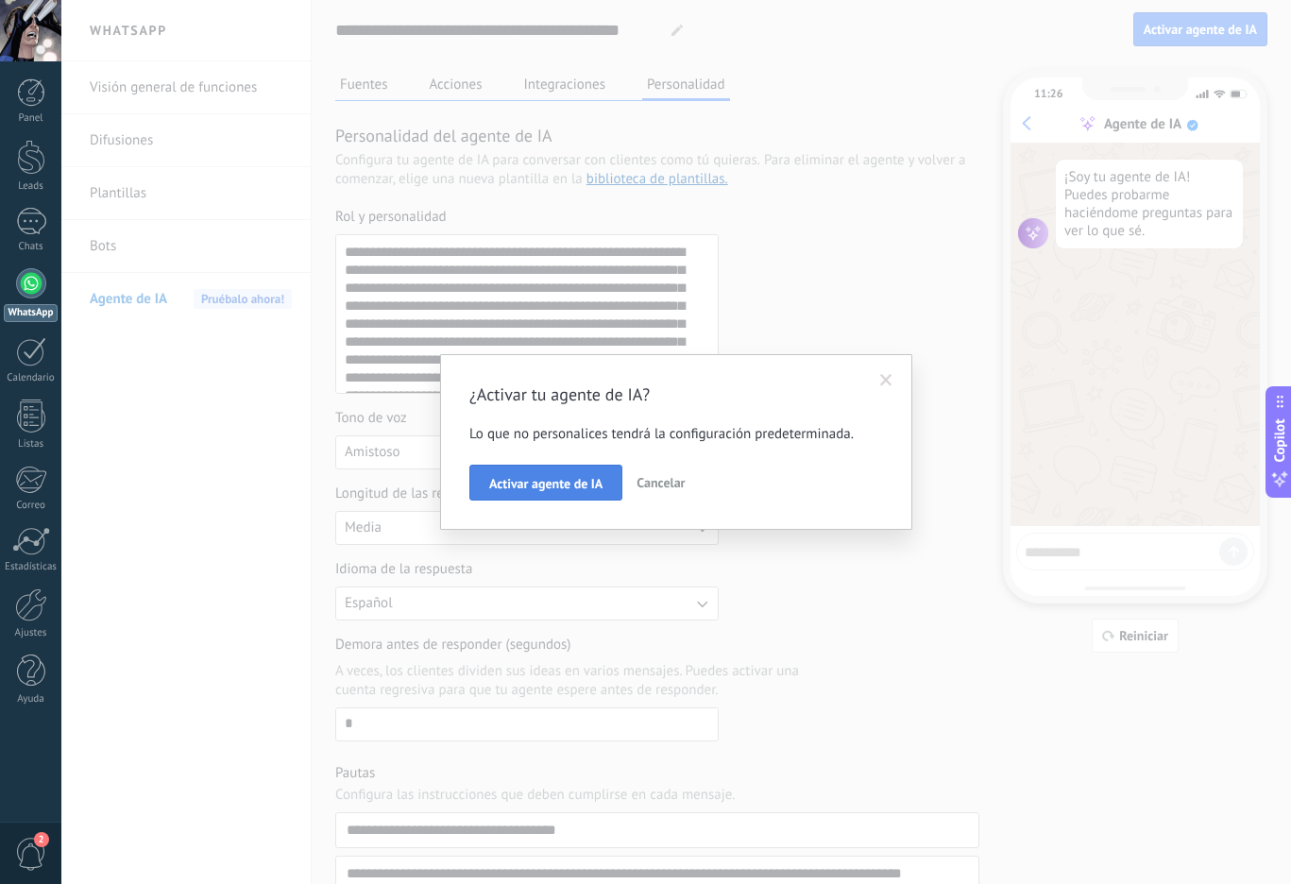
click at [591, 492] on button "Activar agente de IA" at bounding box center [545, 483] width 153 height 36
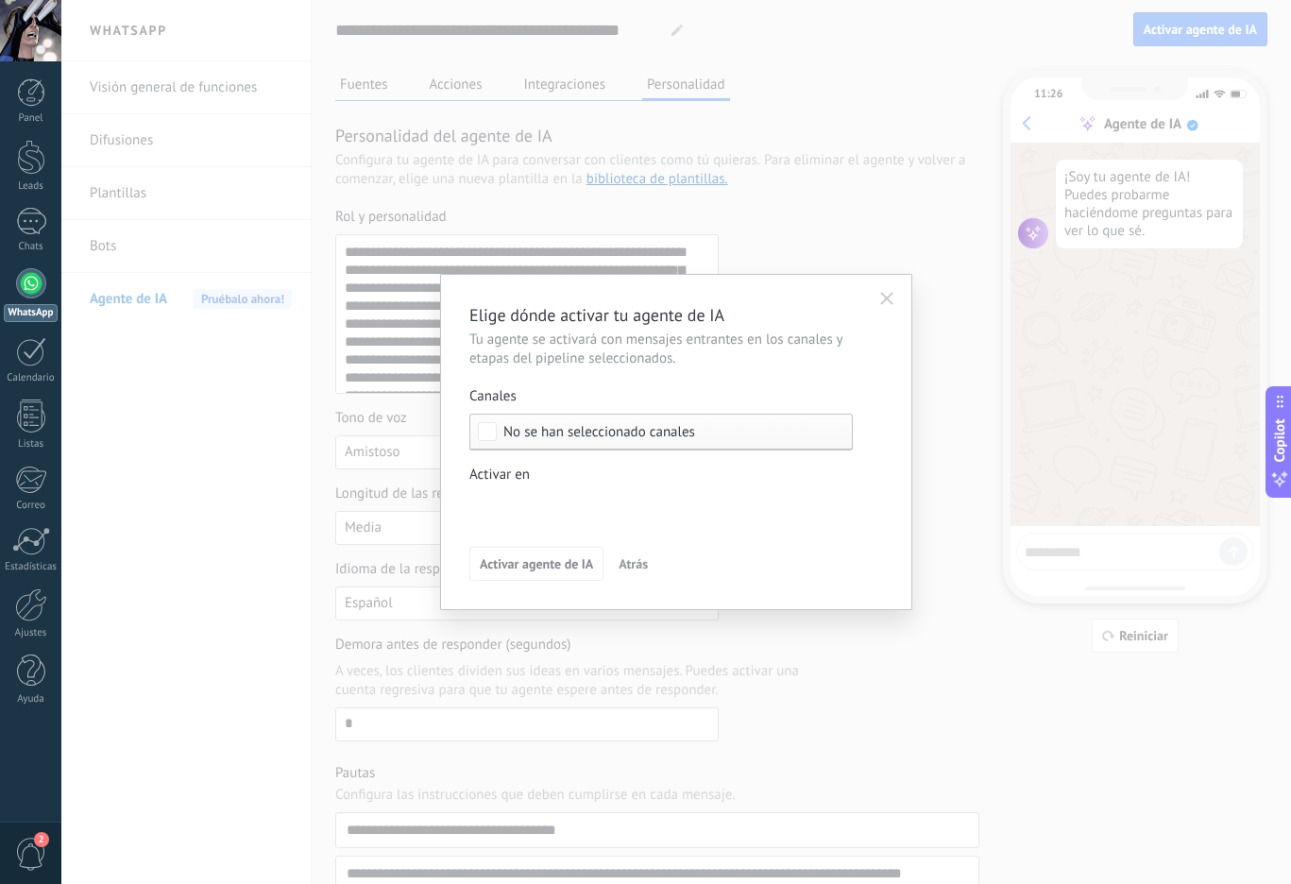
click at [585, 442] on div "No se han seleccionado canales" at bounding box center [660, 432] width 383 height 37
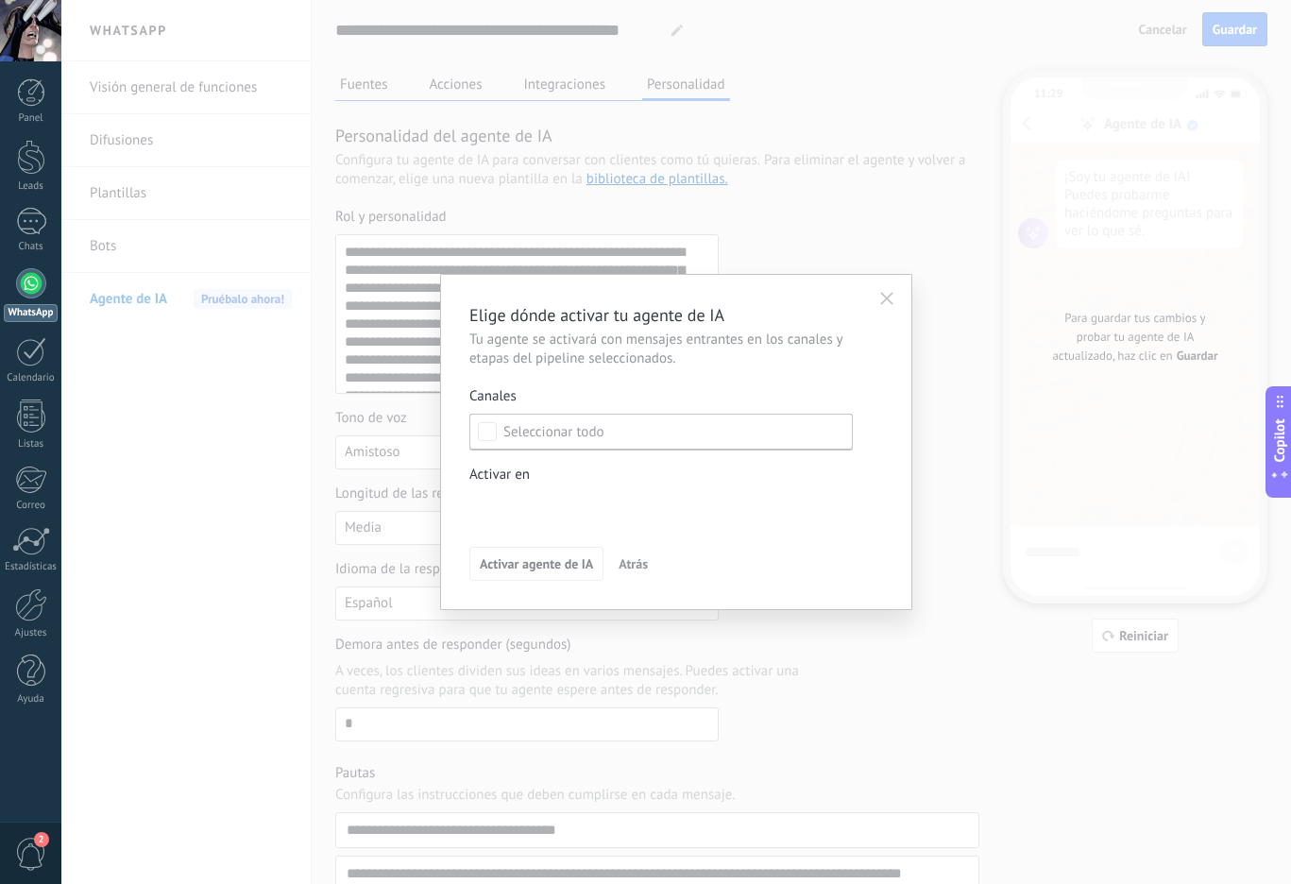
click at [561, 489] on label "Activar en Leads Entrantes Contactado Nueva consulta Factura enviada Listo para…" at bounding box center [660, 495] width 383 height 59
click at [550, 479] on div at bounding box center [676, 442] width 1230 height 884
click at [501, 433] on div "No se han seleccionado canales" at bounding box center [660, 432] width 383 height 37
click at [438, 433] on div "Elige dónde activar tu agente de IA Tu agente se activará con mensajes entrante…" at bounding box center [676, 442] width 1230 height 884
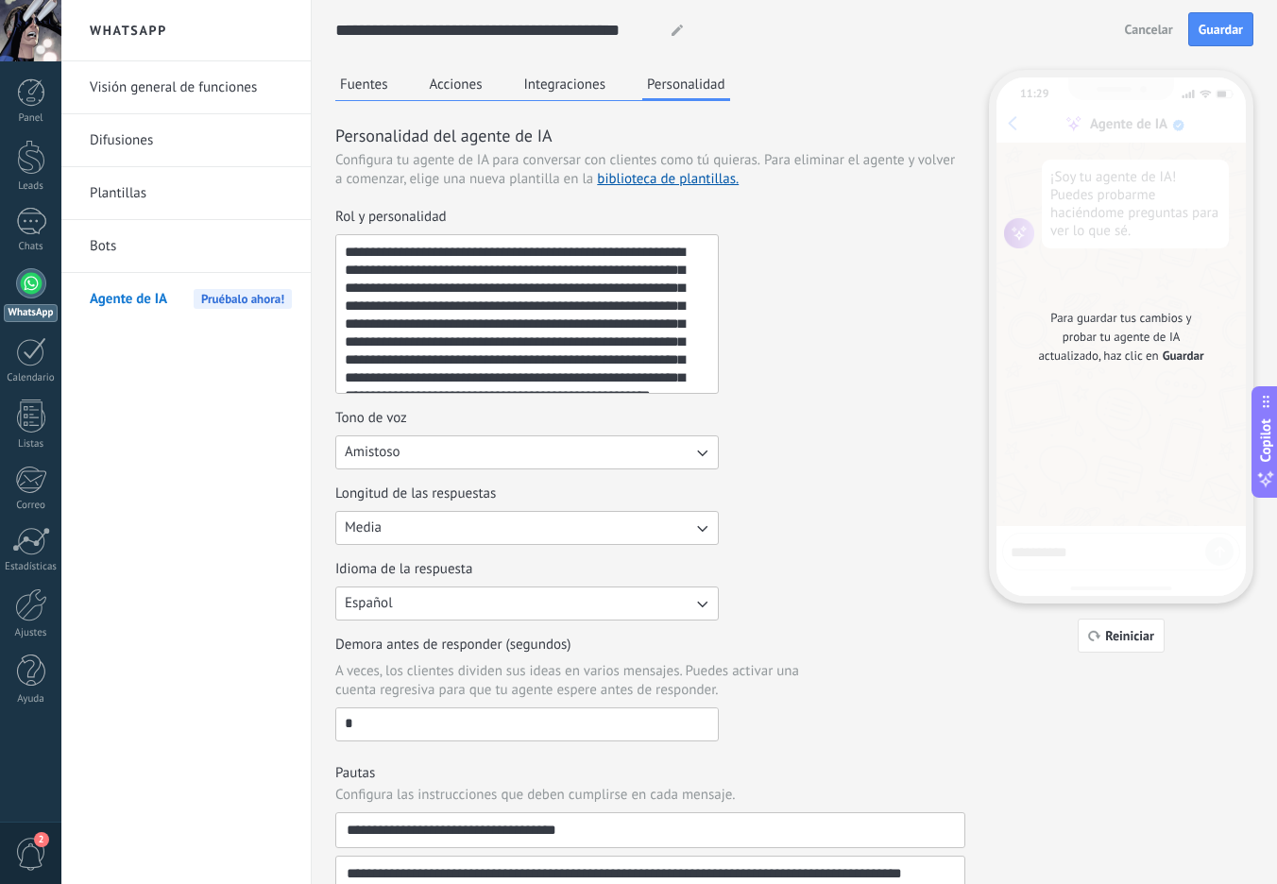
click at [196, 195] on link "Plantillas" at bounding box center [191, 193] width 202 height 53
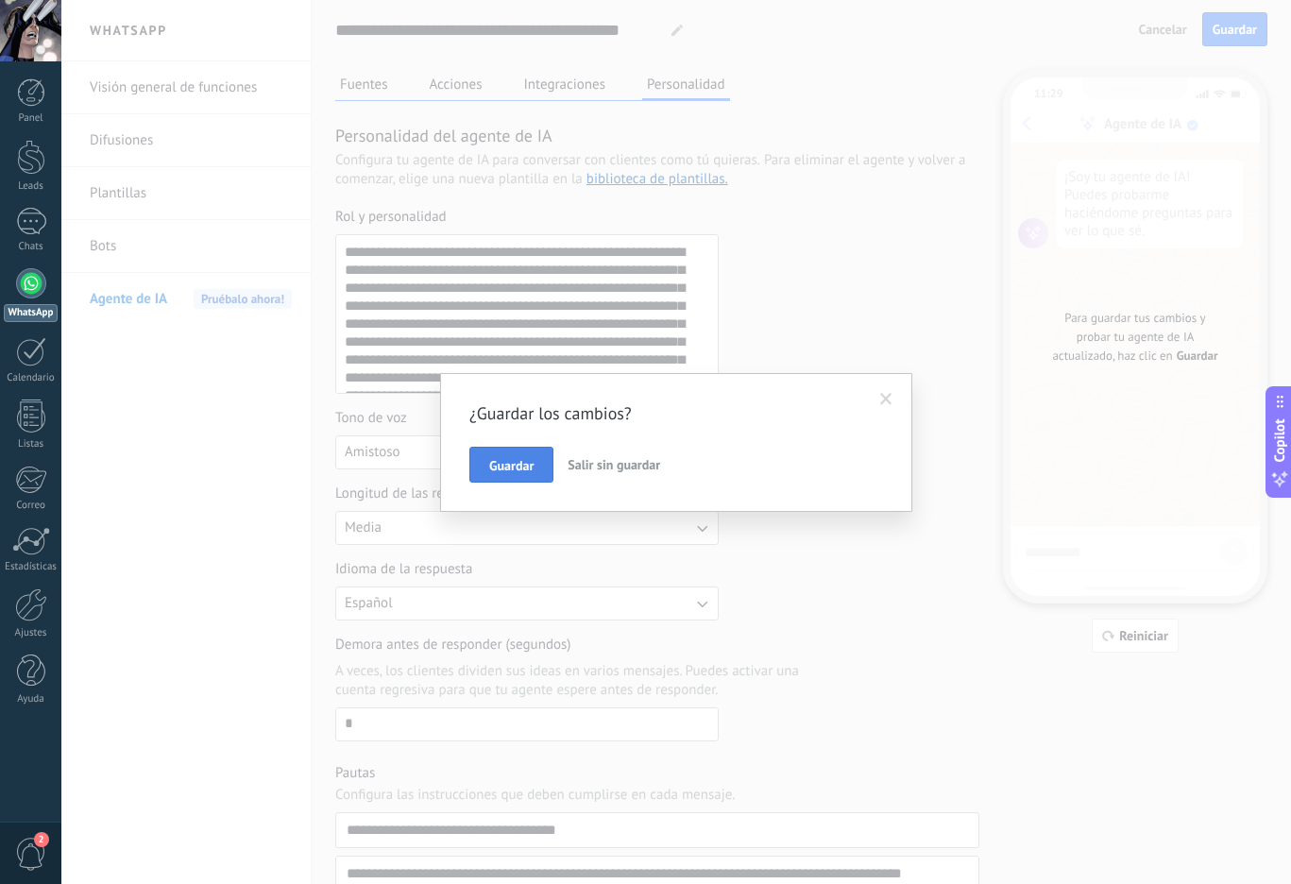
click at [519, 475] on button "Guardar" at bounding box center [511, 465] width 84 height 36
